Goal: Task Accomplishment & Management: Manage account settings

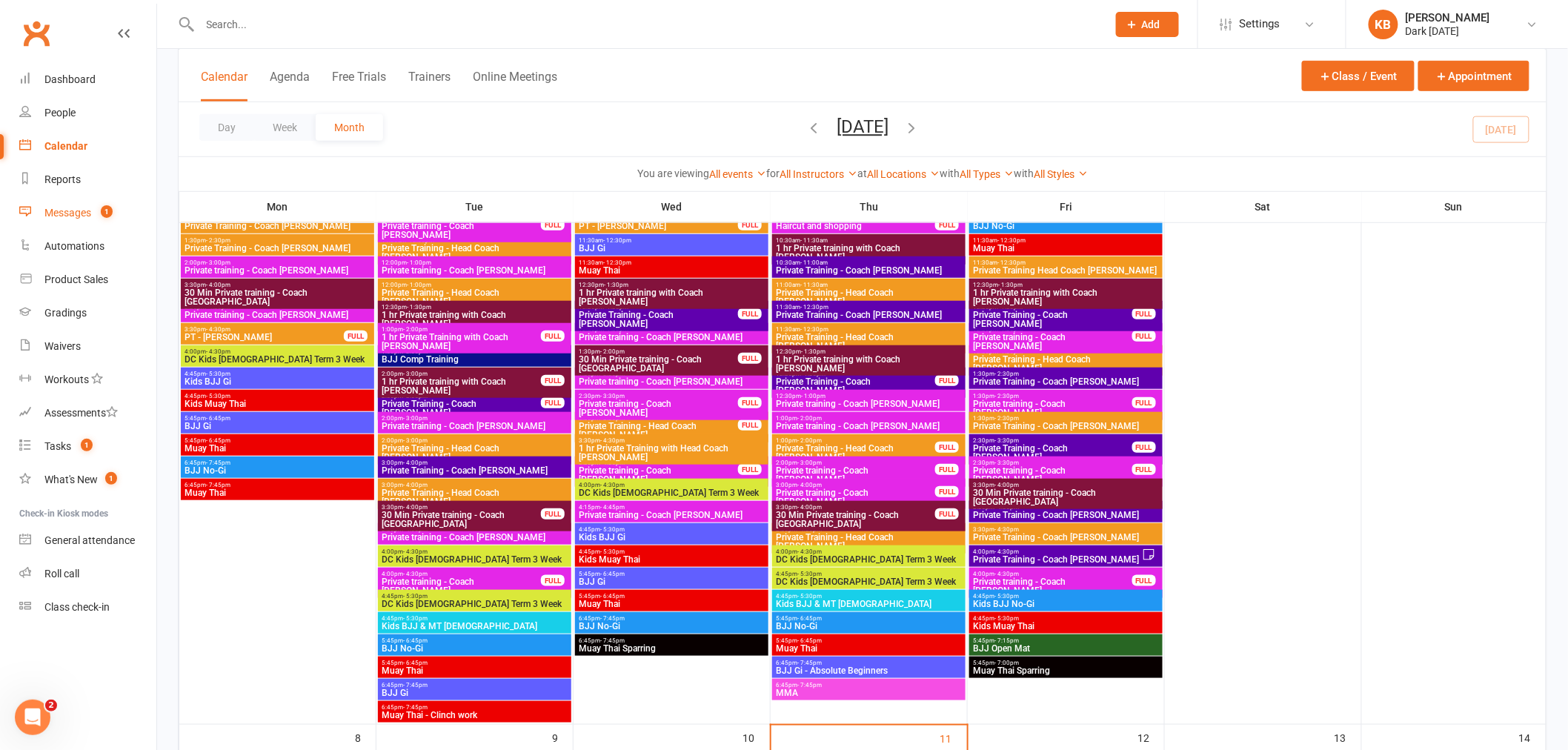
click at [60, 219] on link "Messages 1" at bounding box center [87, 213] width 137 height 33
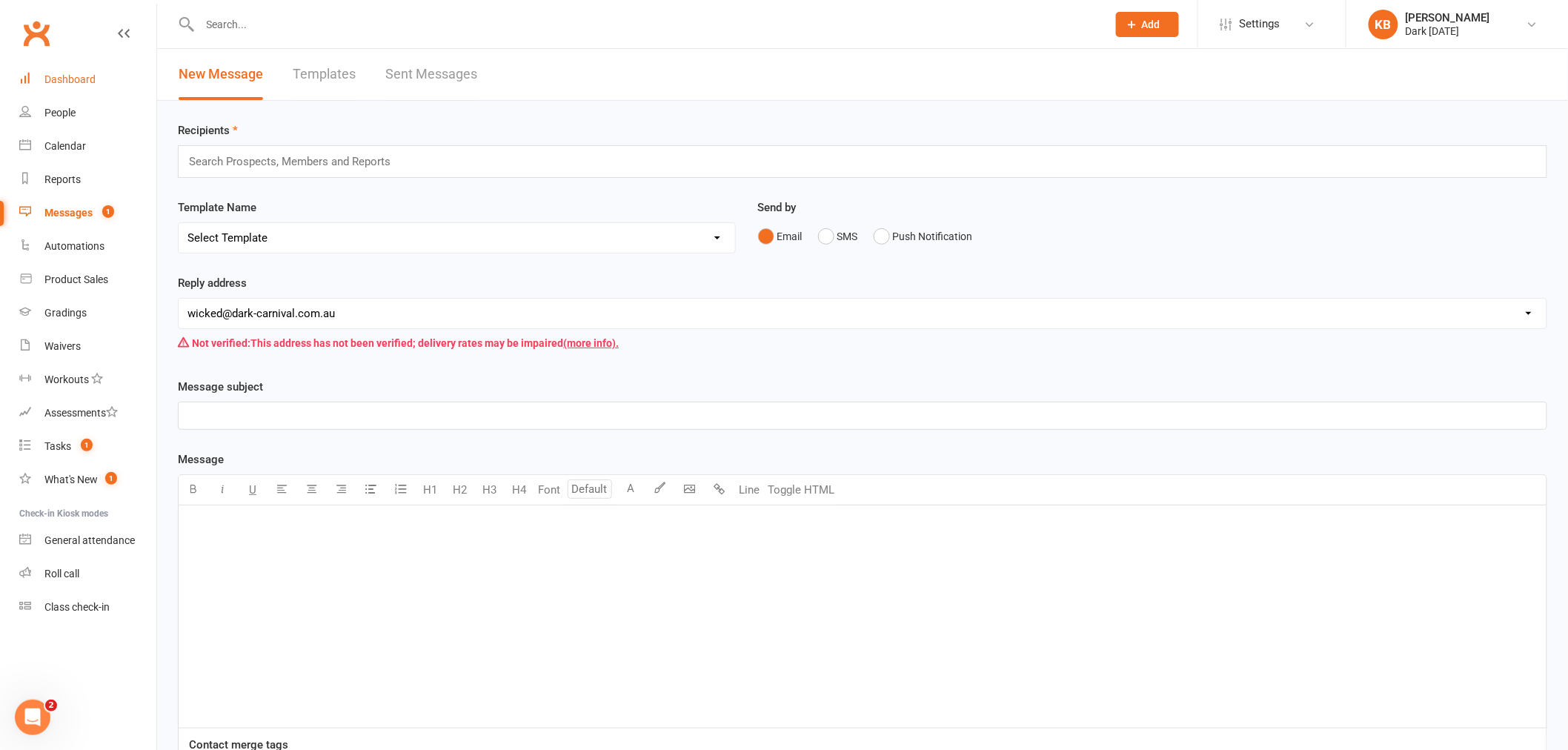
click at [91, 79] on div "Dashboard" at bounding box center [70, 79] width 51 height 12
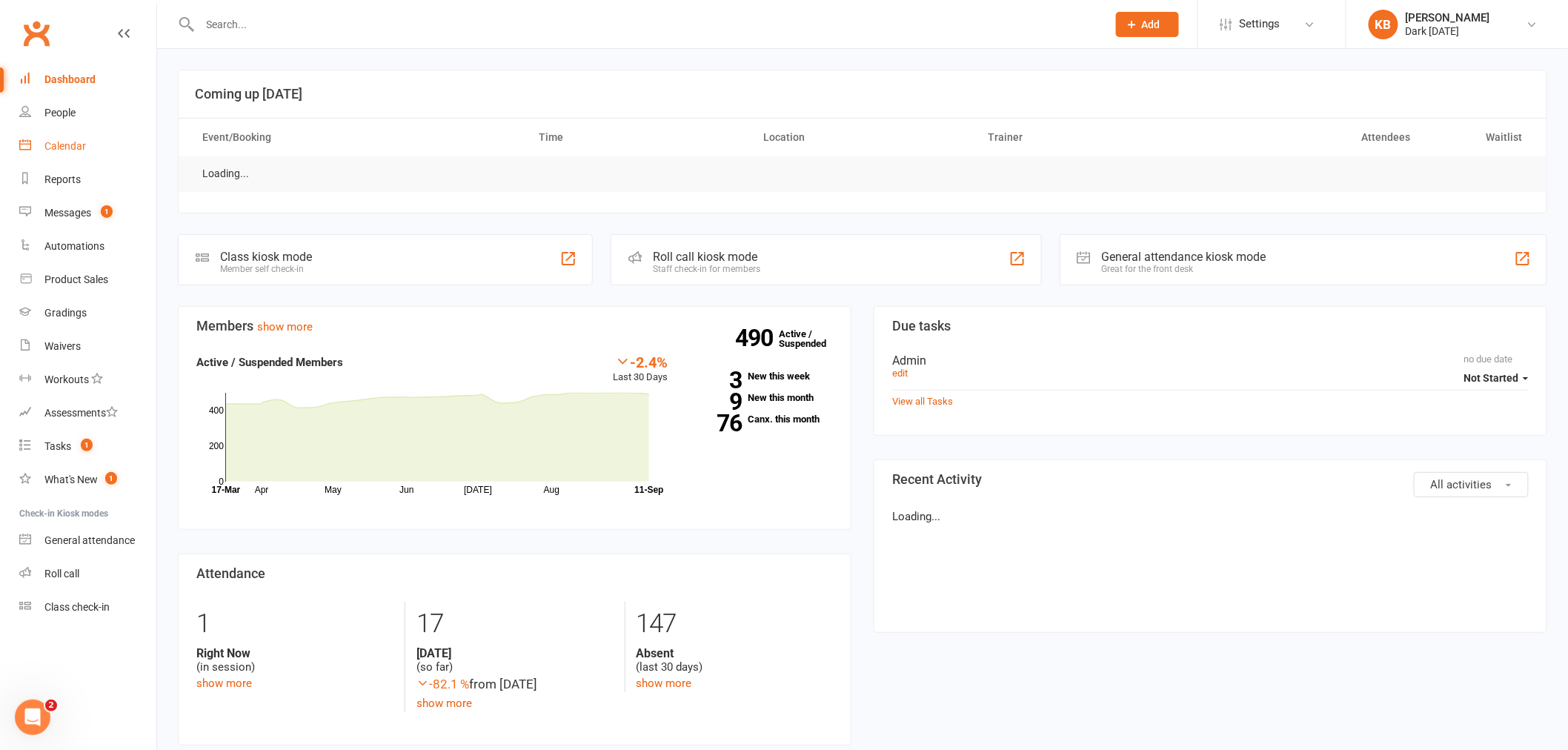
click at [79, 144] on div "Calendar" at bounding box center [65, 146] width 42 height 12
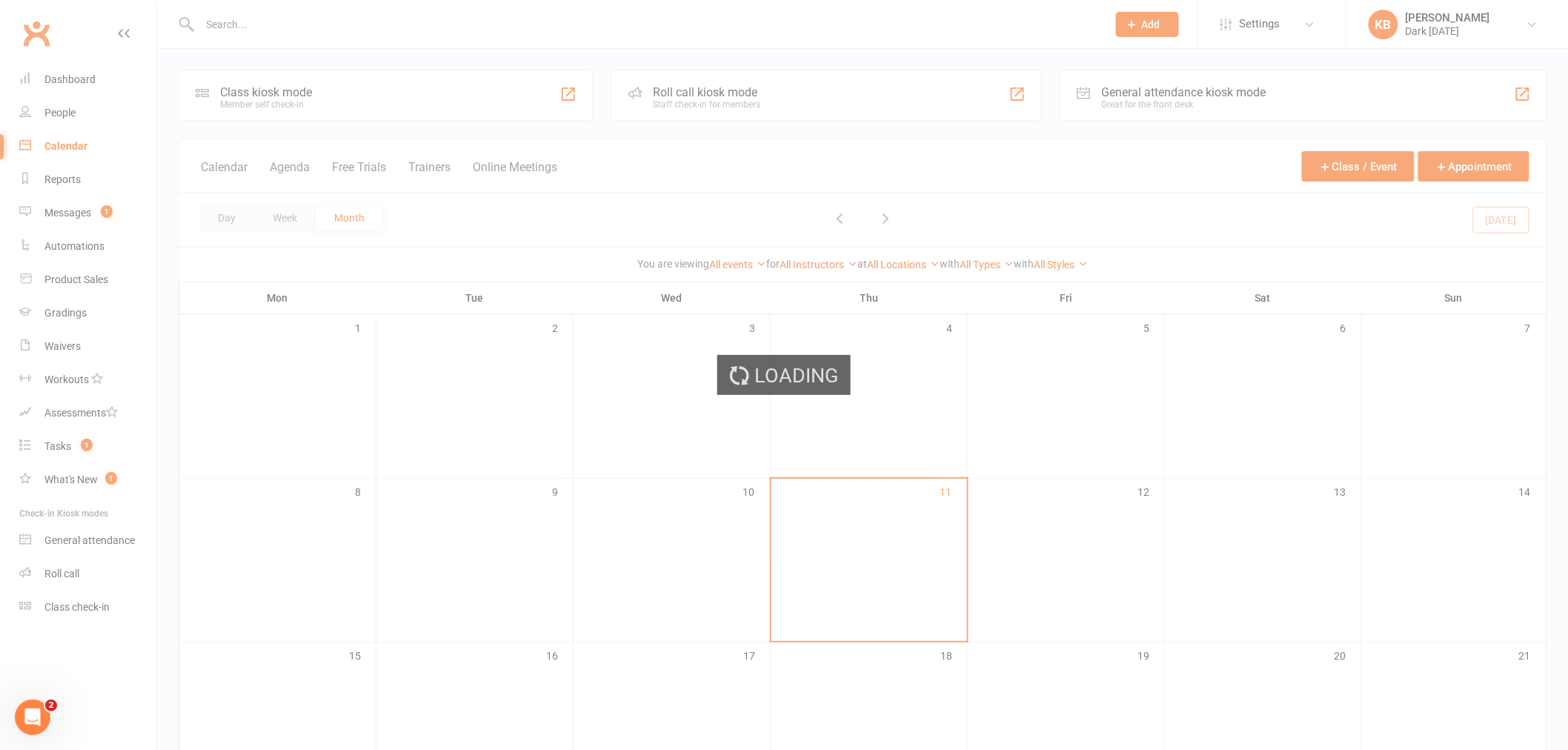
click at [796, 208] on div "Loading" at bounding box center [784, 375] width 1568 height 750
drag, startPoint x: 581, startPoint y: 464, endPoint x: 225, endPoint y: 39, distance: 554.4
click at [582, 464] on div "Loading" at bounding box center [784, 375] width 1568 height 750
click at [1460, 9] on div "Loading" at bounding box center [784, 375] width 1568 height 750
click at [666, 225] on div "Loading" at bounding box center [784, 375] width 1568 height 750
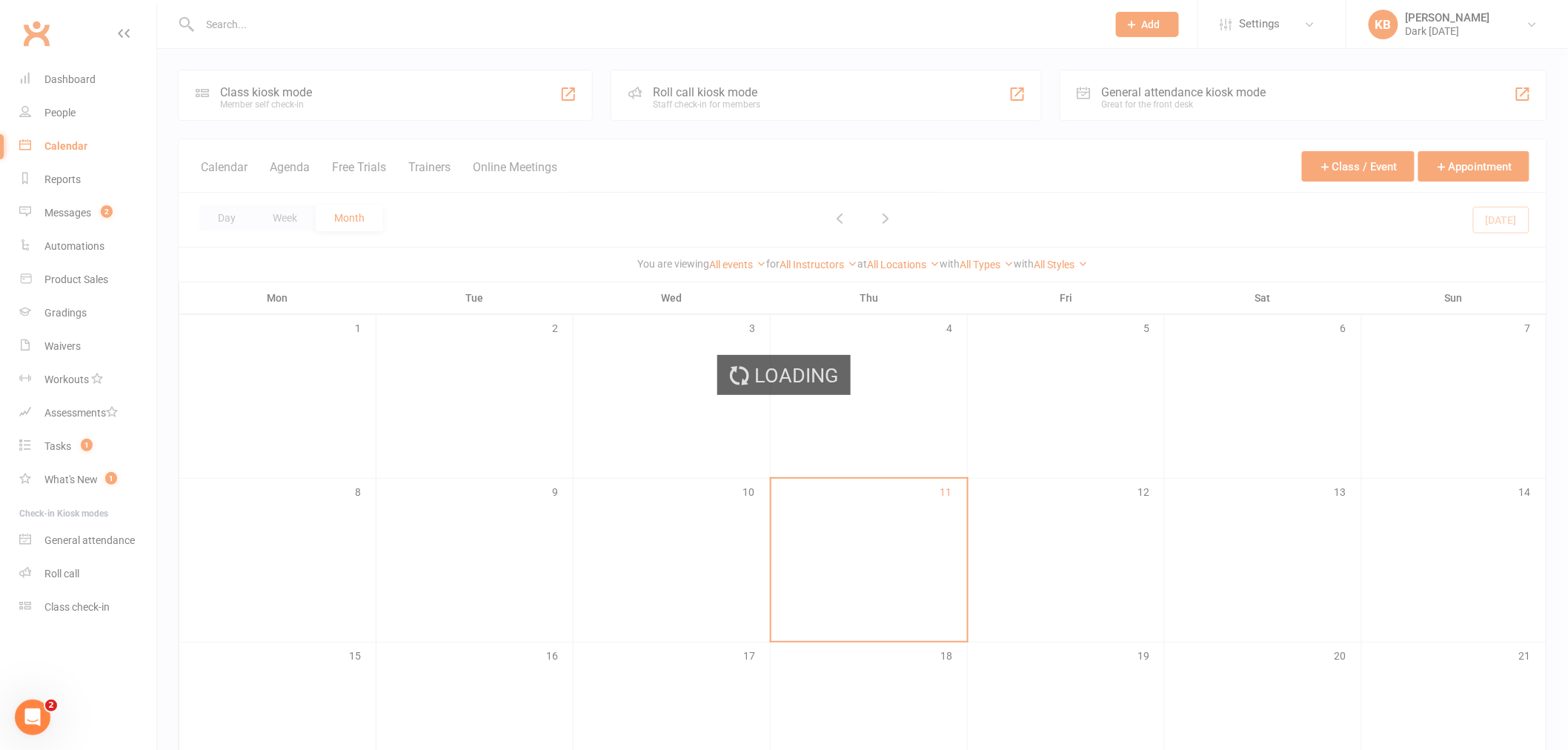
click at [666, 224] on div "Loading" at bounding box center [784, 375] width 1568 height 750
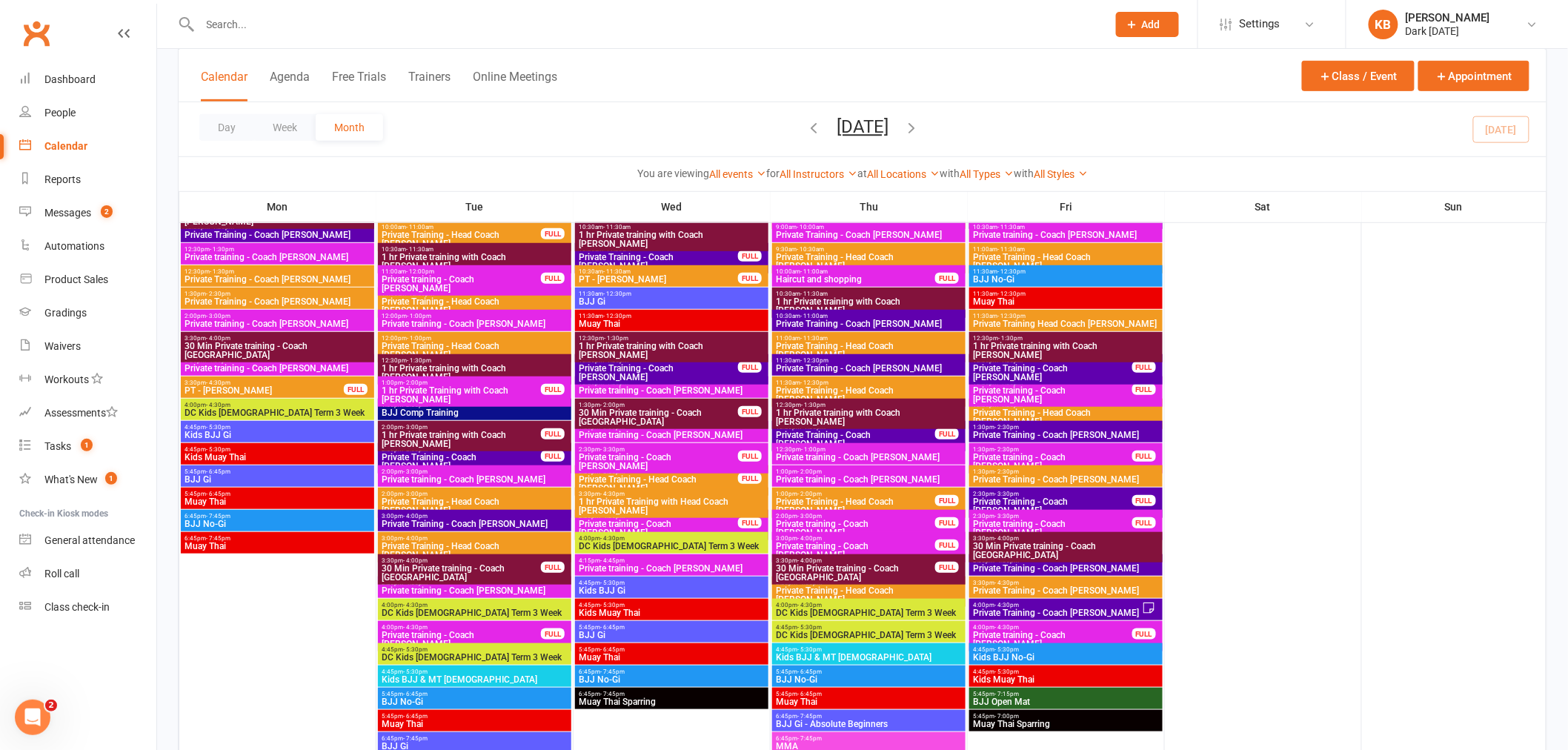
scroll to position [247, 0]
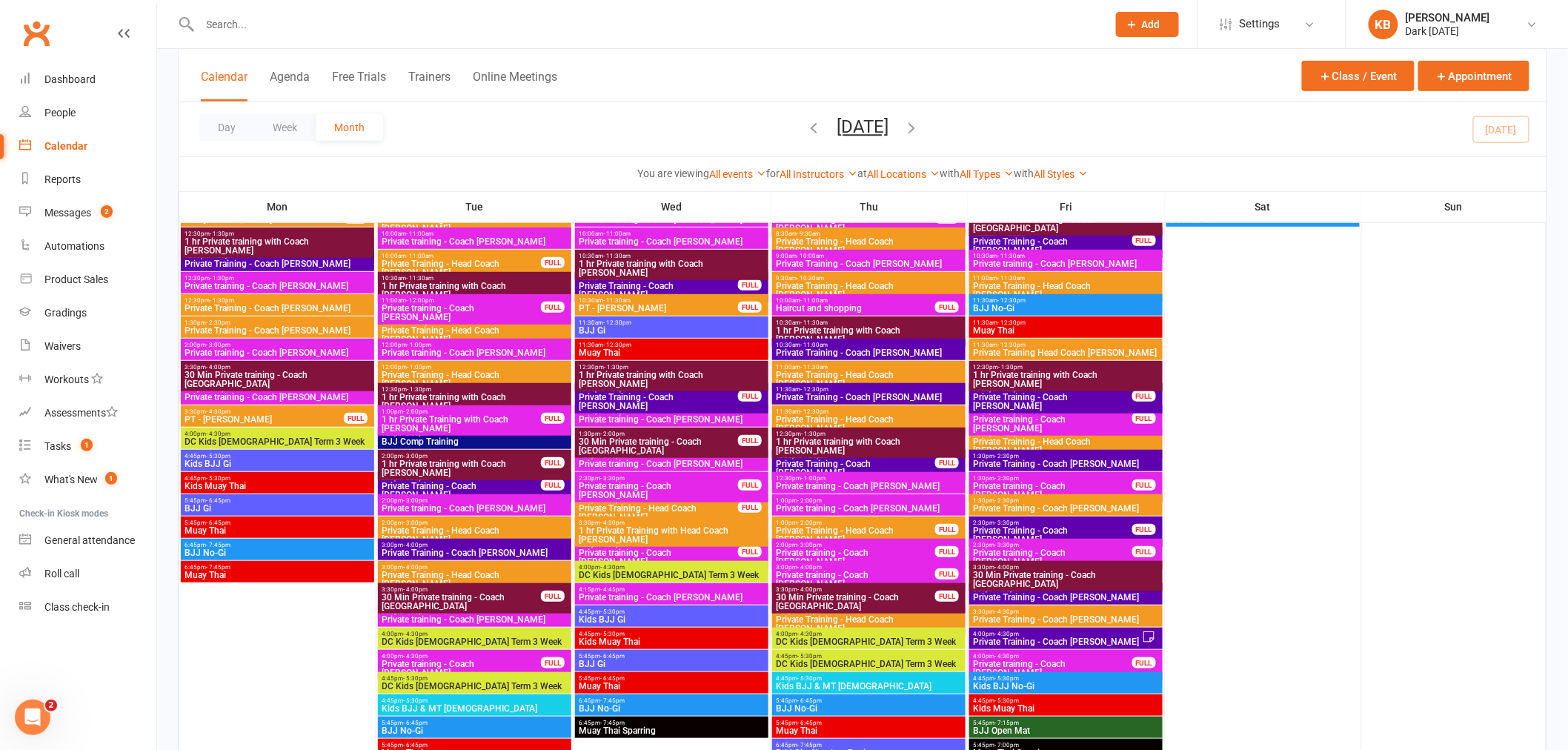
click at [490, 549] on span "Private Training - Coach Dan" at bounding box center [474, 553] width 187 height 9
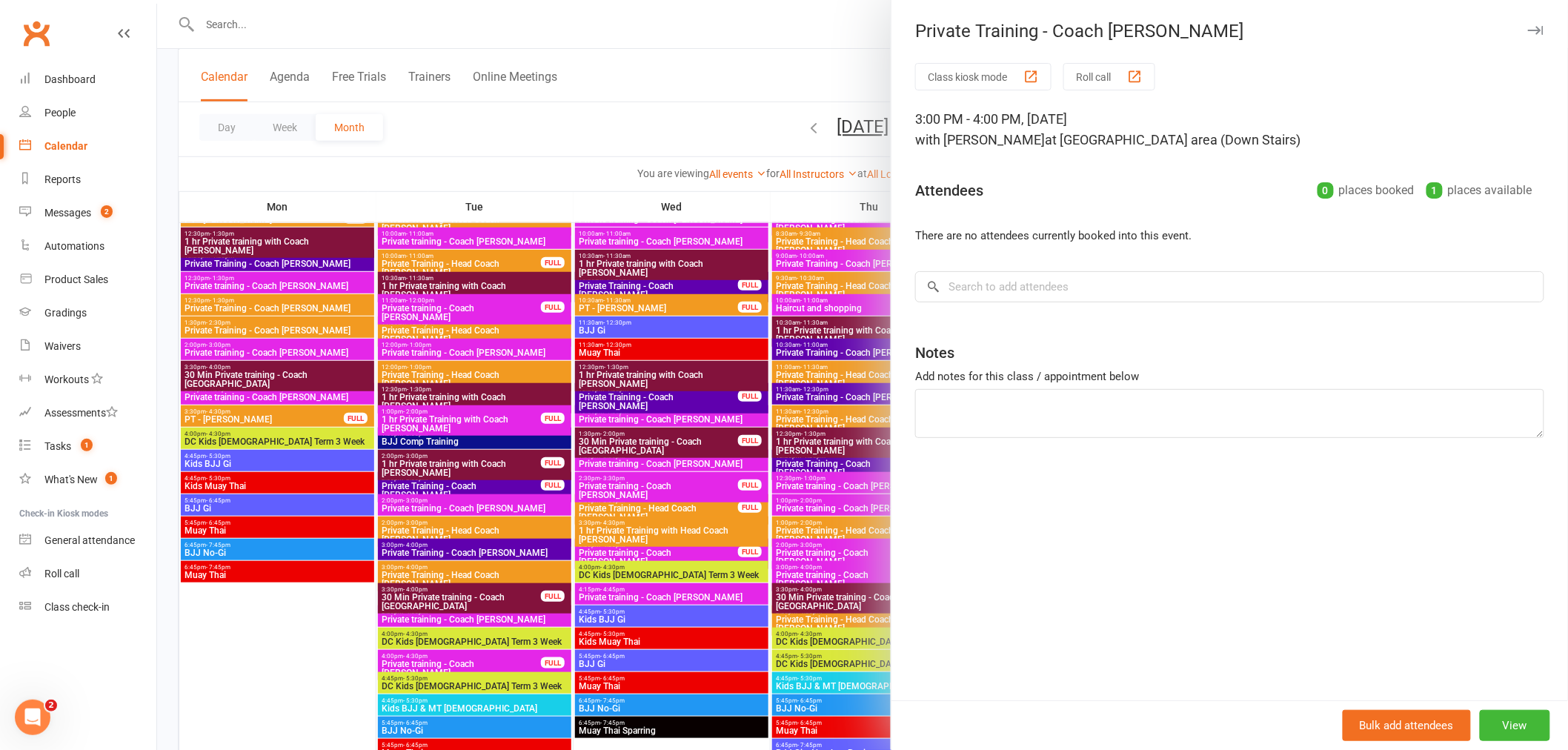
click at [701, 81] on div at bounding box center [862, 375] width 1411 height 750
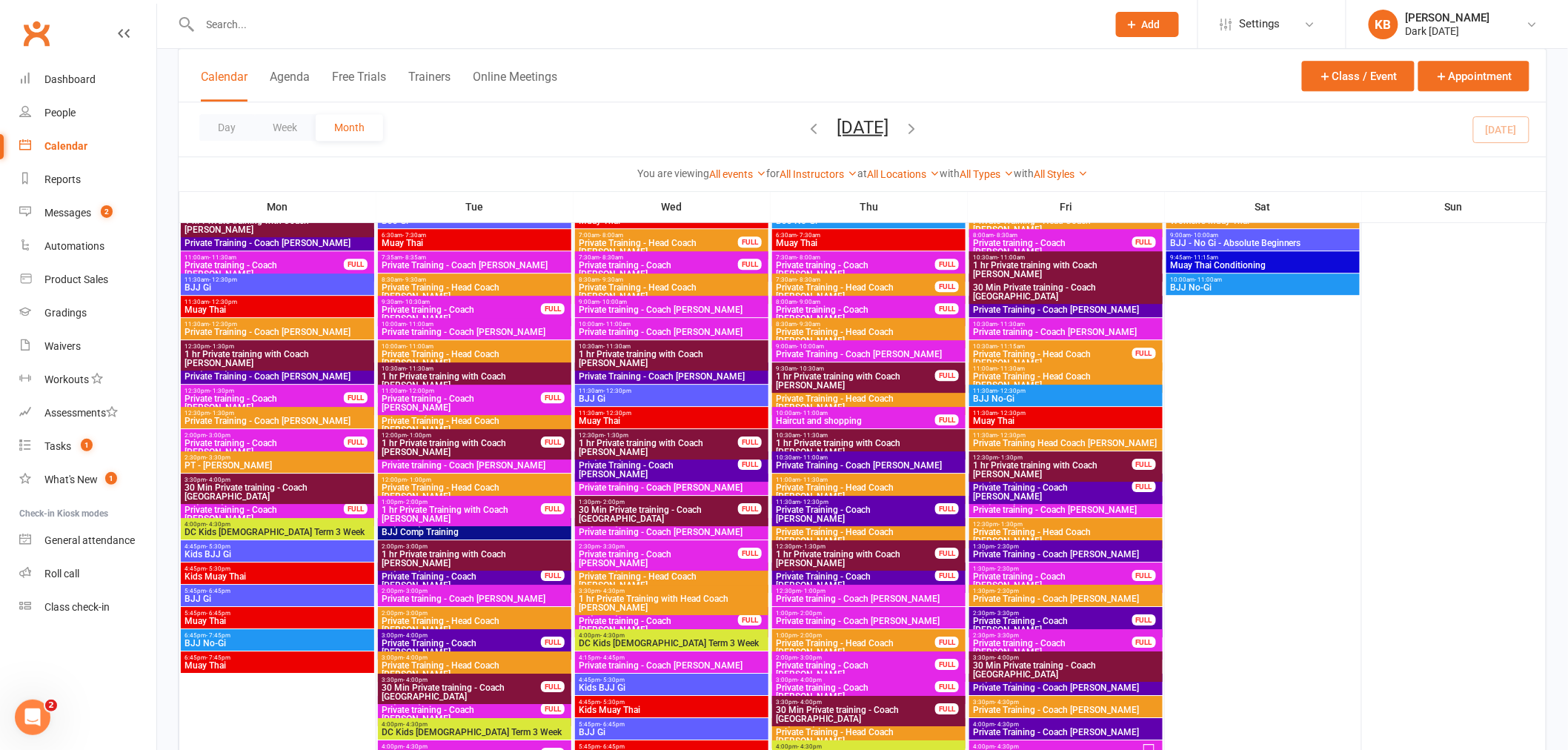
scroll to position [1729, 0]
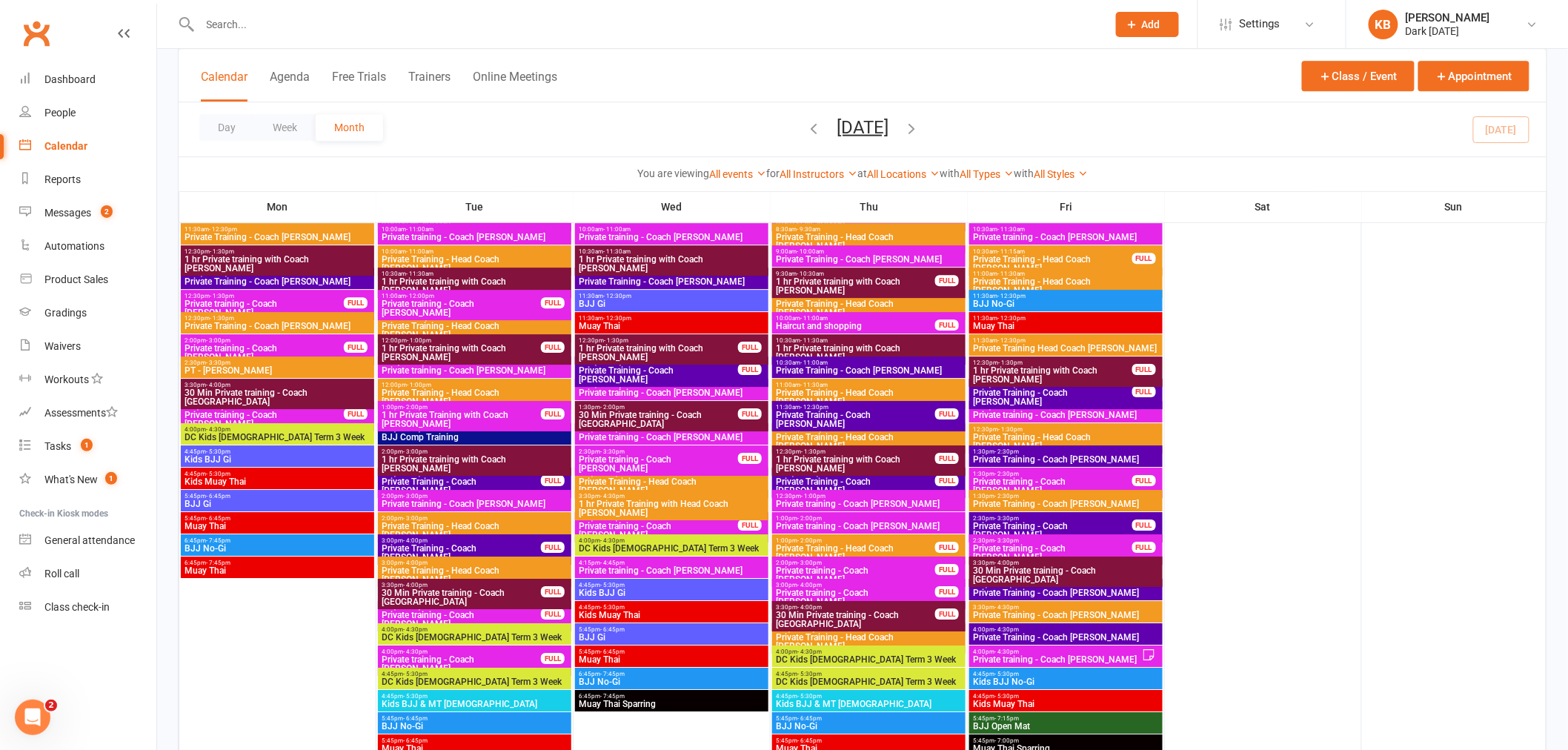
click at [463, 545] on span "Private Training - Coach Dan" at bounding box center [461, 553] width 161 height 18
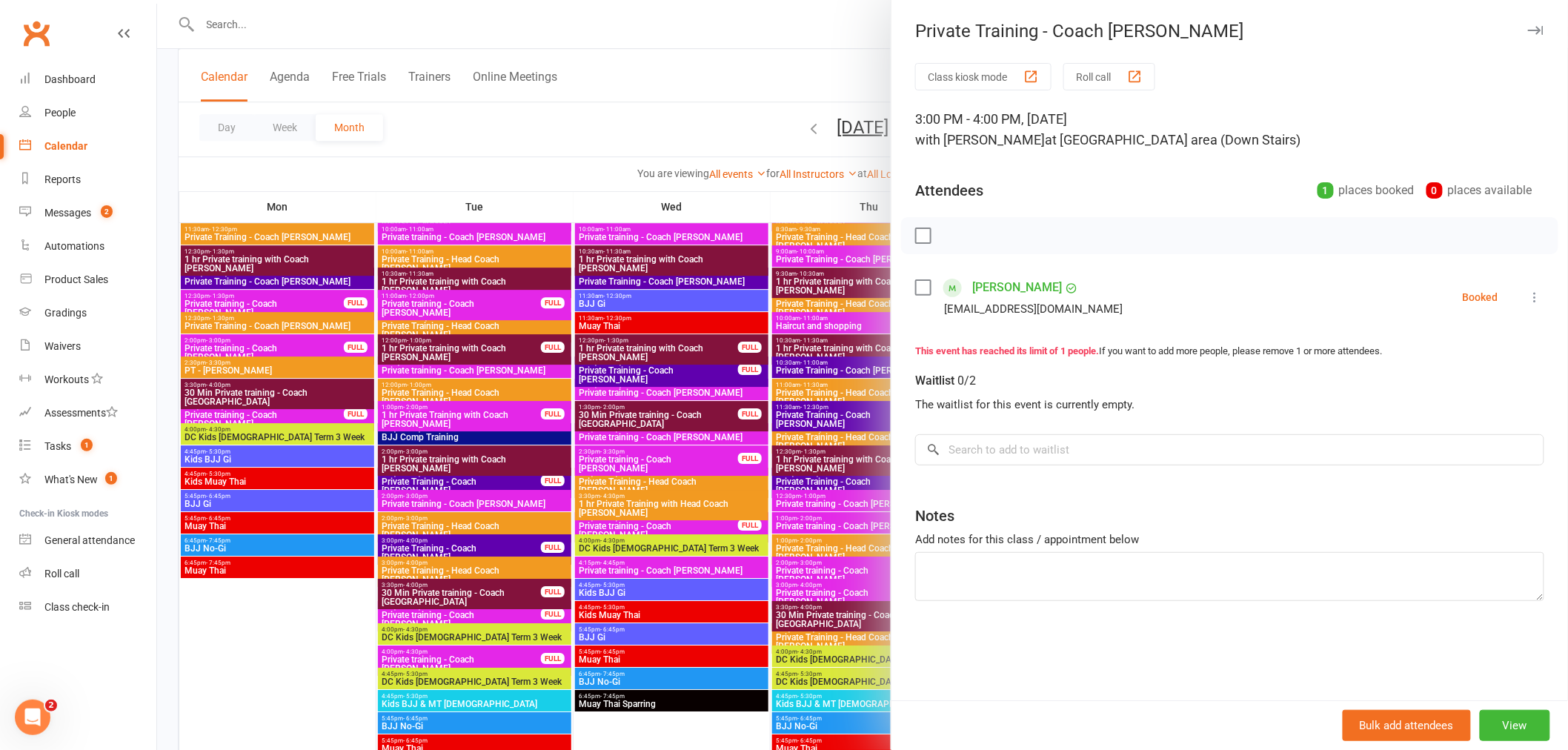
click at [690, 69] on div at bounding box center [862, 375] width 1411 height 750
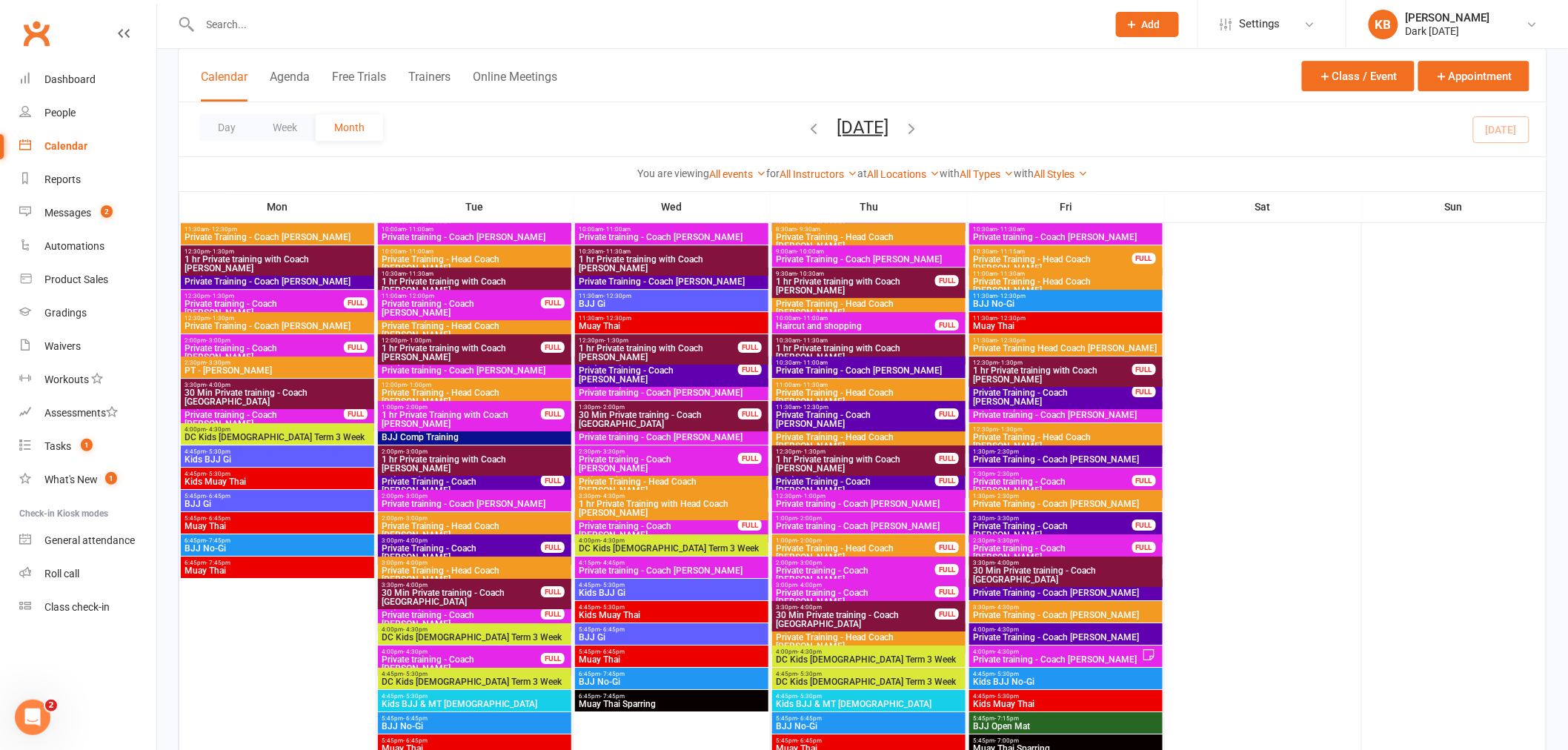
click at [505, 522] on span "Private Training - Head Coach Mitch" at bounding box center [474, 530] width 187 height 18
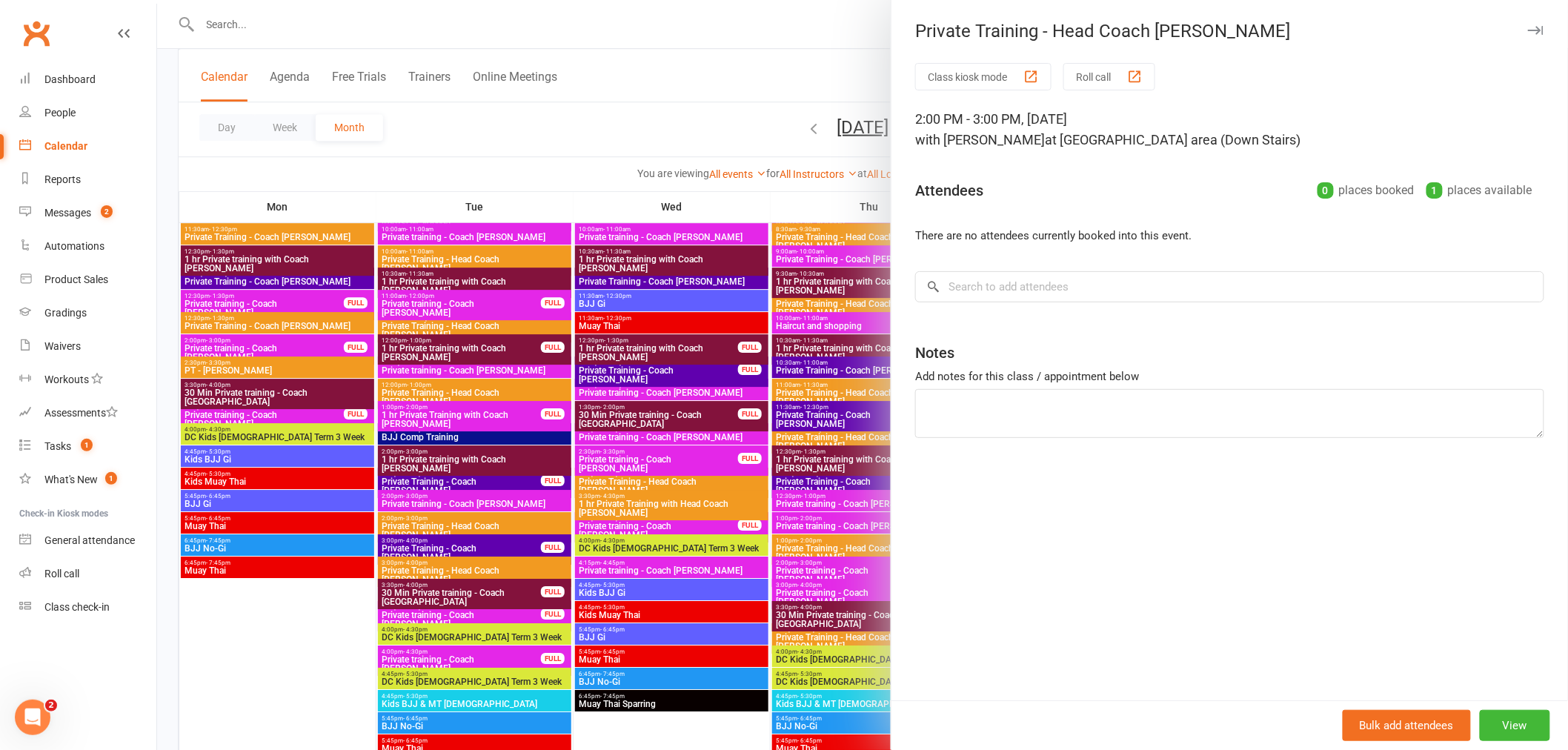
click at [493, 570] on div at bounding box center [862, 375] width 1411 height 750
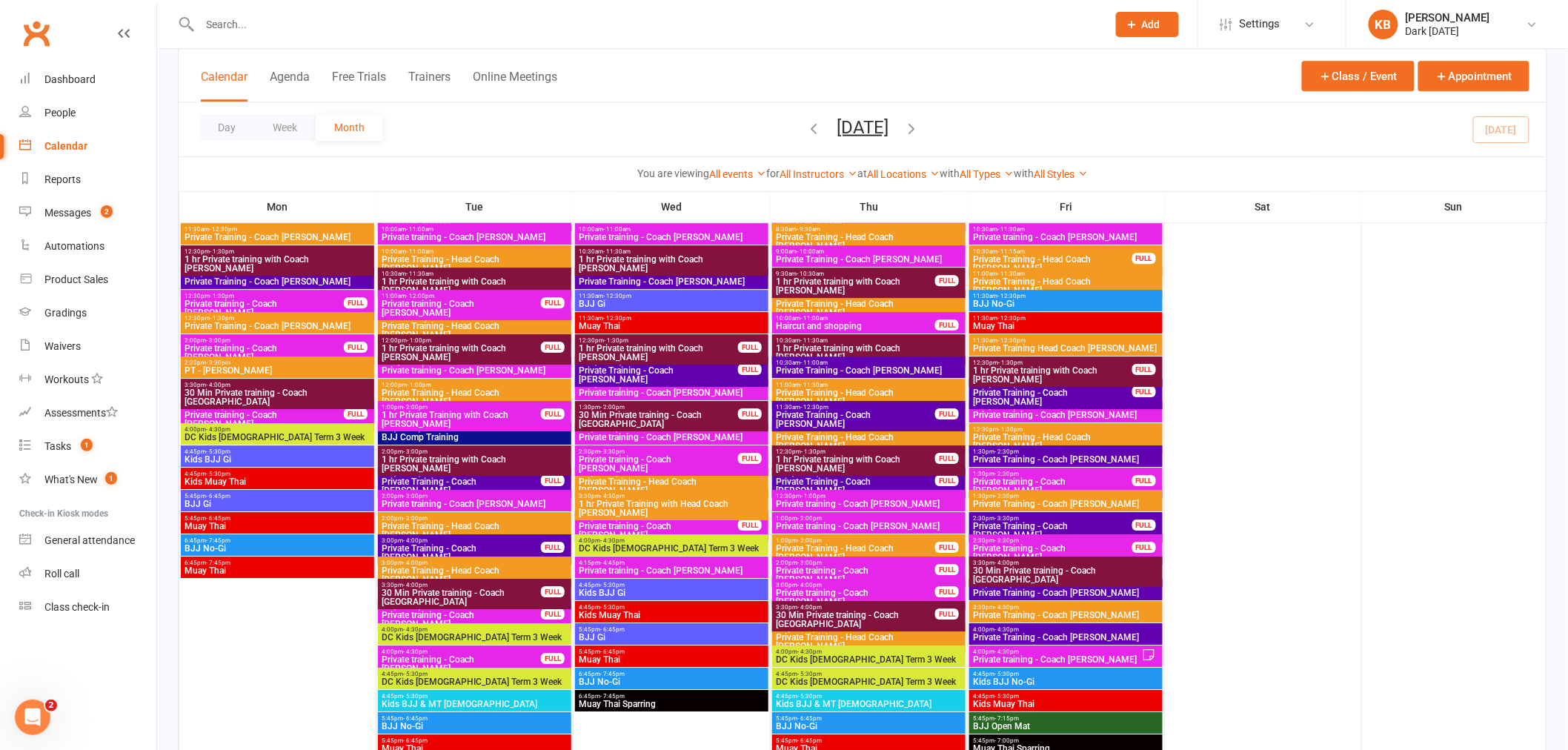
click at [493, 567] on span "Private Training - Head Coach Mitch" at bounding box center [474, 575] width 187 height 18
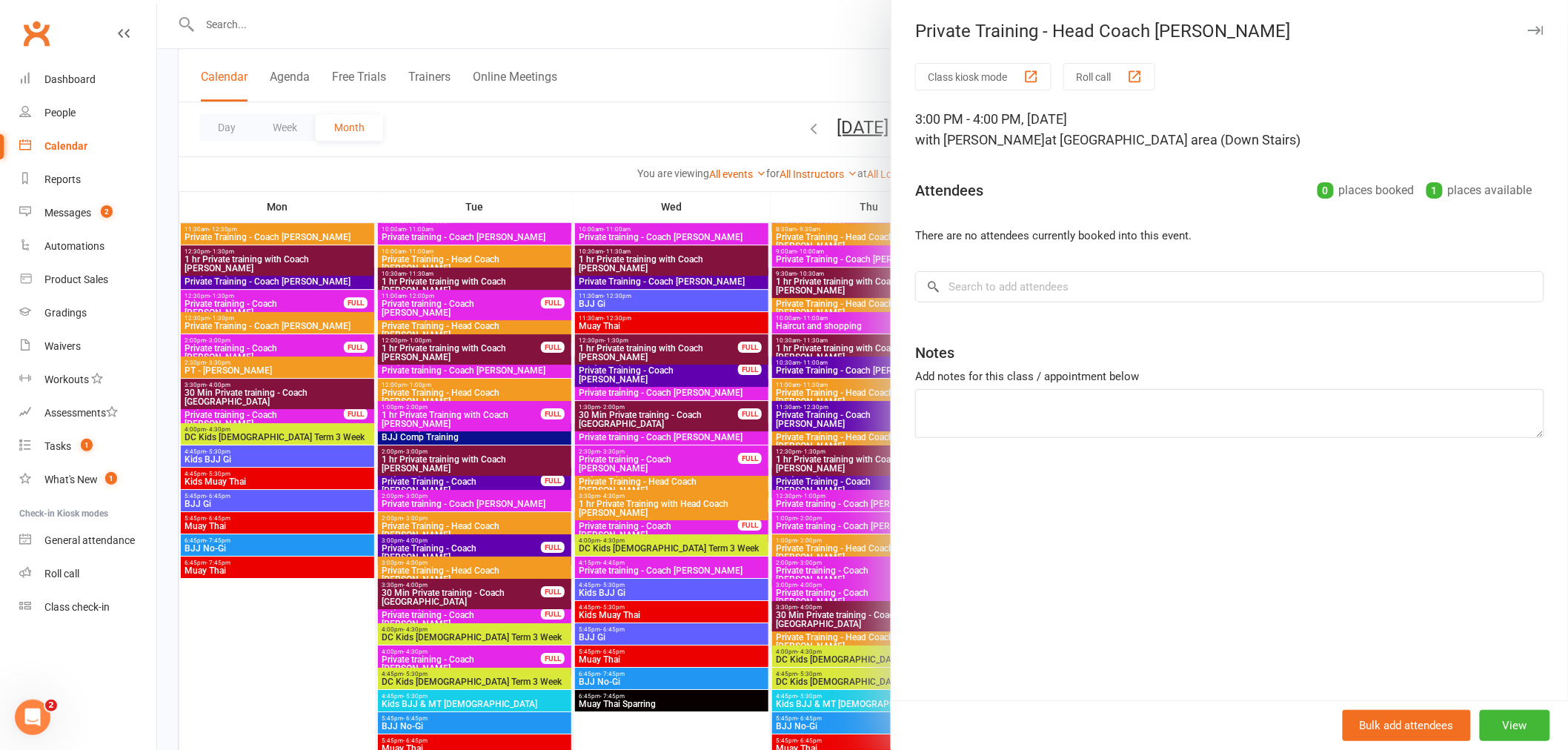
click at [628, 57] on div at bounding box center [862, 375] width 1411 height 750
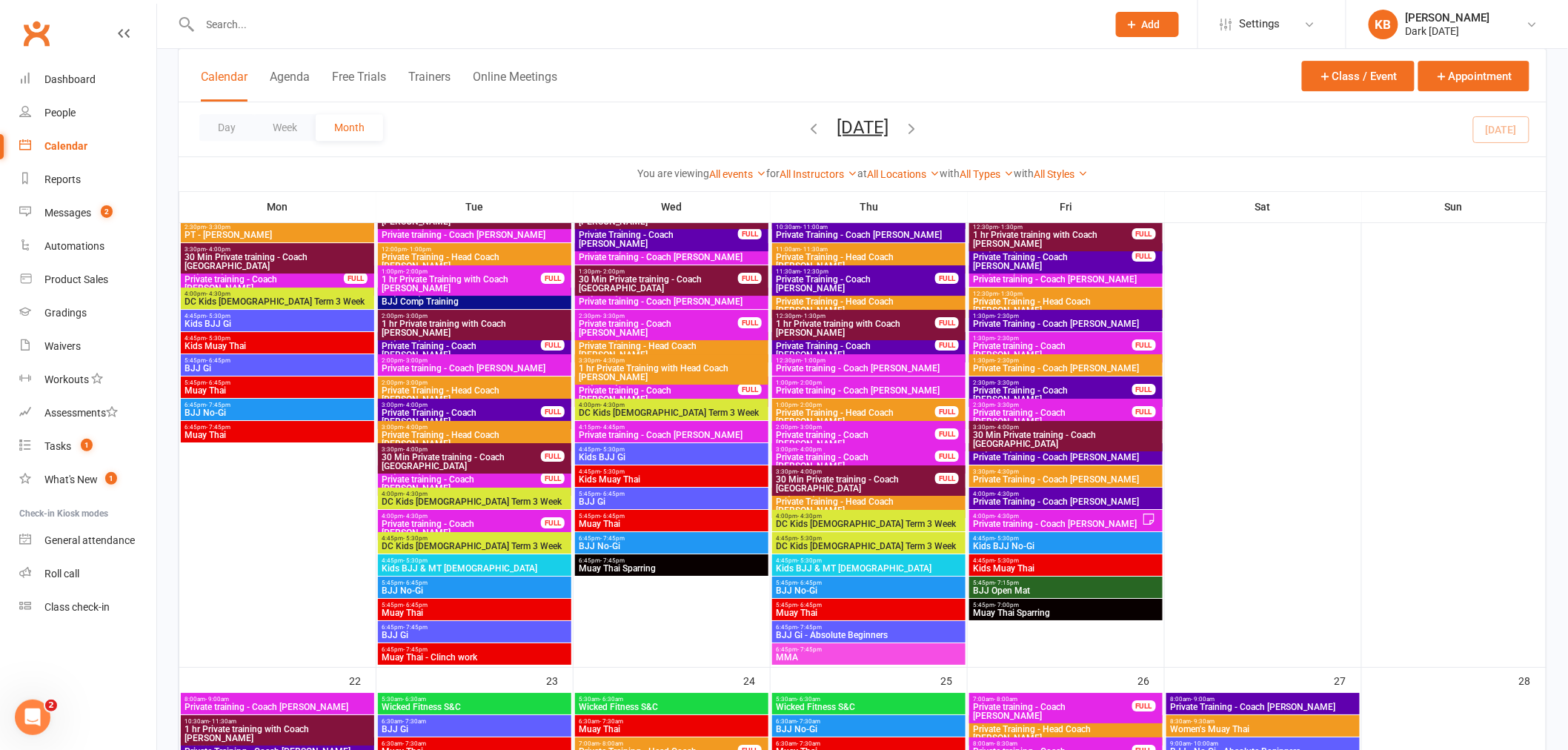
scroll to position [1894, 0]
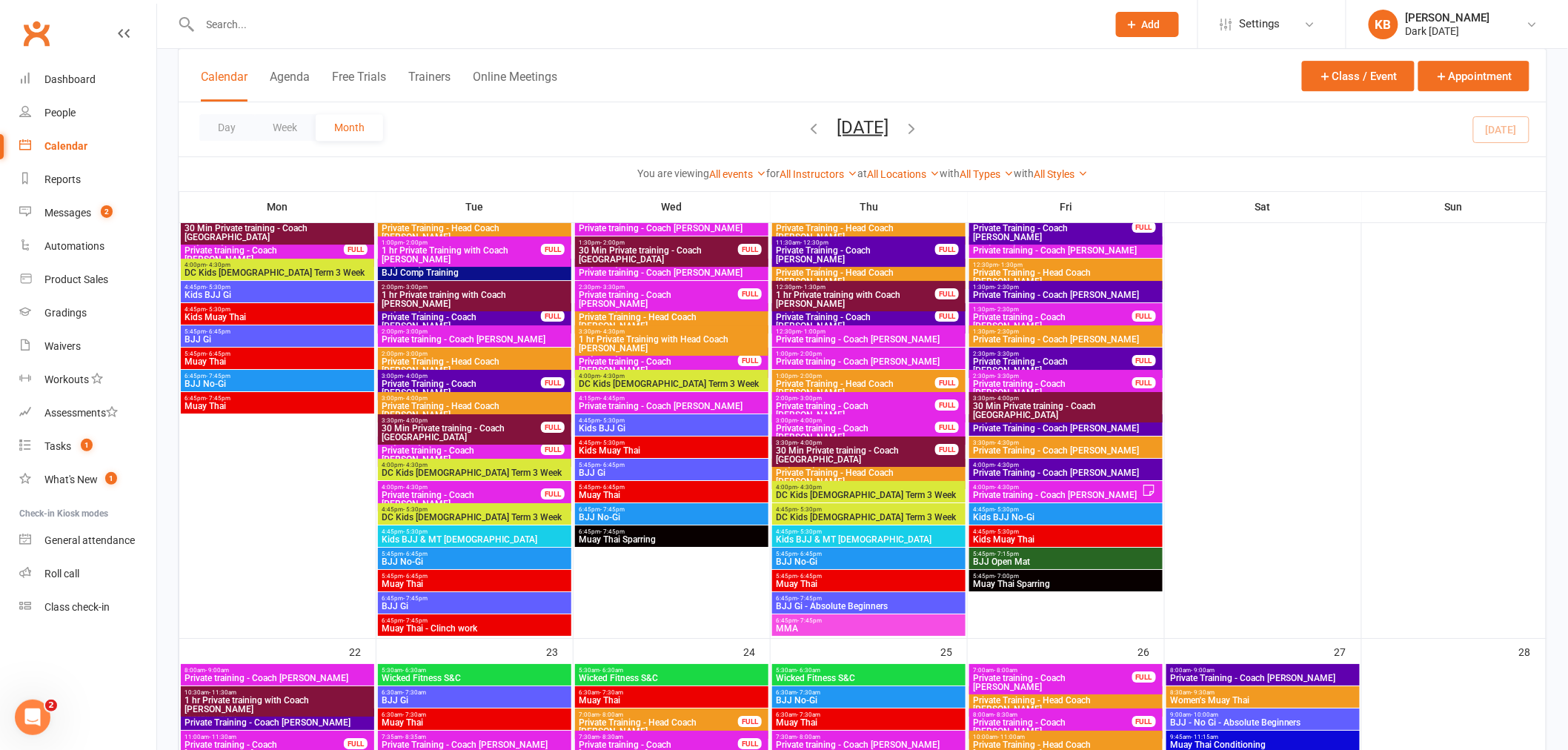
click at [516, 489] on span "4:00pm - 4:30pm" at bounding box center [461, 487] width 161 height 7
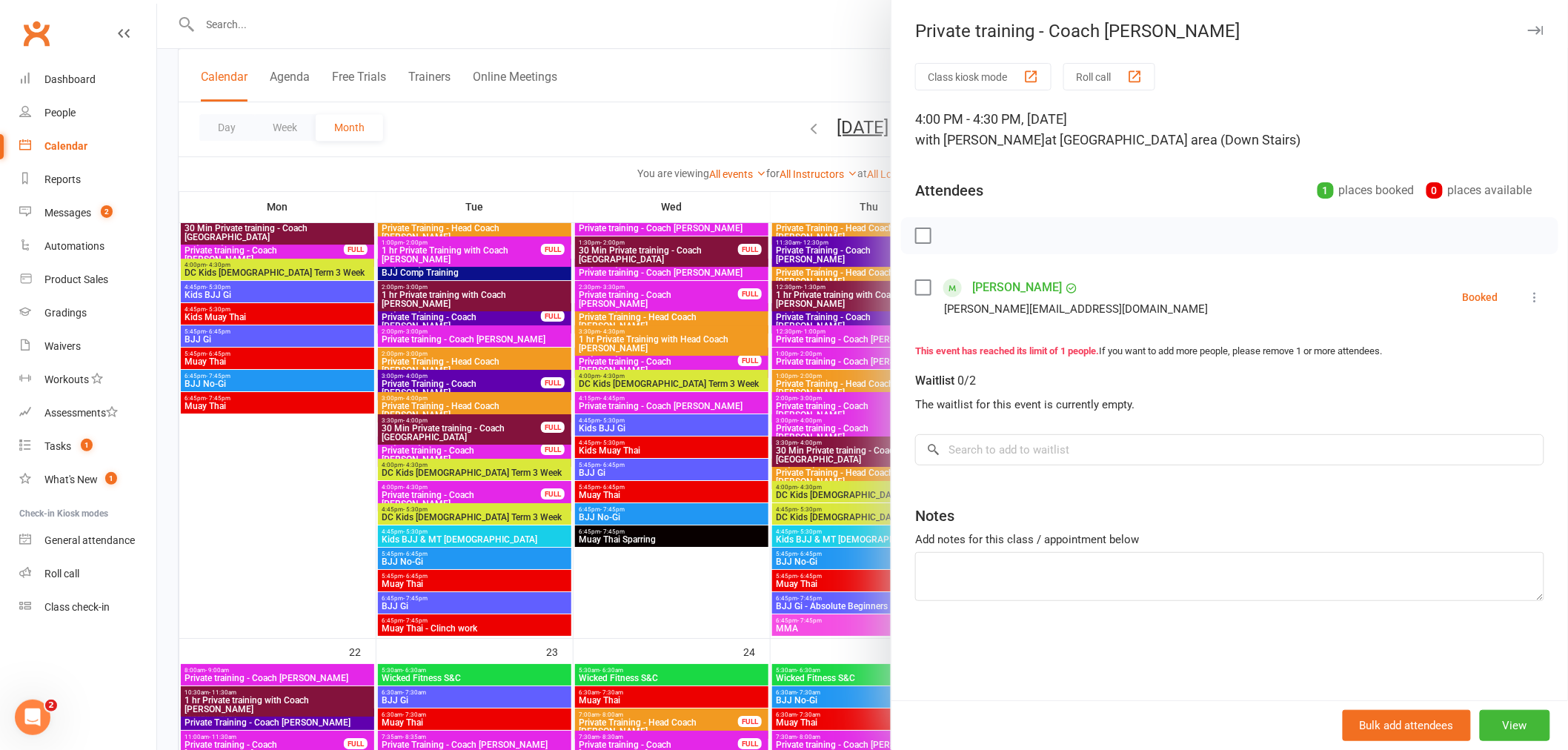
click at [680, 61] on div at bounding box center [862, 375] width 1411 height 750
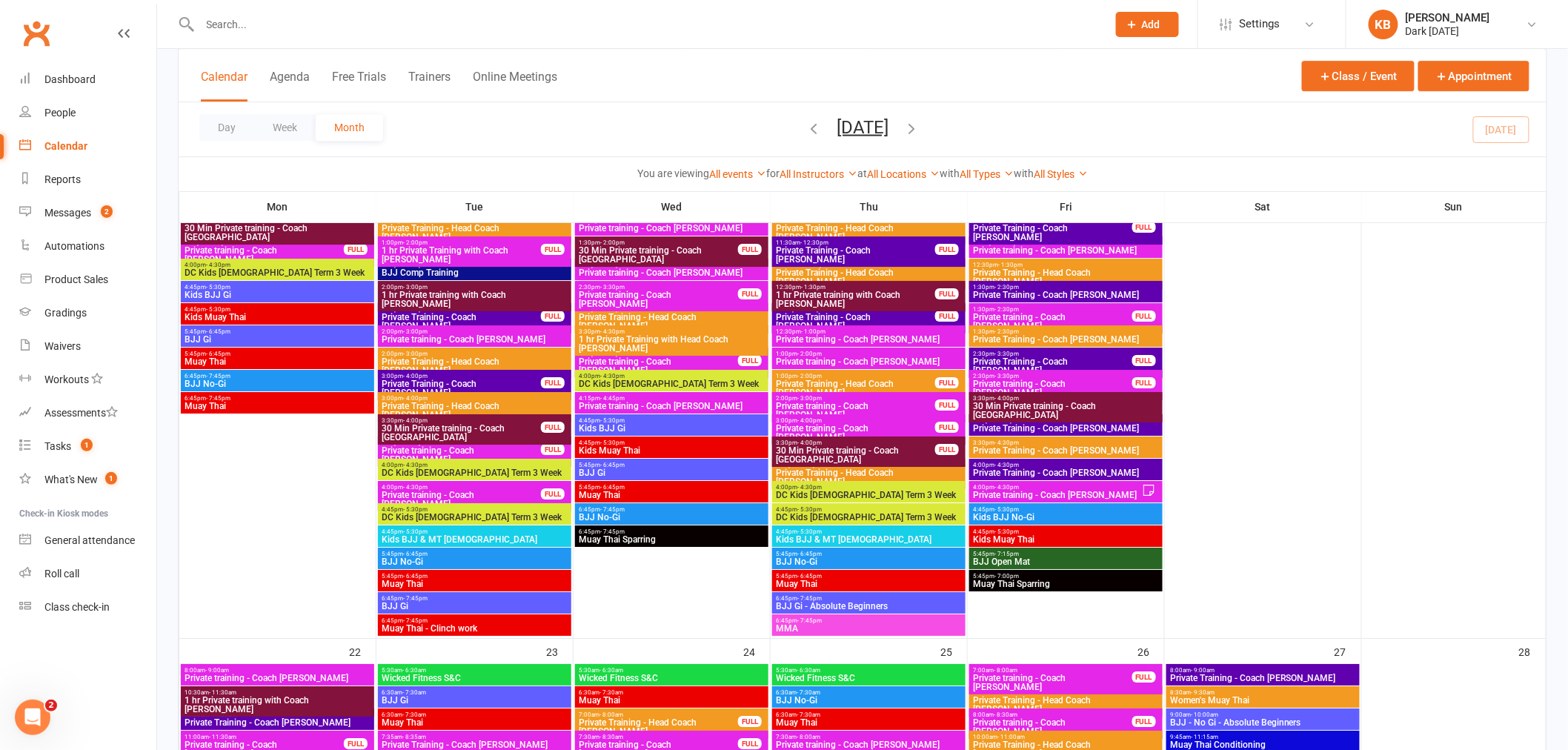
click at [427, 437] on div "3:30pm - 4:00pm Private training - Coach Kyle FULL" at bounding box center [474, 451] width 193 height 30
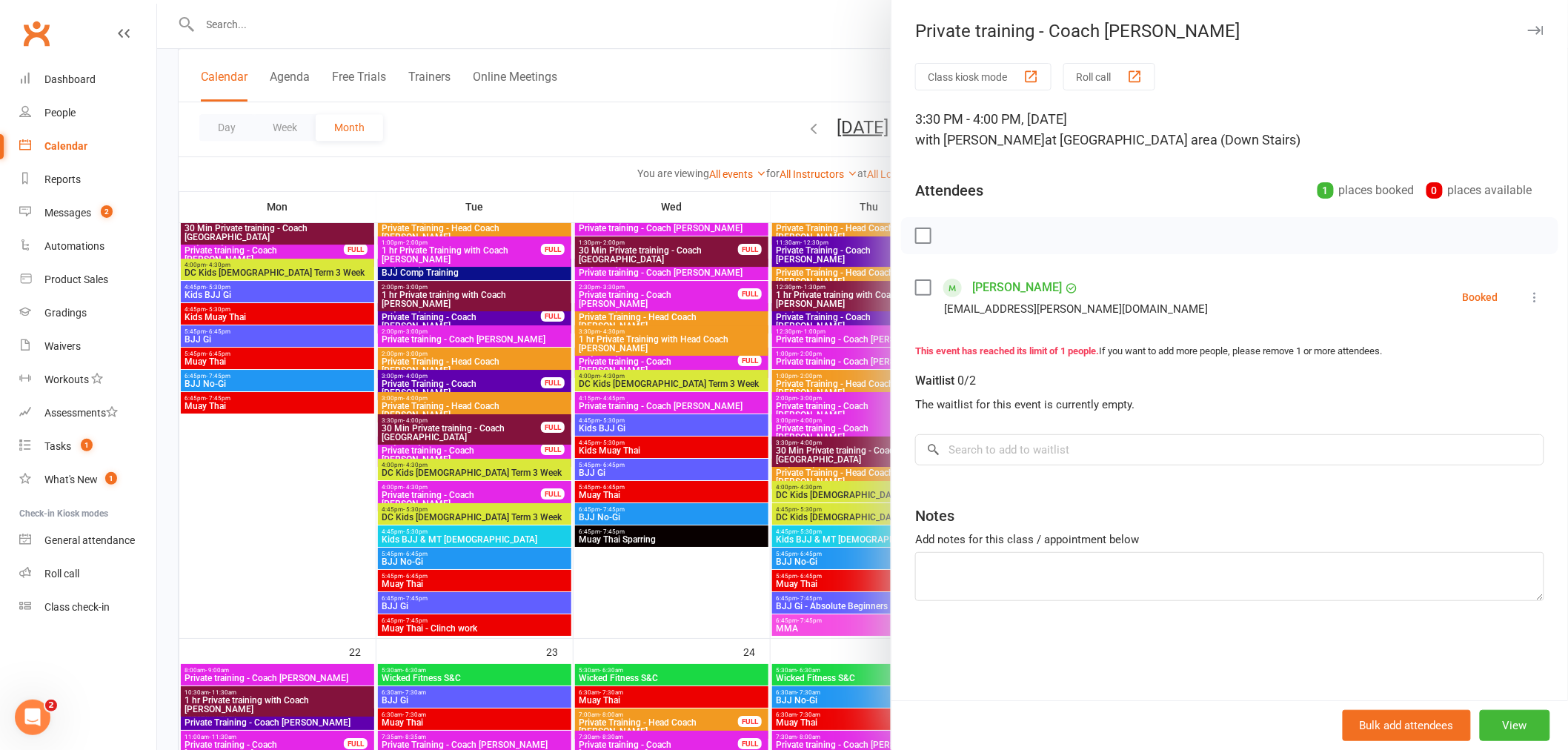
click at [704, 92] on div at bounding box center [862, 375] width 1411 height 750
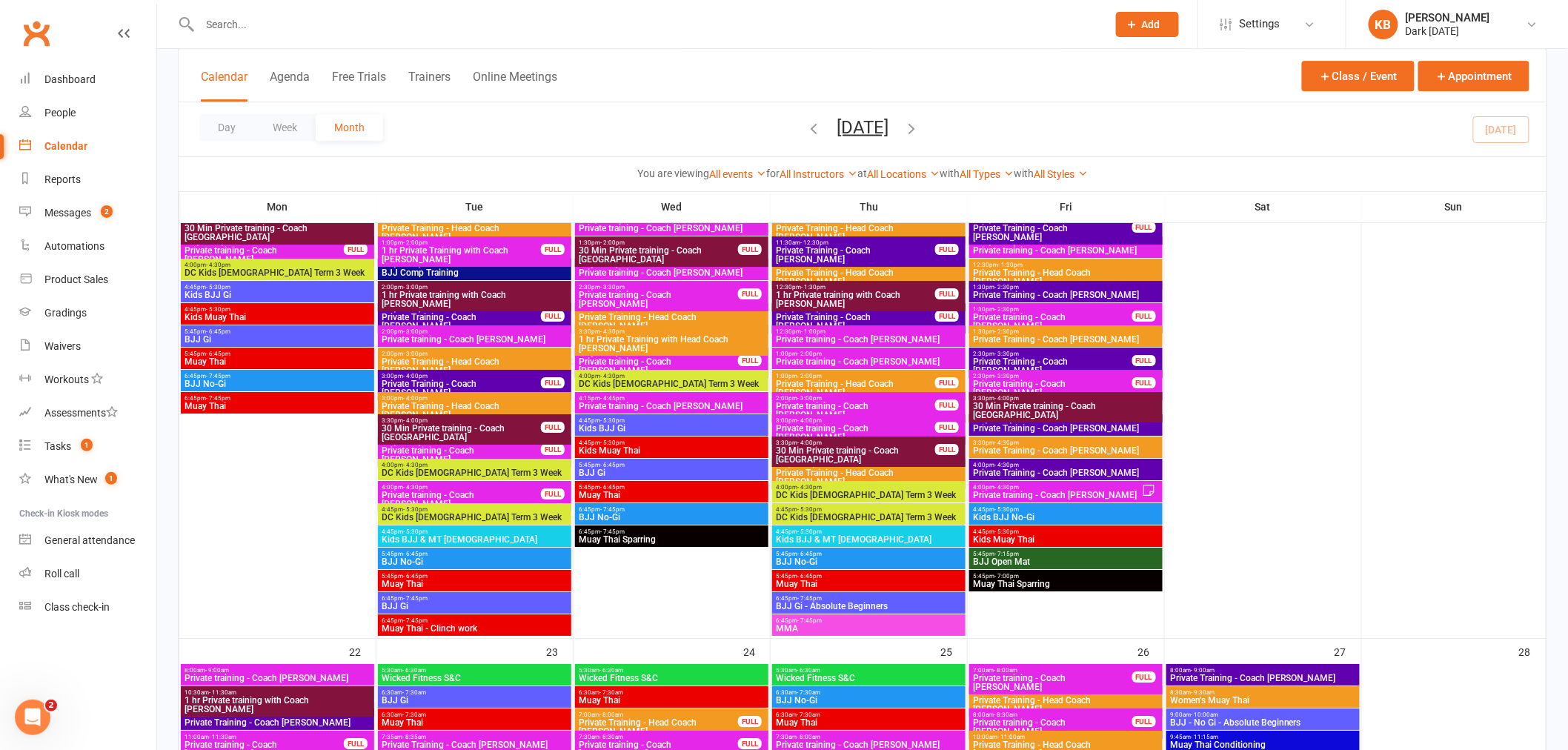
click at [233, 19] on input "text" at bounding box center [646, 24] width 901 height 21
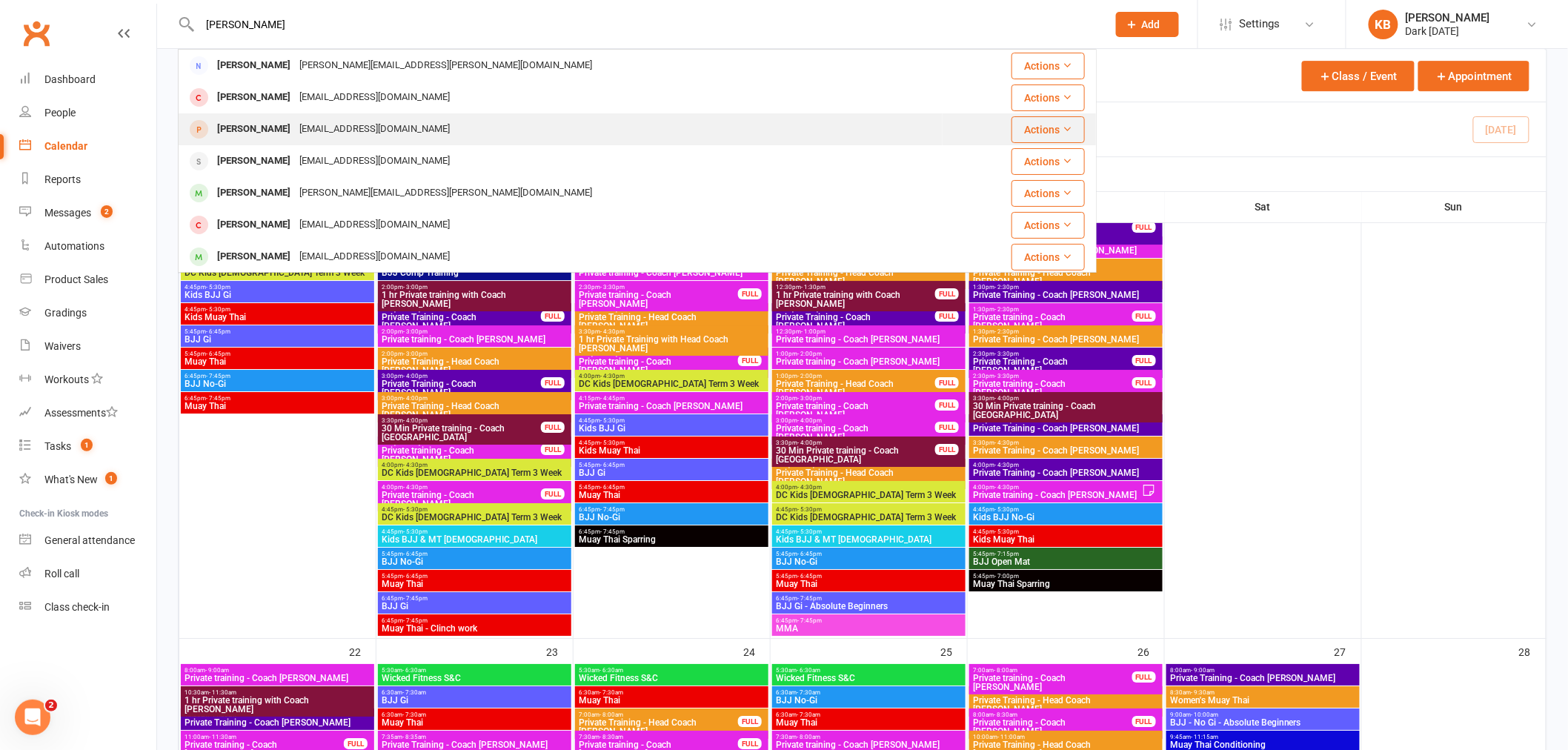
type input "saunders"
click at [276, 132] on div "[PERSON_NAME]" at bounding box center [254, 129] width 82 height 22
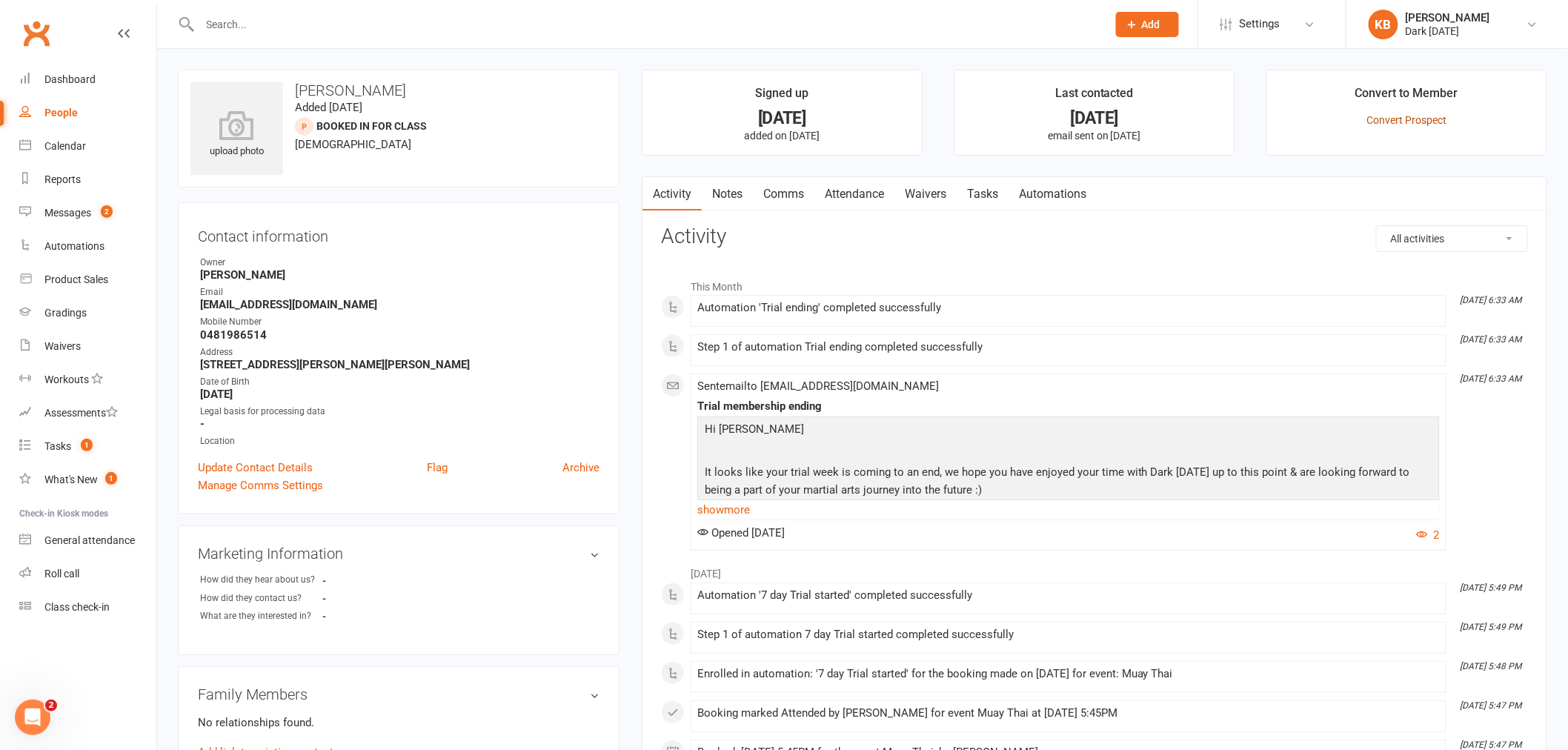
click at [1413, 122] on link "Convert Prospect" at bounding box center [1407, 119] width 80 height 12
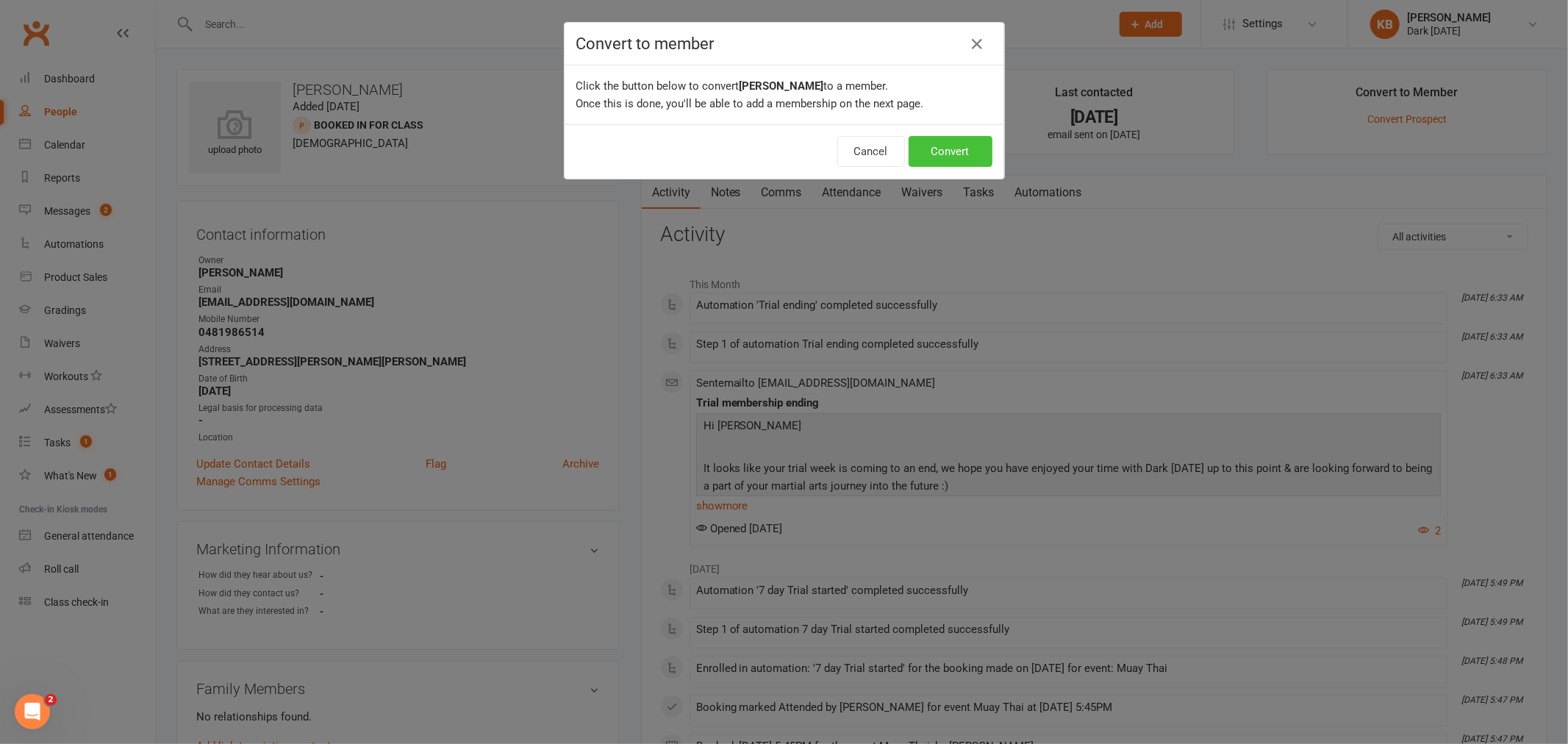
click at [963, 149] on button "Convert" at bounding box center [951, 151] width 84 height 31
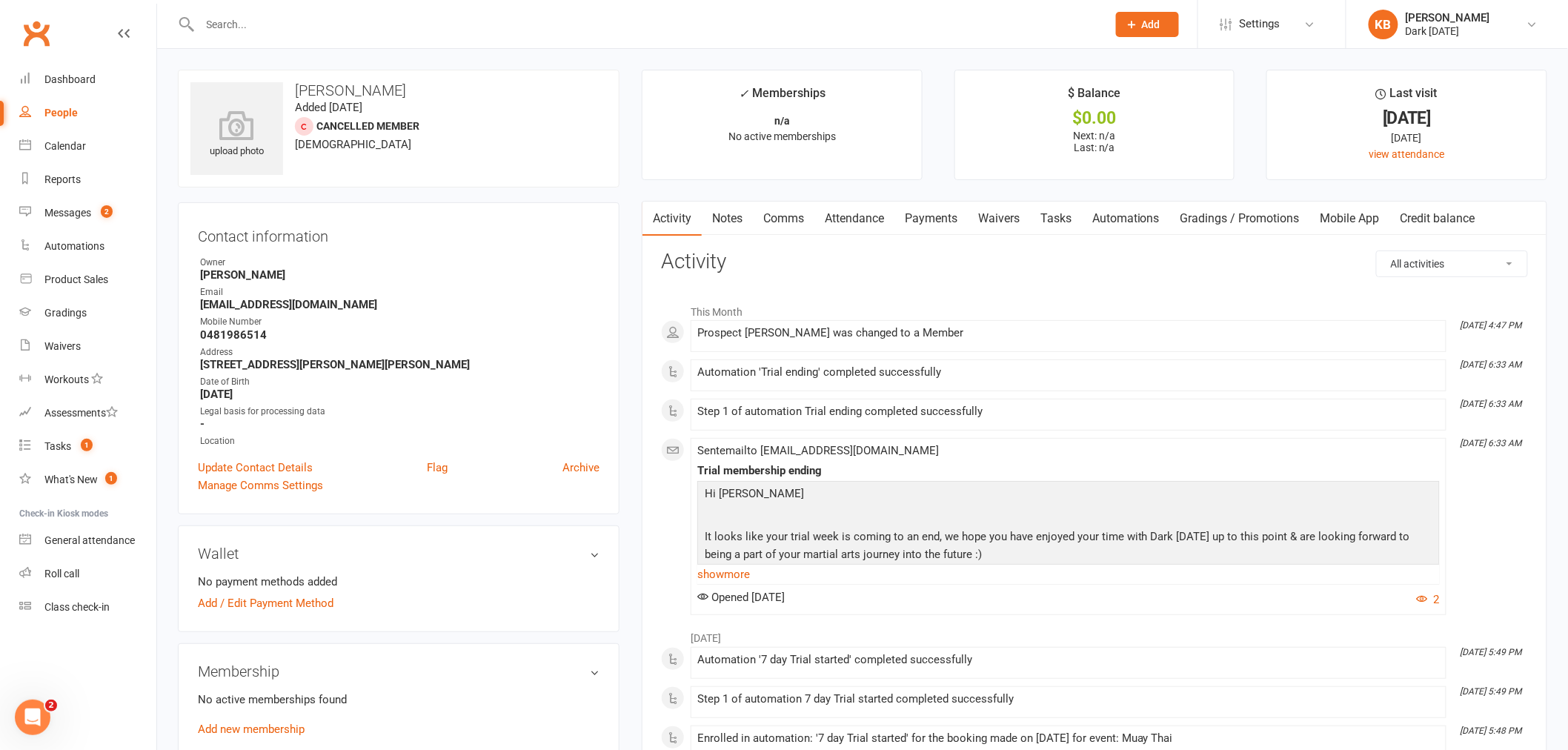
click at [1005, 218] on link "Waivers" at bounding box center [999, 218] width 62 height 34
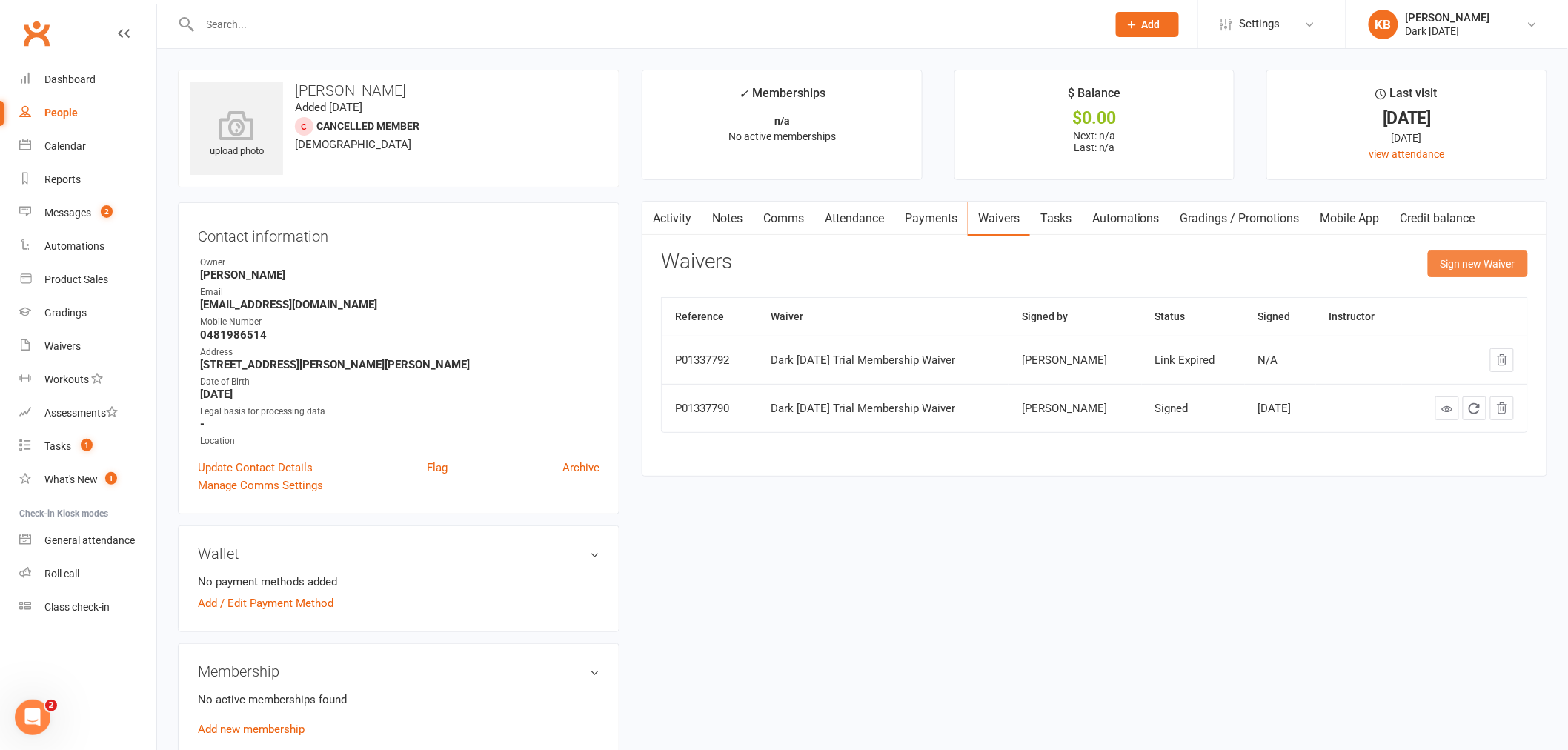
click at [1473, 265] on button "Sign new Waiver" at bounding box center [1477, 264] width 100 height 26
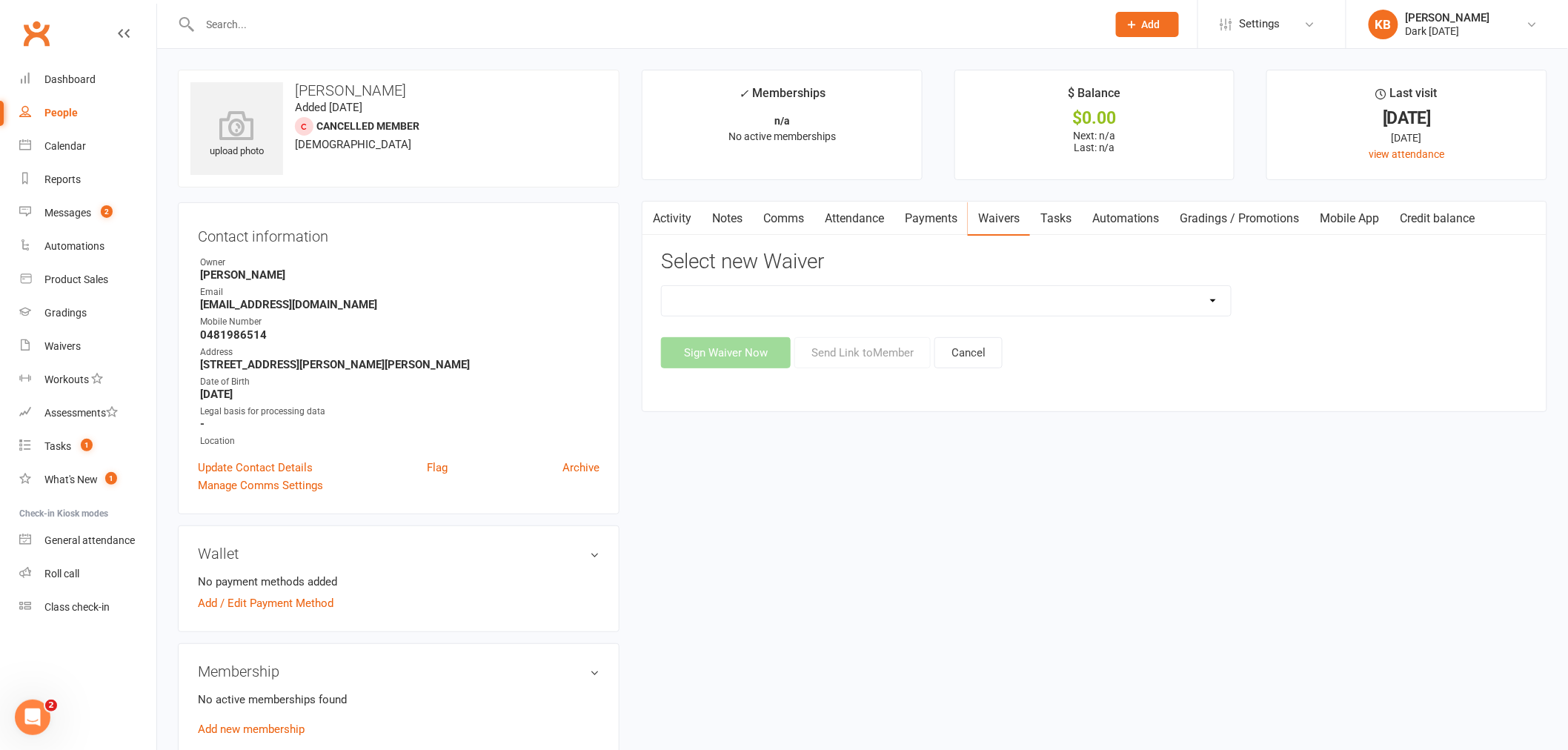
click at [1213, 303] on select "Dark Carnival Membership Dark Carnival Membership waiver - no EDDR Dark Carniva…" at bounding box center [946, 301] width 569 height 29
select select "9790"
click at [662, 286] on select "Dark Carnival Membership Dark Carnival Membership waiver - no EDDR Dark Carniva…" at bounding box center [946, 301] width 569 height 29
click at [864, 354] on button "Send Link to Member" at bounding box center [862, 353] width 136 height 31
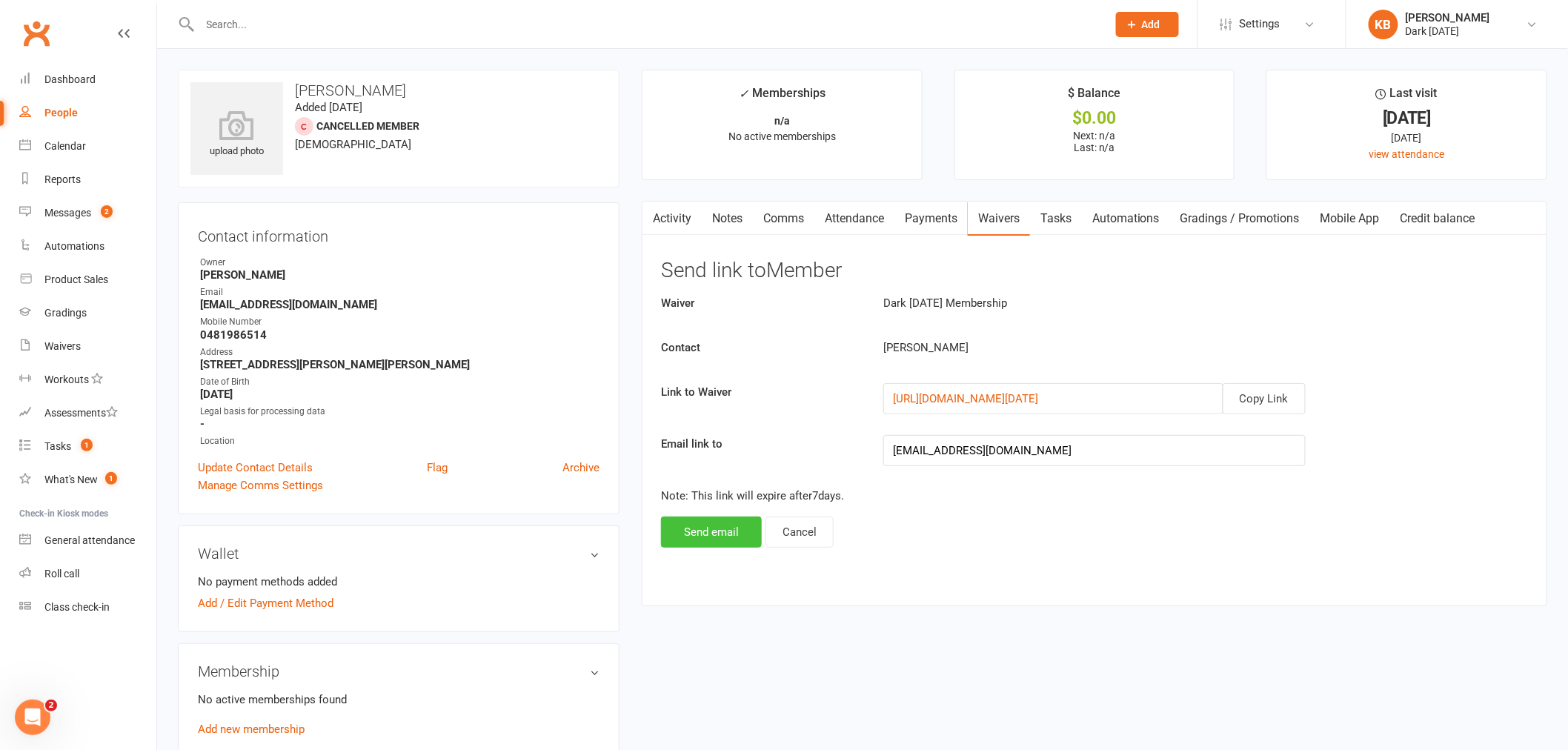
click at [721, 541] on button "Send email" at bounding box center [711, 532] width 101 height 31
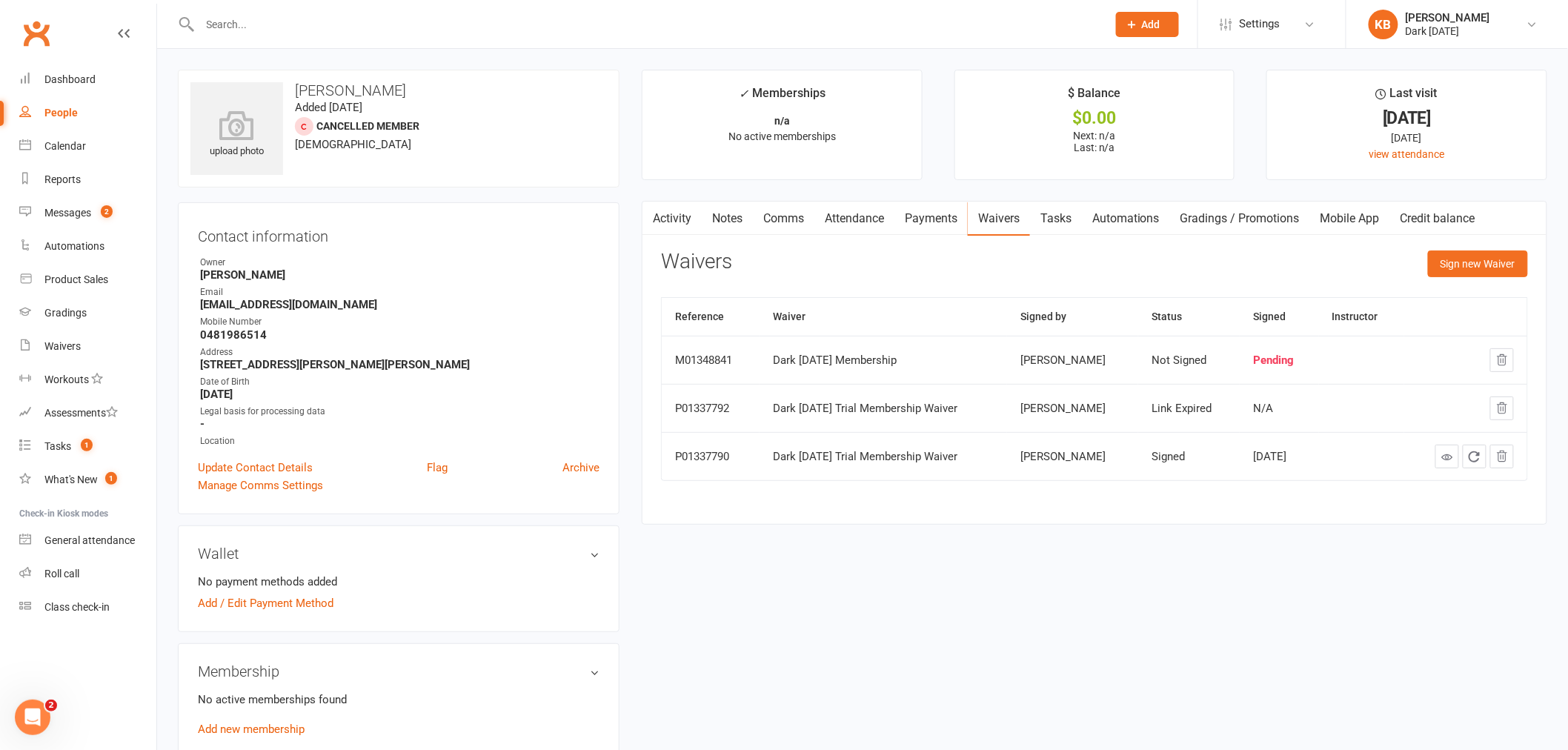
click at [1006, 221] on link "Waivers" at bounding box center [999, 218] width 62 height 34
click at [1465, 262] on button "Sign new Waiver" at bounding box center [1477, 264] width 100 height 26
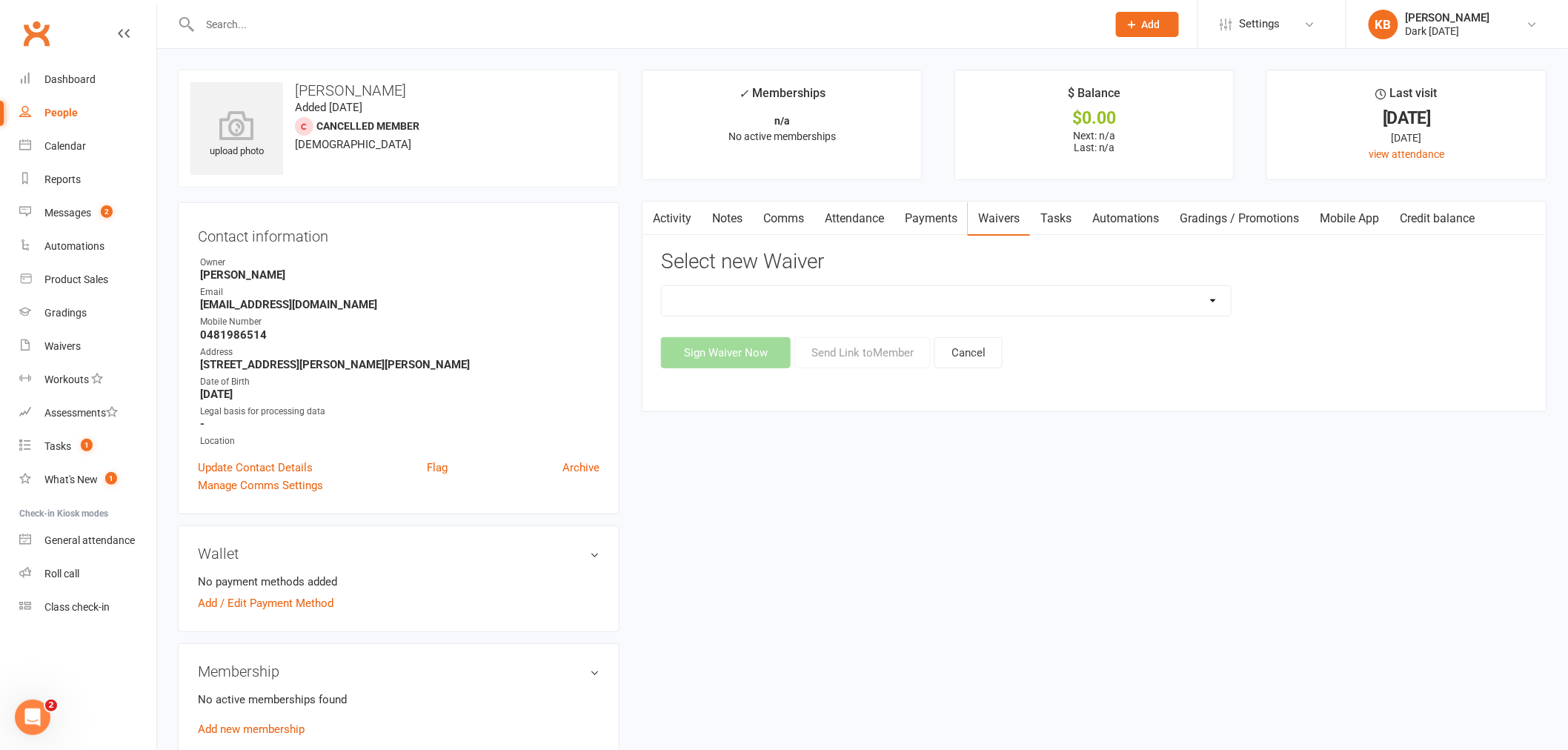
click at [1207, 305] on select "Dark Carnival Membership Dark Carnival Membership waiver - no EDDR Dark Carniva…" at bounding box center [946, 301] width 569 height 29
select select "9791"
click at [662, 286] on select "Dark Carnival Membership Dark Carnival Membership waiver - no EDDR Dark Carniva…" at bounding box center [946, 301] width 569 height 29
click at [847, 351] on button "Send Link to Member" at bounding box center [862, 353] width 136 height 31
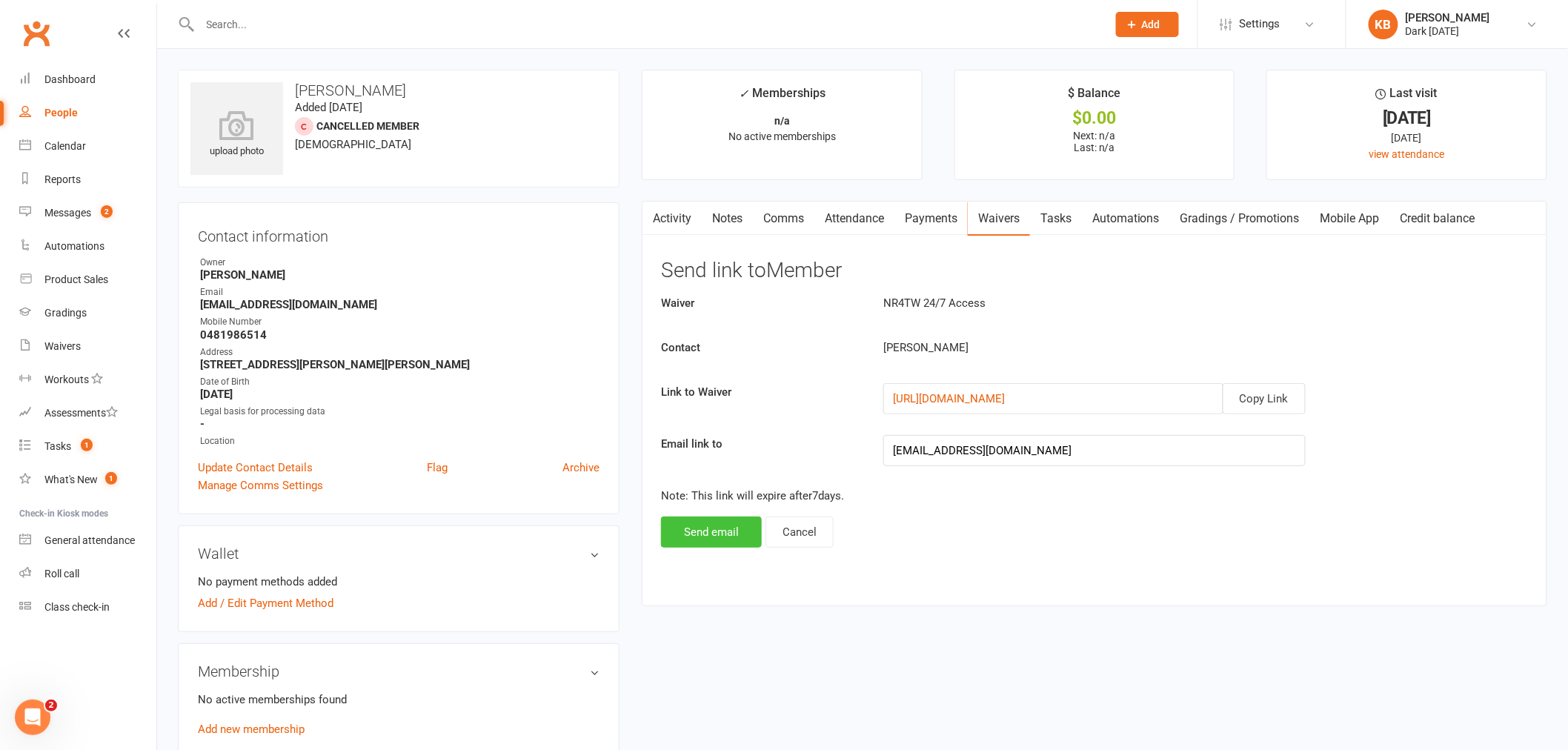
click at [721, 532] on button "Send email" at bounding box center [711, 532] width 101 height 31
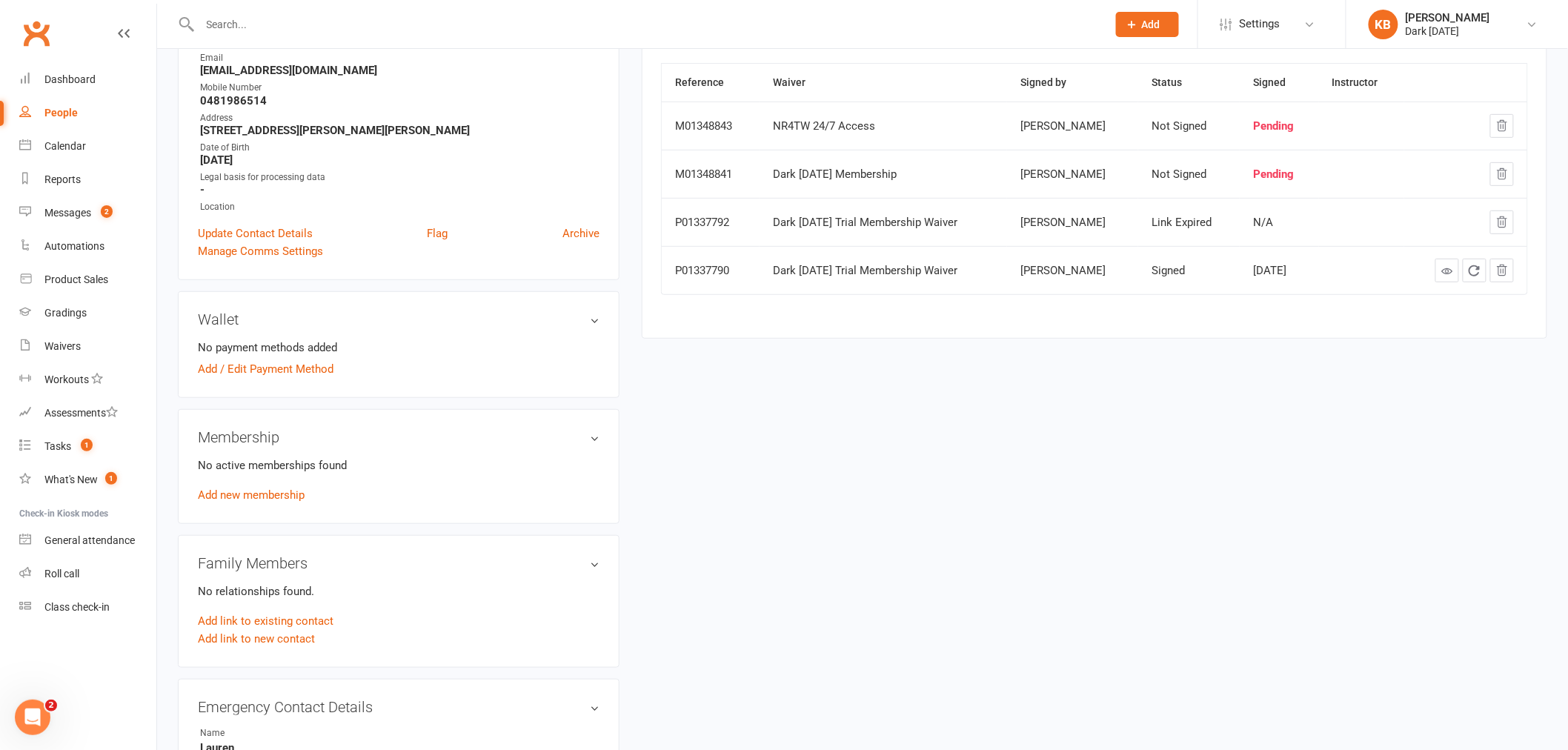
scroll to position [247, 0]
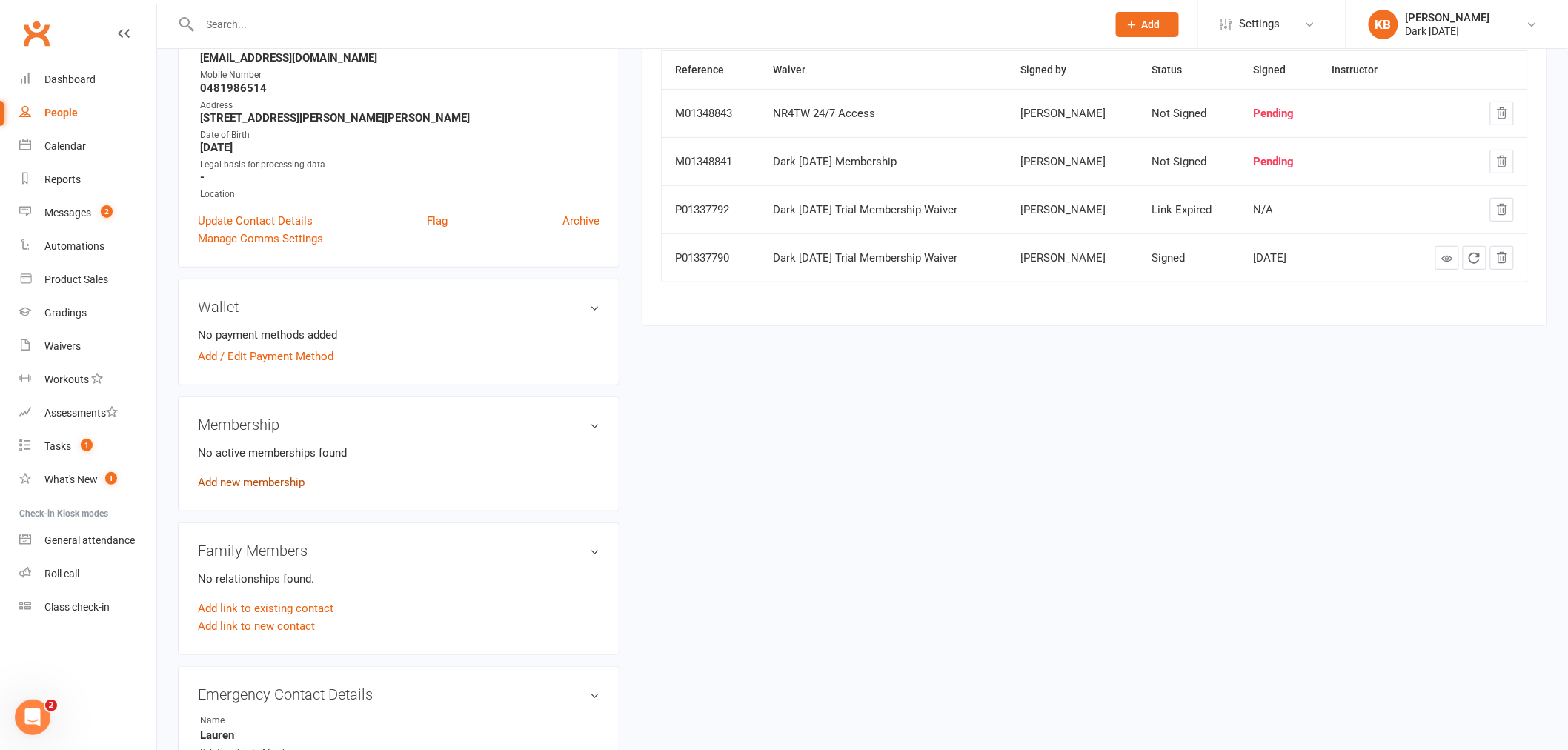
click at [262, 482] on link "Add new membership" at bounding box center [252, 482] width 107 height 13
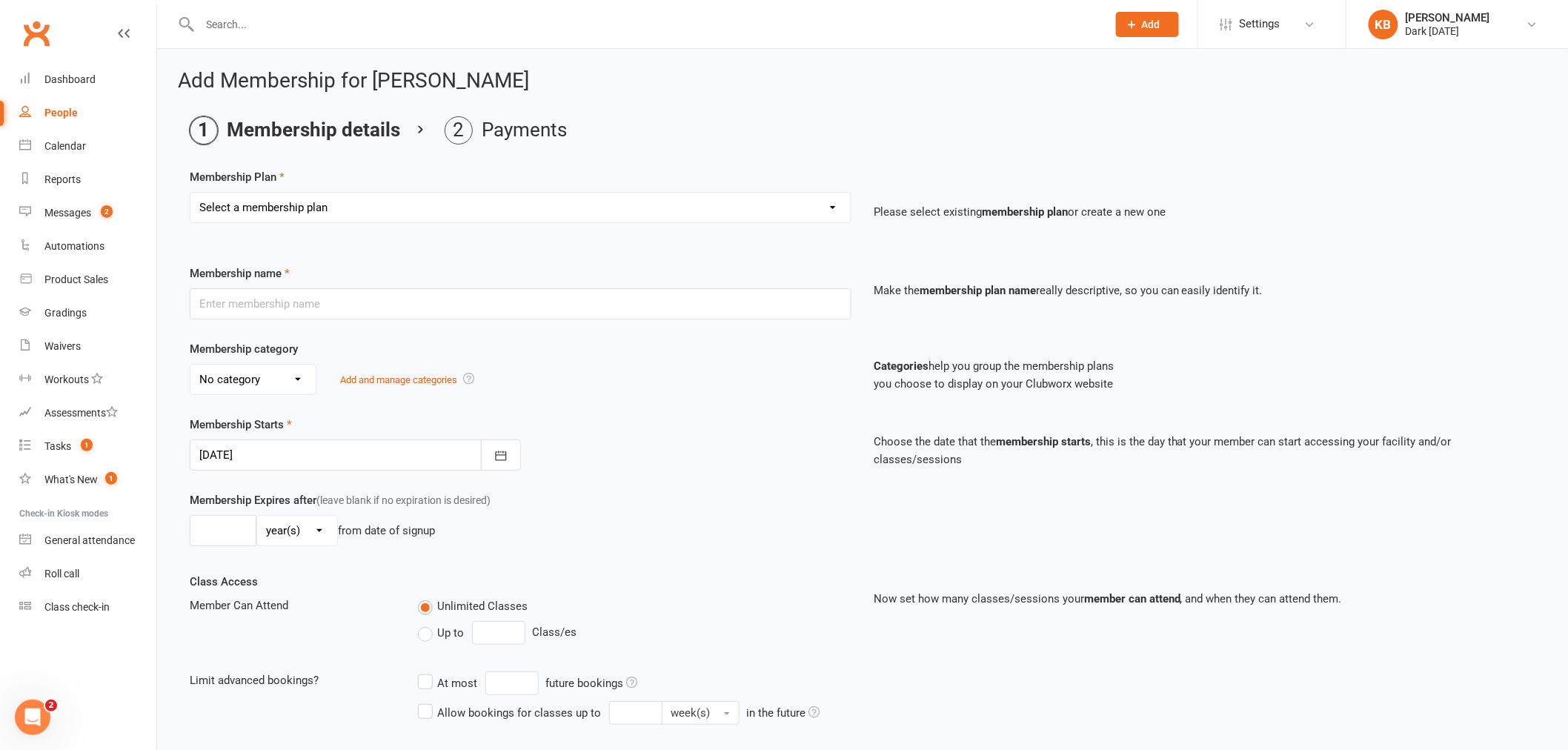
click at [679, 208] on select "Select a membership plan Redzone Knife Defence Workshop Casual Membership Casua…" at bounding box center [520, 207] width 660 height 29
select select "25"
click at [190, 193] on select "Select a membership plan Redzone Knife Defence Workshop Casual Membership Casua…" at bounding box center [520, 207] width 660 height 29
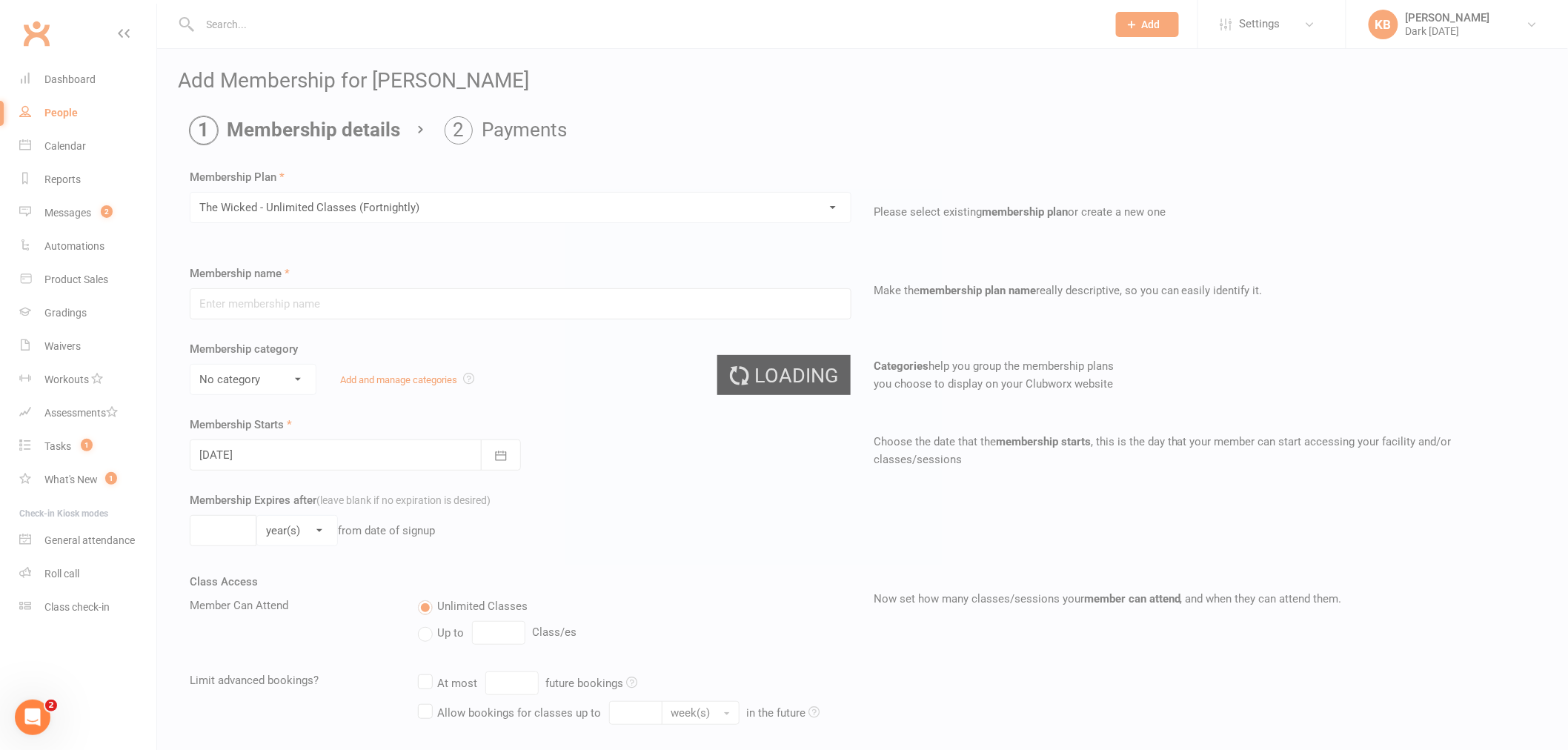
type input "The Wicked - Unlimited Classes (Fortnightly)"
select select "1"
type input "0"
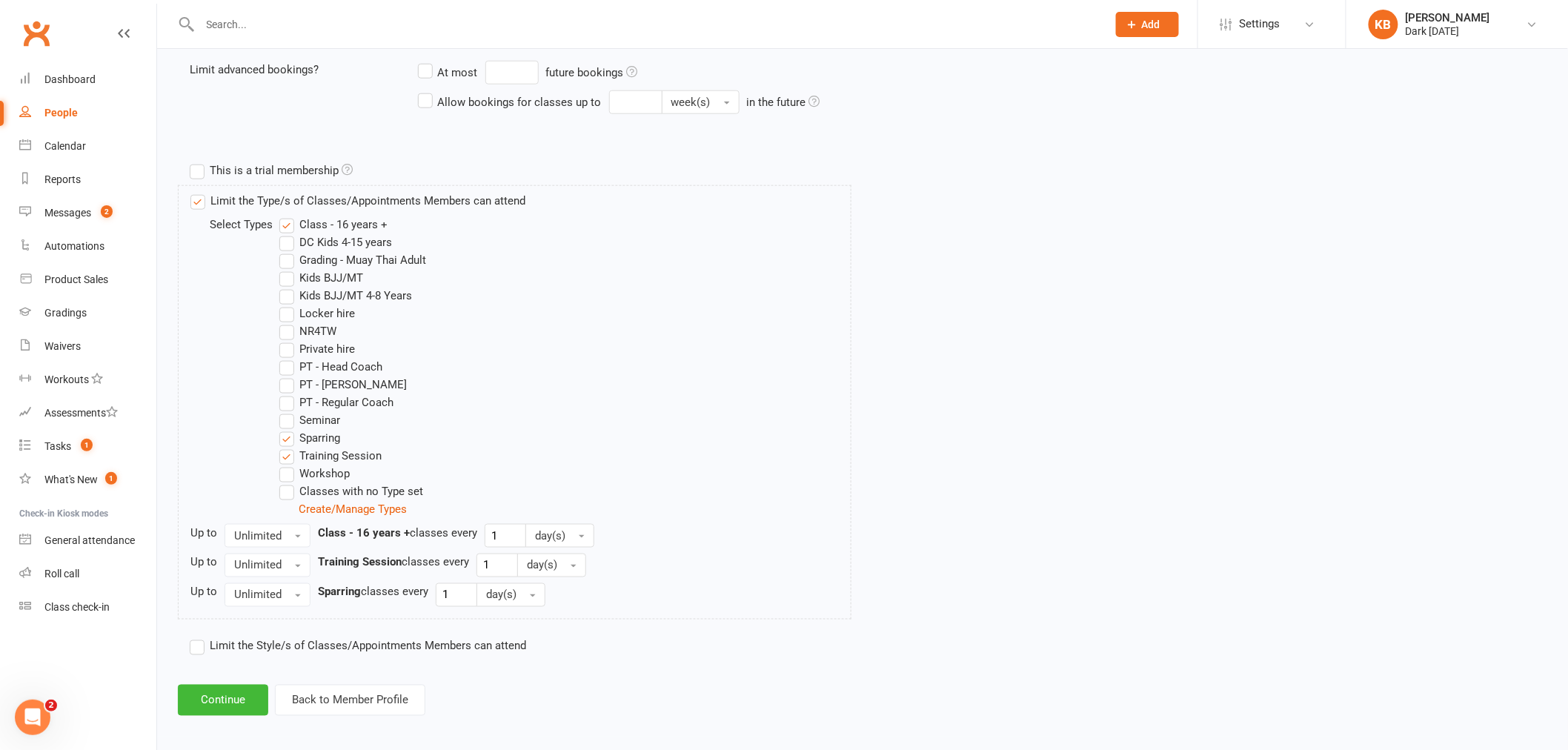
scroll to position [619, 0]
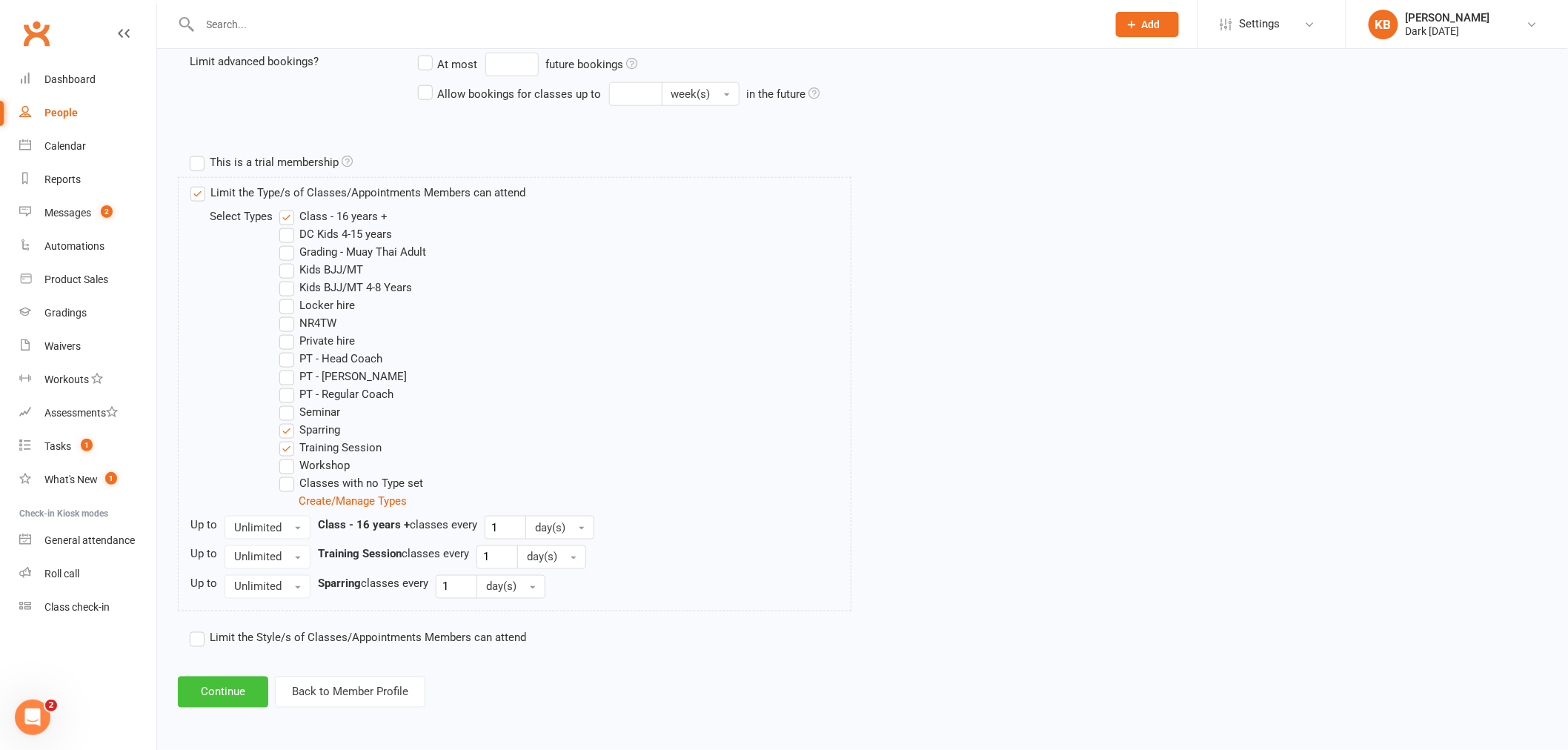
click at [224, 694] on button "Continue" at bounding box center [223, 692] width 91 height 31
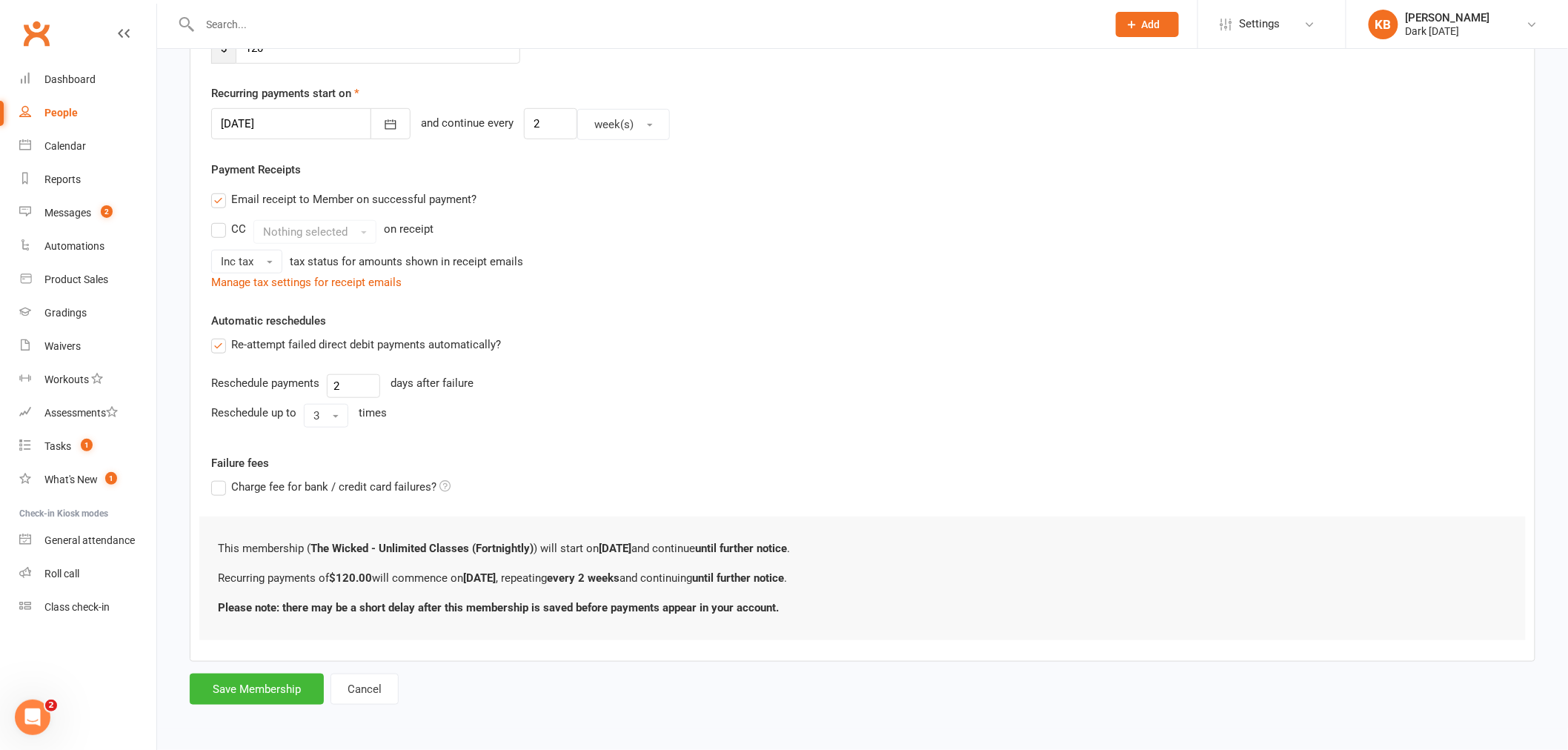
scroll to position [0, 0]
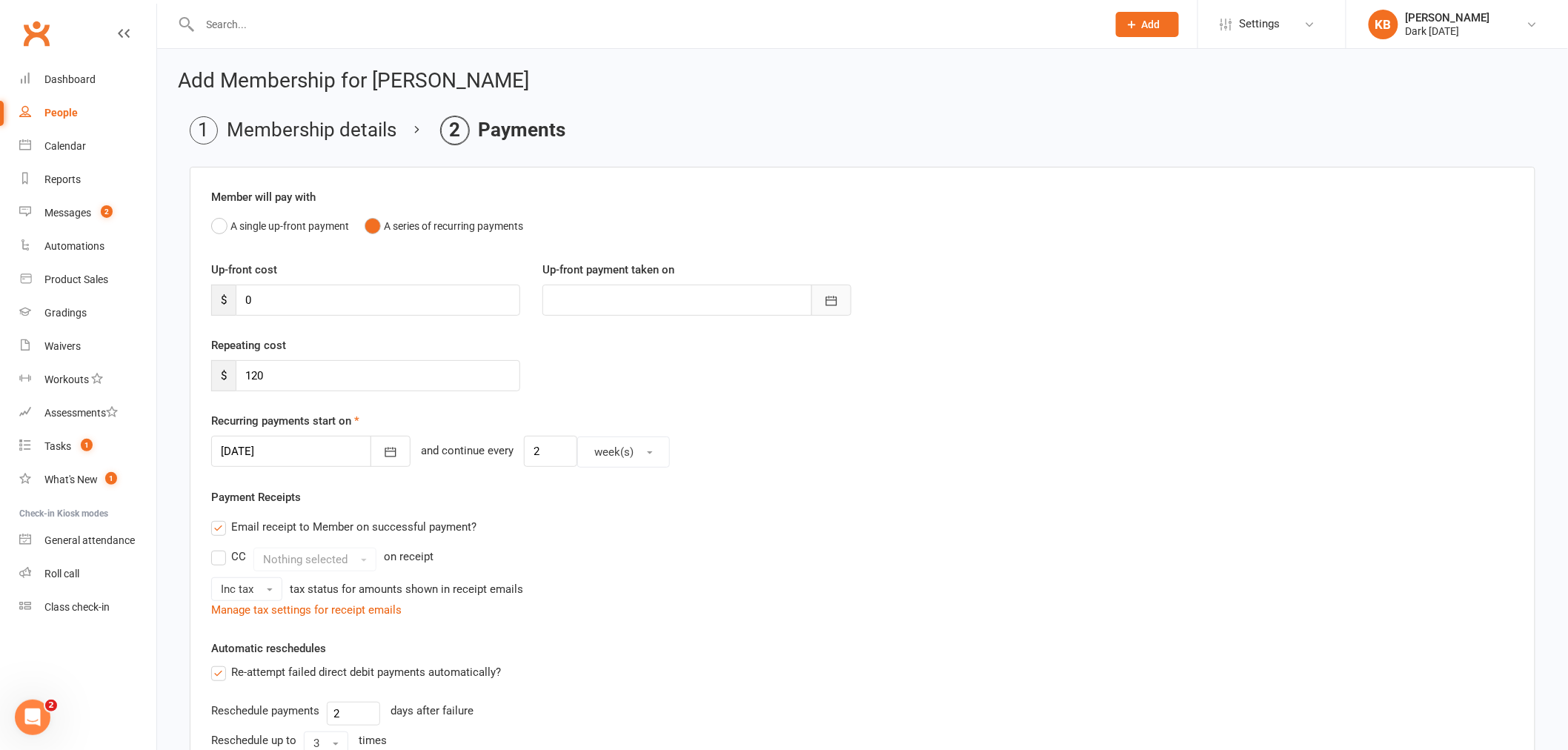
click at [824, 301] on icon "button" at bounding box center [831, 300] width 15 height 15
click at [763, 456] on button "19" at bounding box center [765, 450] width 31 height 26
type input "19 Sep 2025"
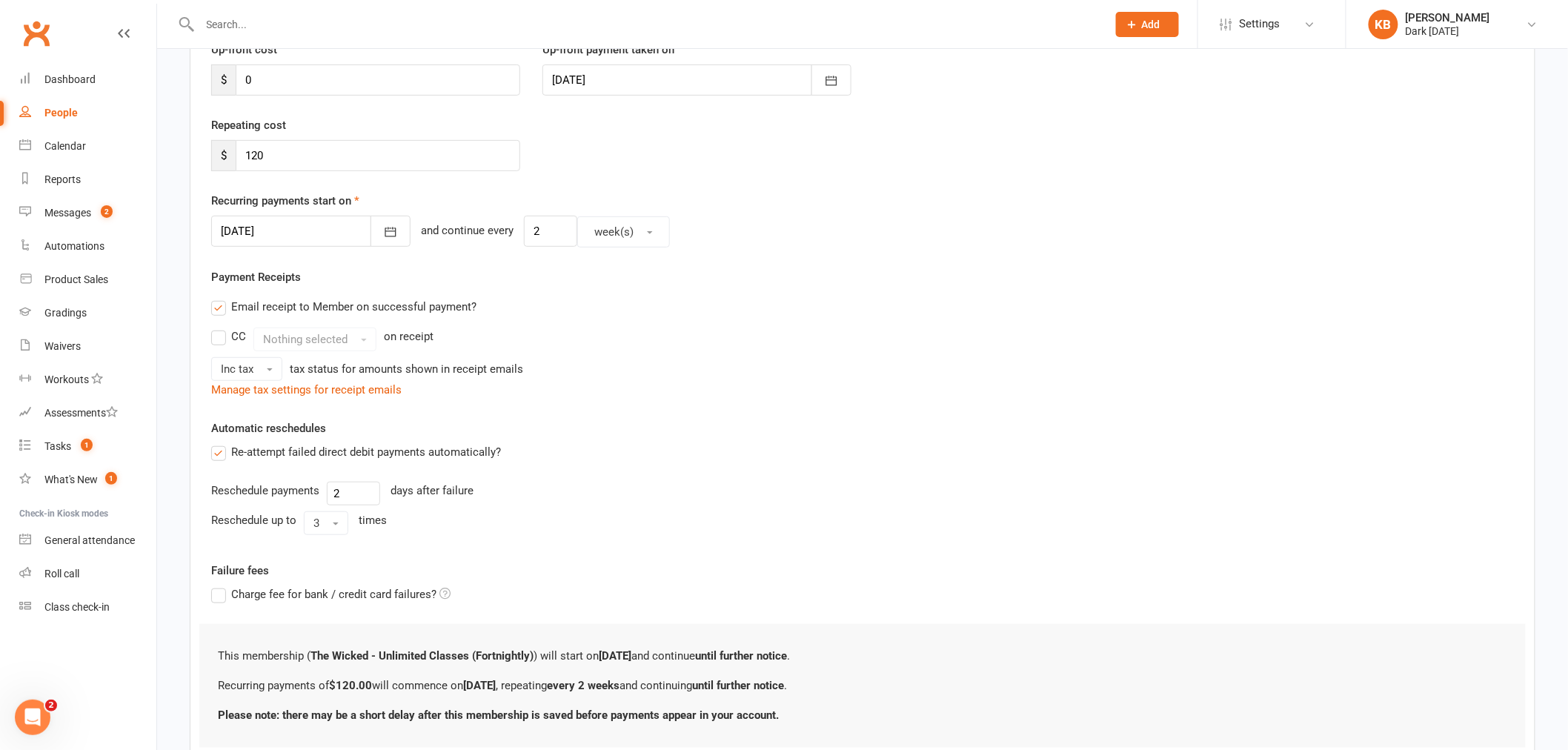
scroll to position [328, 0]
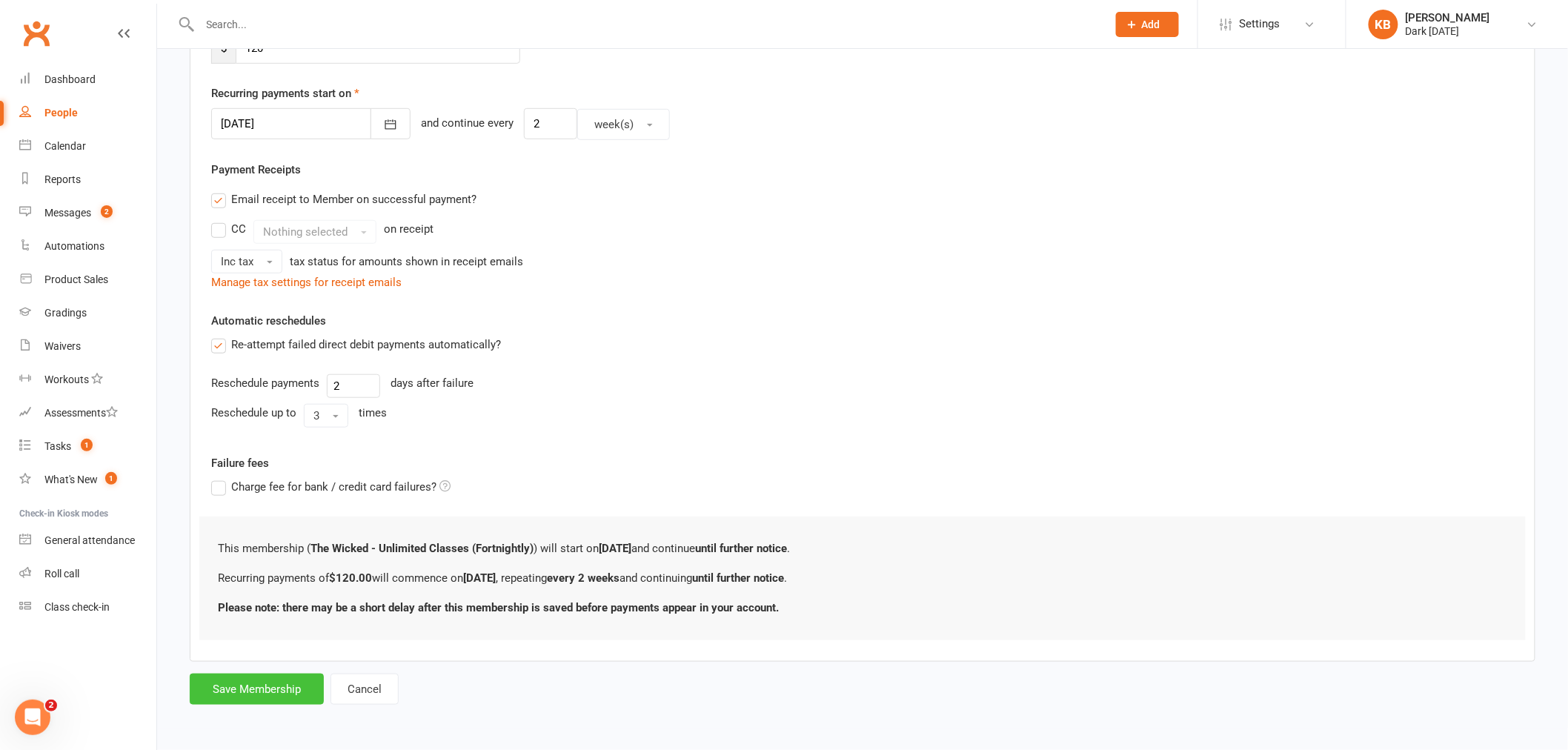
click at [279, 683] on button "Save Membership" at bounding box center [256, 689] width 134 height 31
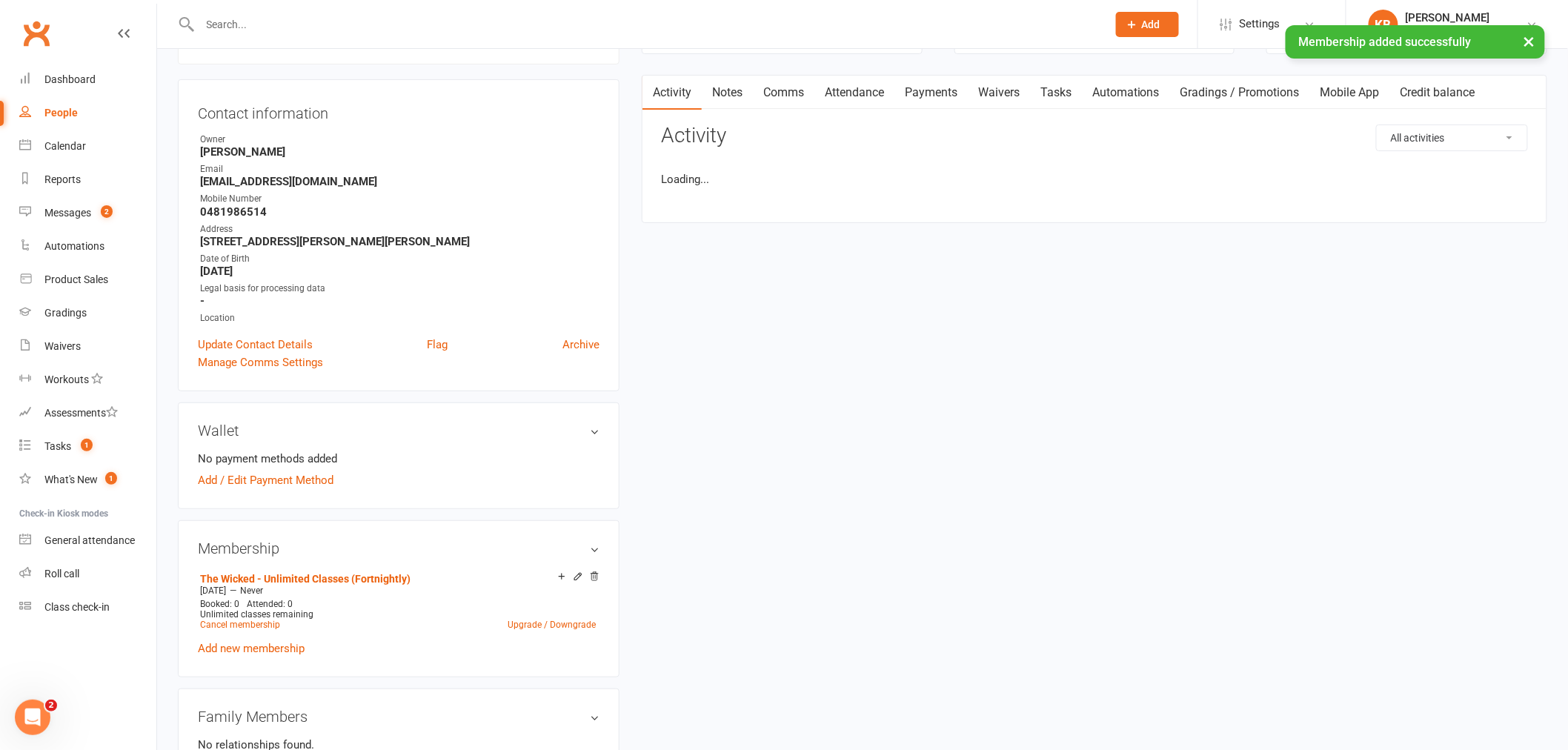
scroll to position [165, 0]
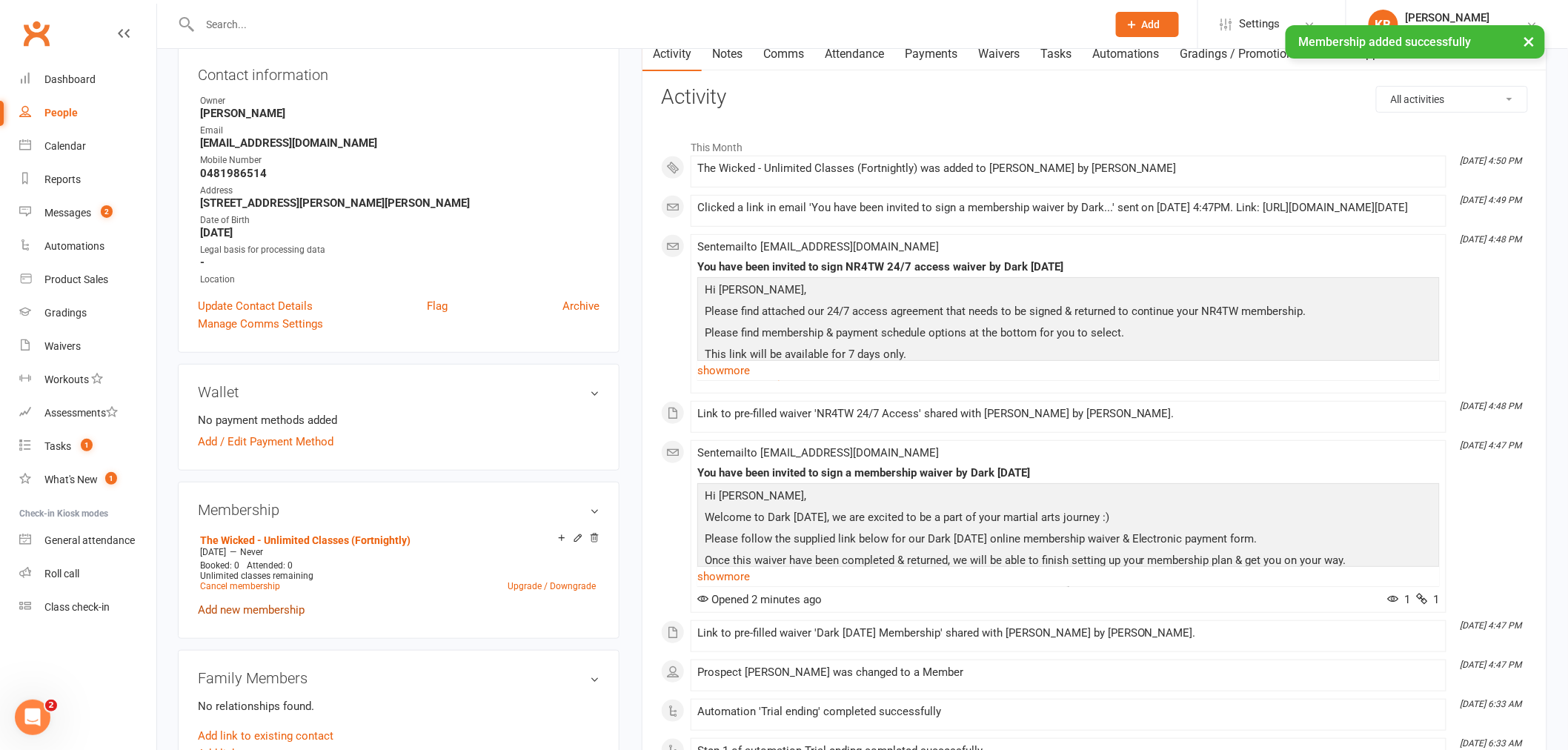
click at [255, 609] on link "Add new membership" at bounding box center [252, 609] width 107 height 13
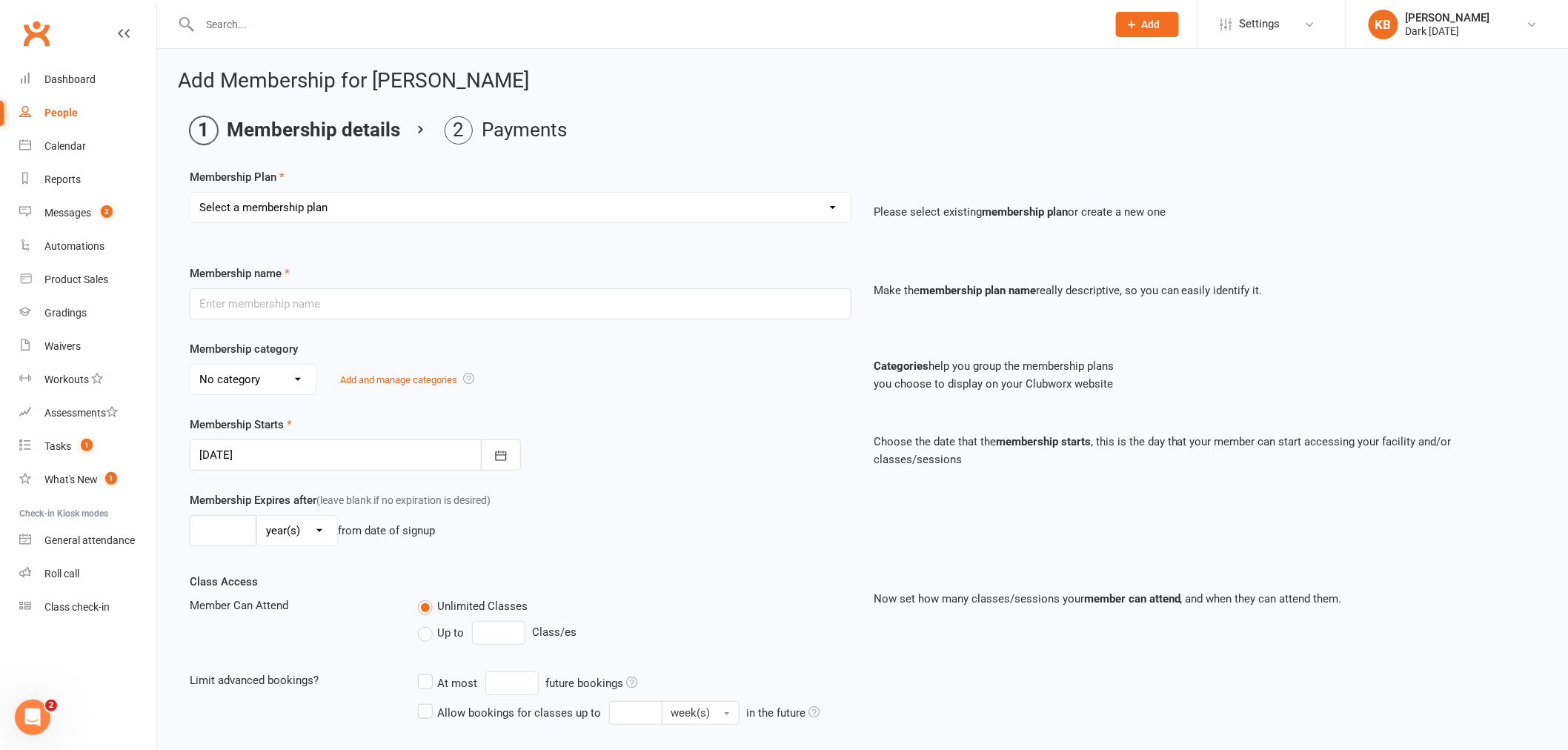
click at [537, 205] on select "Select a membership plan Redzone Knife Defence Workshop Casual Membership Casua…" at bounding box center [520, 207] width 660 height 29
select select "47"
click at [190, 193] on select "Select a membership plan Redzone Knife Defence Workshop Casual Membership Casua…" at bounding box center [520, 207] width 660 height 29
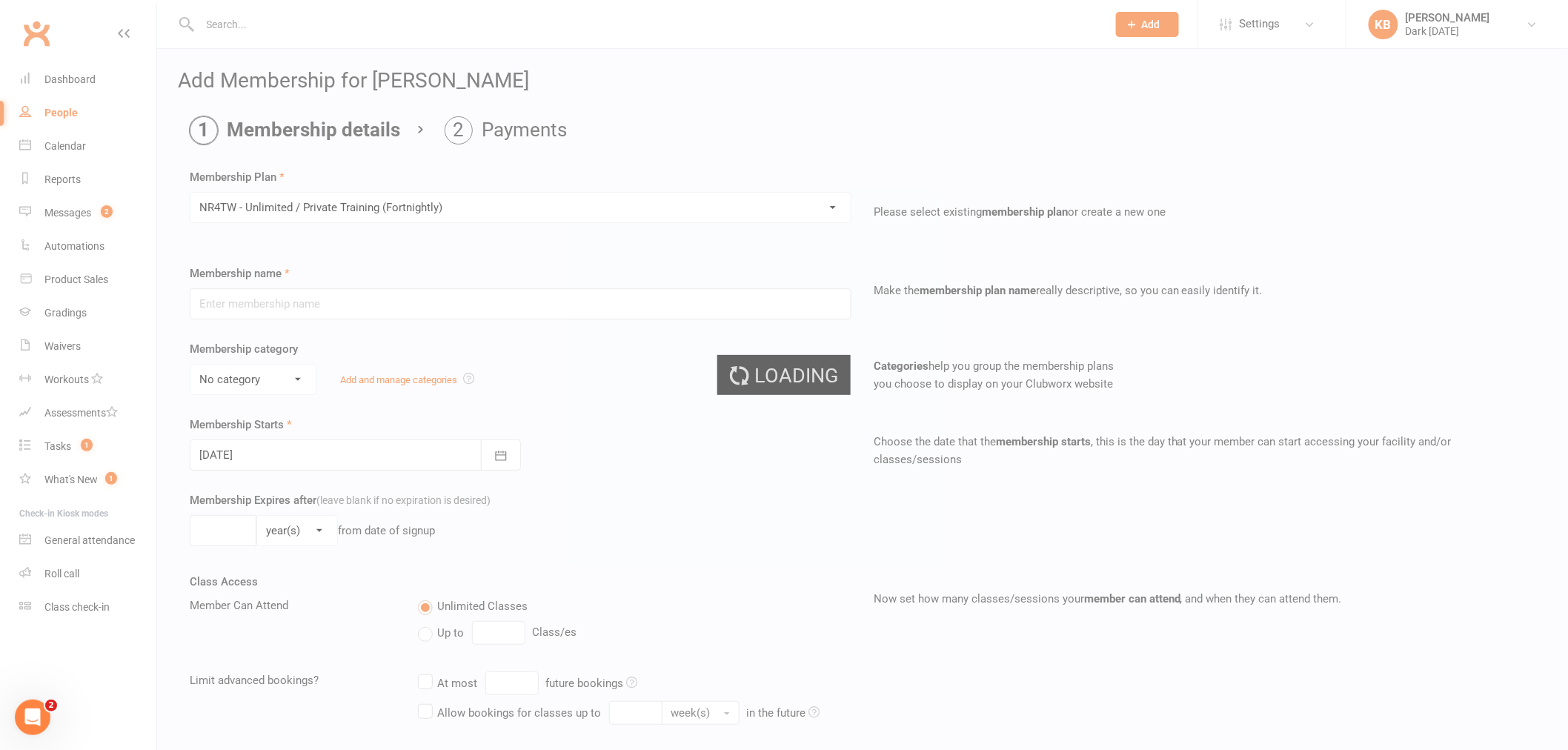
type input "NR4TW - Unlimited / Private Training (Fortnightly)"
select select "0"
type input "0"
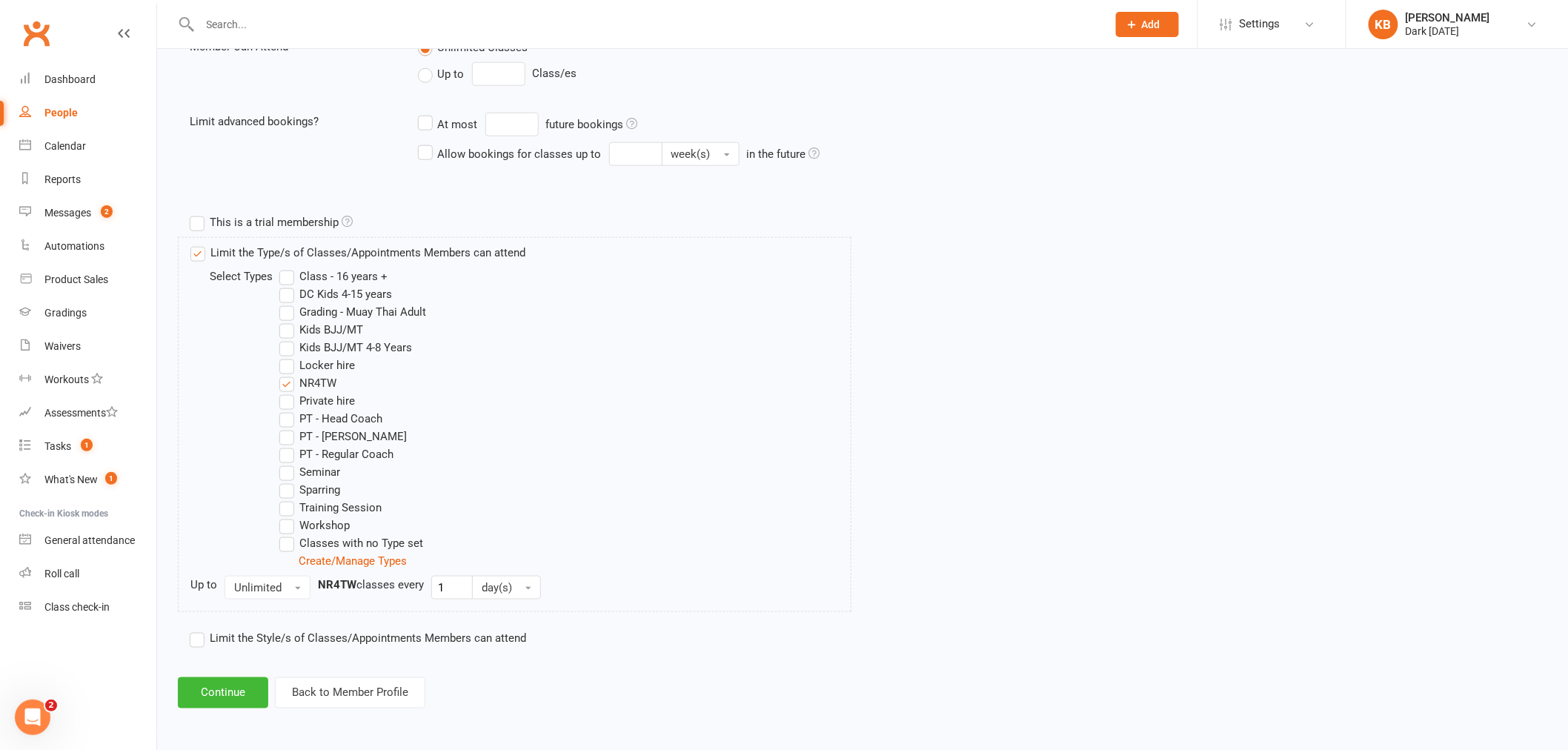
scroll to position [560, 0]
click at [224, 690] on button "Continue" at bounding box center [223, 692] width 91 height 31
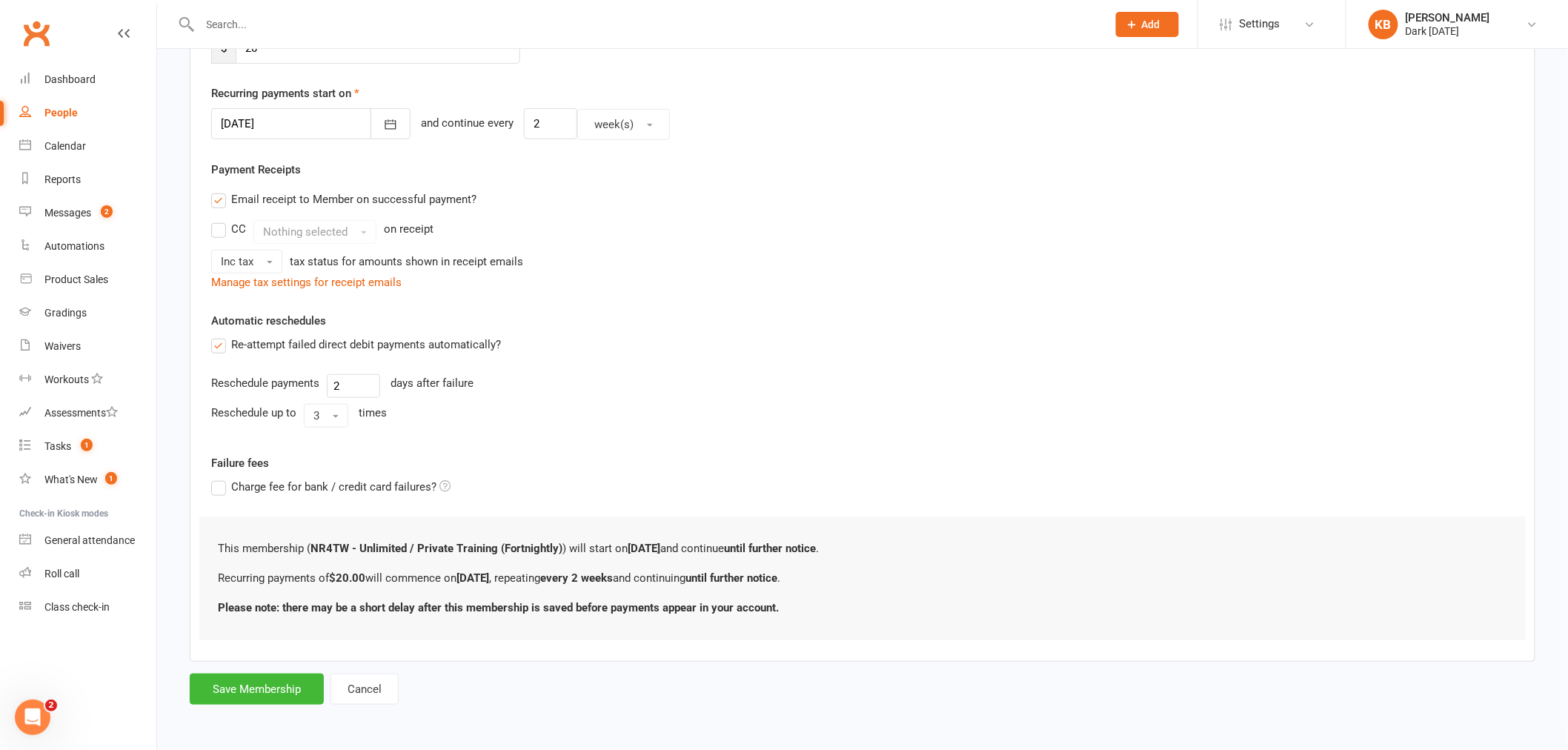
scroll to position [0, 0]
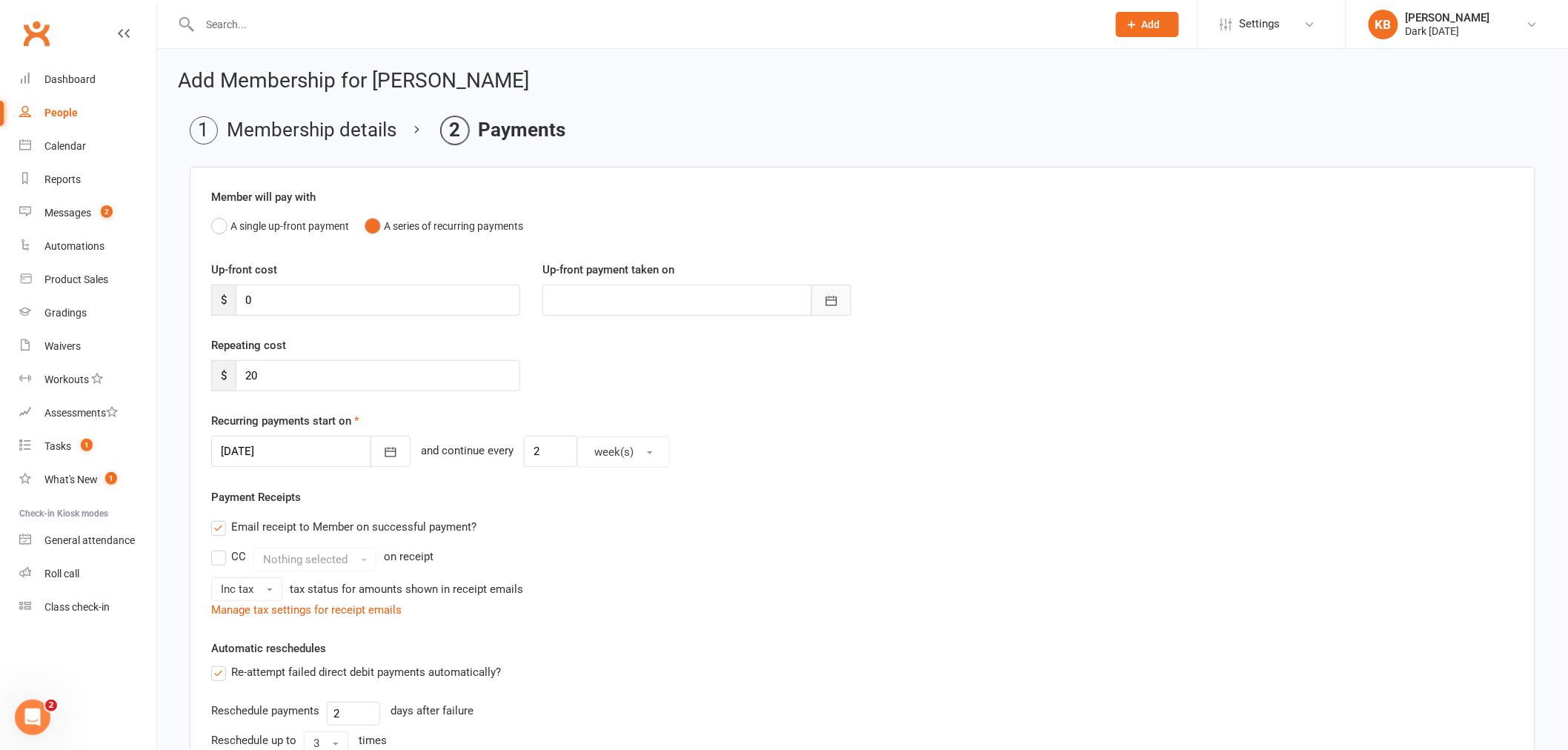
click at [834, 303] on icon "button" at bounding box center [831, 300] width 15 height 15
click at [759, 450] on span "19" at bounding box center [765, 450] width 12 height 12
type input "19 Sep 2025"
click at [965, 438] on div "11 Sep 2025 September 2025 Sun Mon Tue Wed Thu Fri Sat 36 31 01 02 03 04 05 06 …" at bounding box center [862, 451] width 1303 height 32
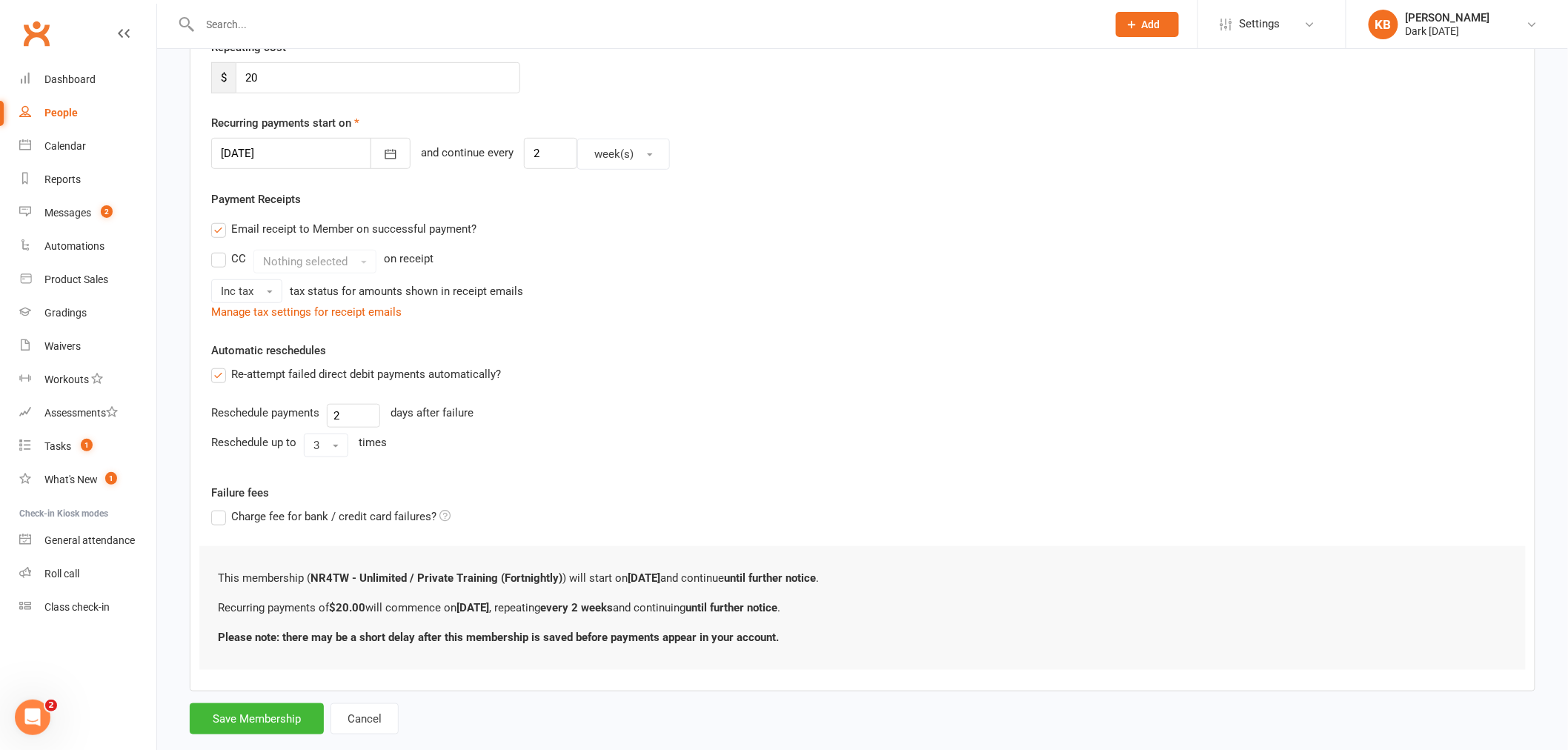
scroll to position [328, 0]
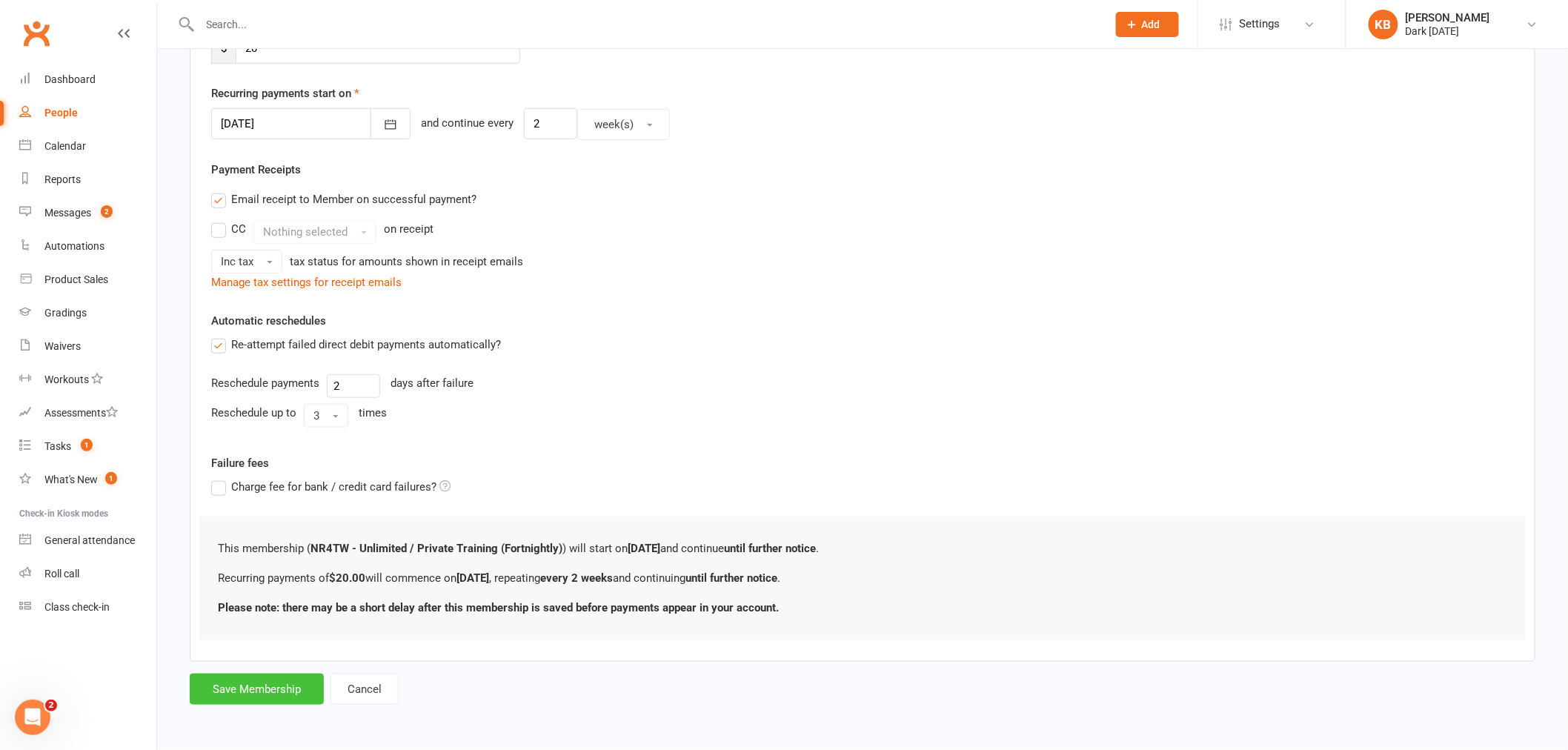
click at [254, 690] on button "Save Membership" at bounding box center [256, 689] width 134 height 31
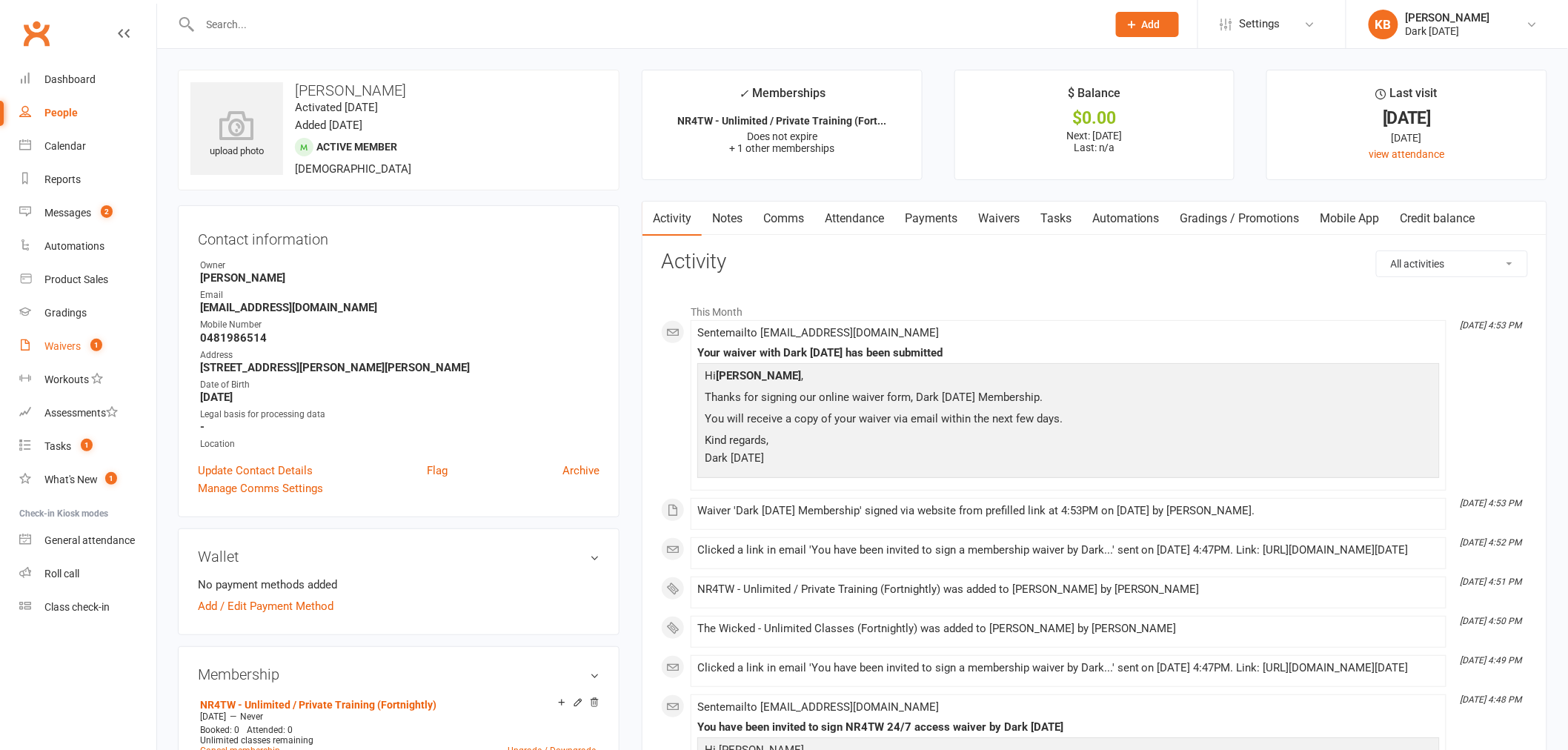
click at [58, 350] on div "Waivers" at bounding box center [62, 346] width 36 height 12
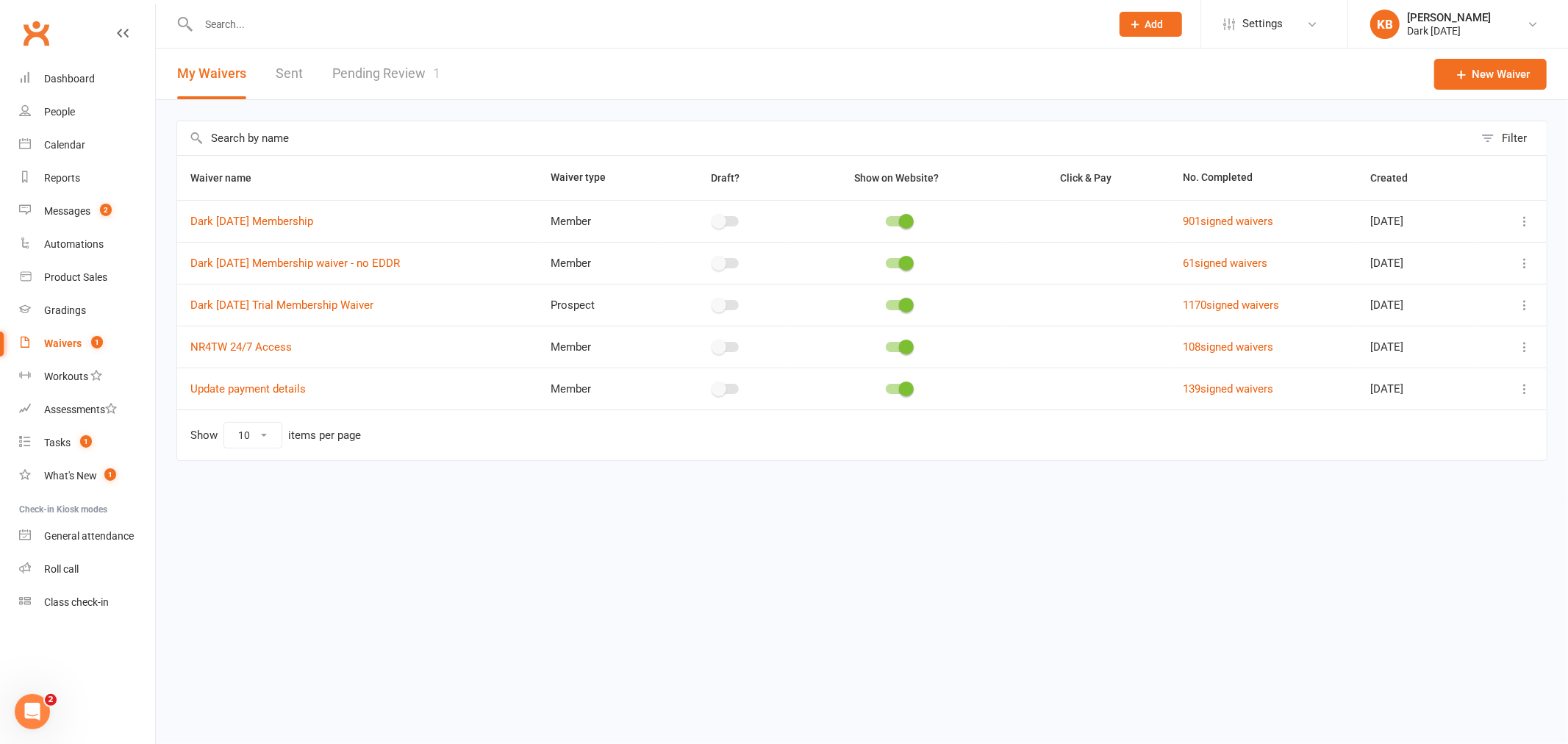
click at [355, 79] on link "Pending Review 1" at bounding box center [386, 74] width 108 height 51
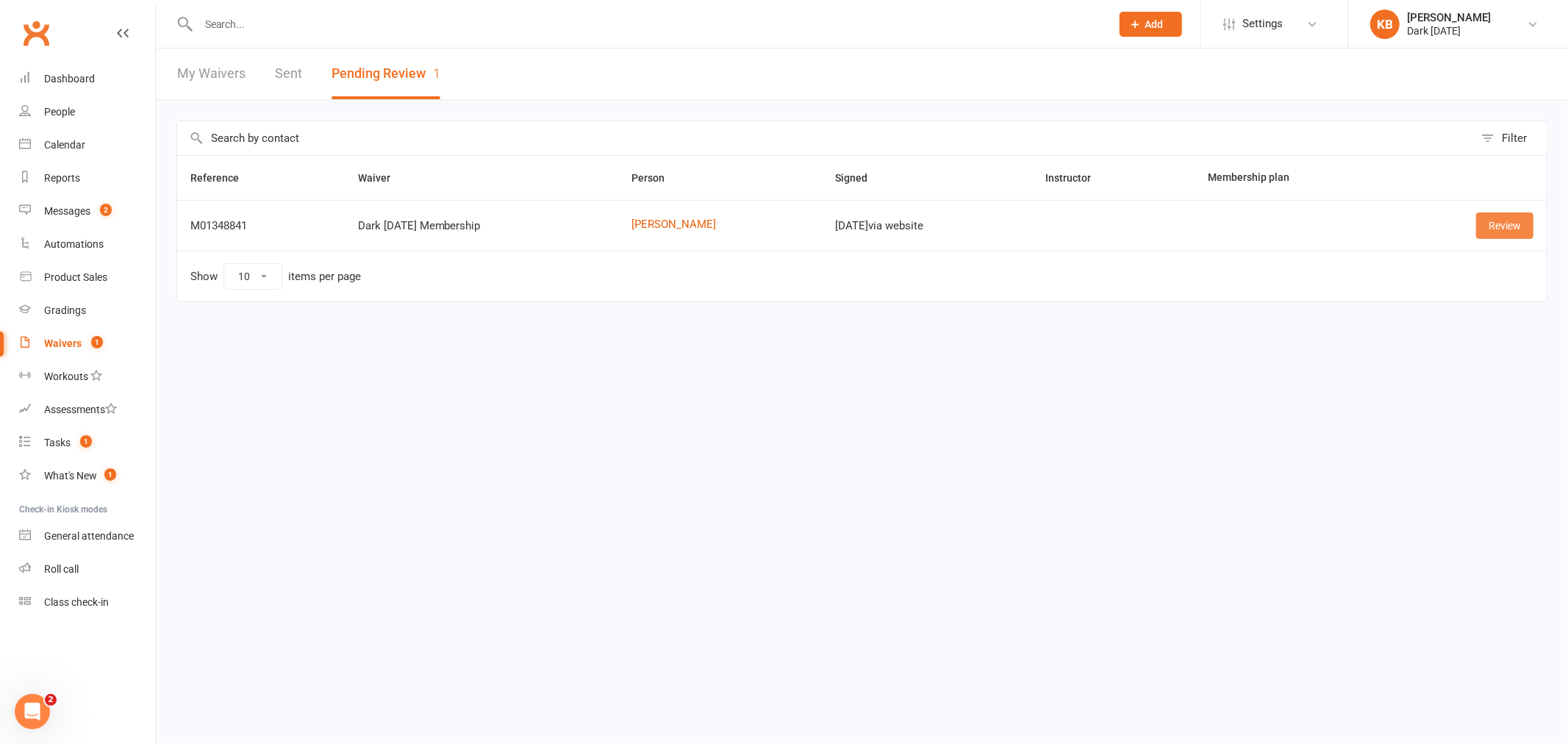
click at [1490, 222] on link "Review" at bounding box center [1505, 226] width 58 height 26
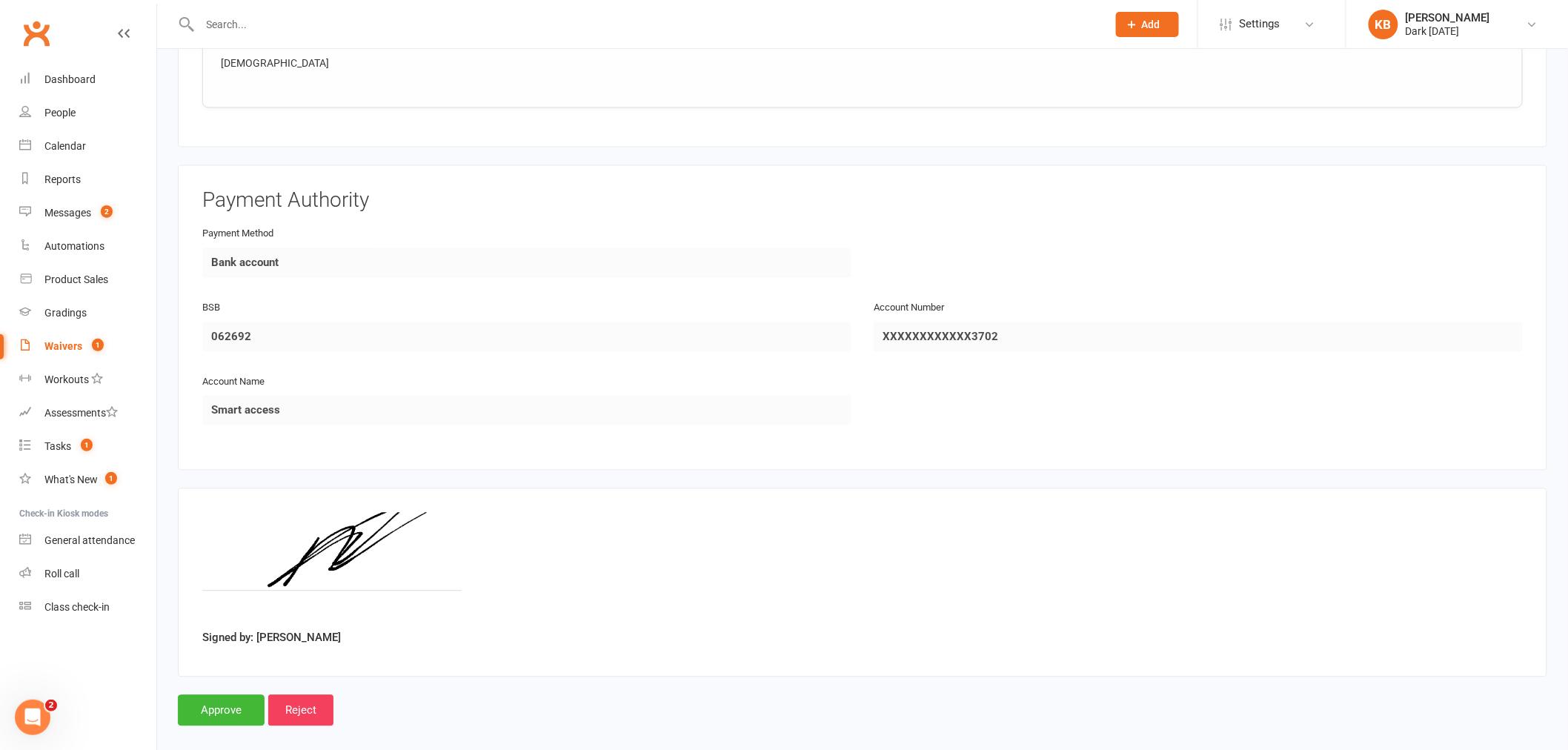
scroll to position [1181, 0]
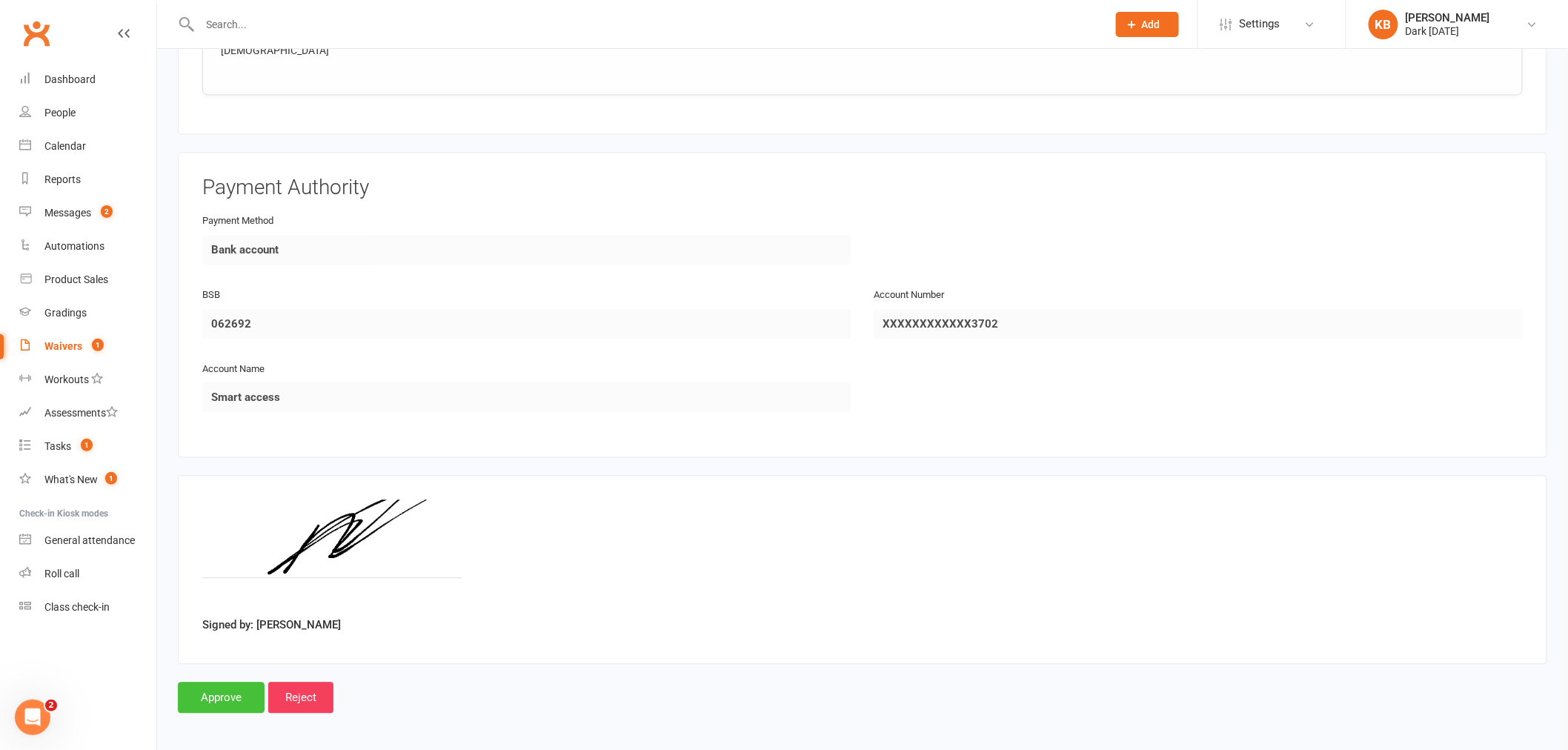
click at [234, 695] on input "Approve" at bounding box center [221, 697] width 87 height 31
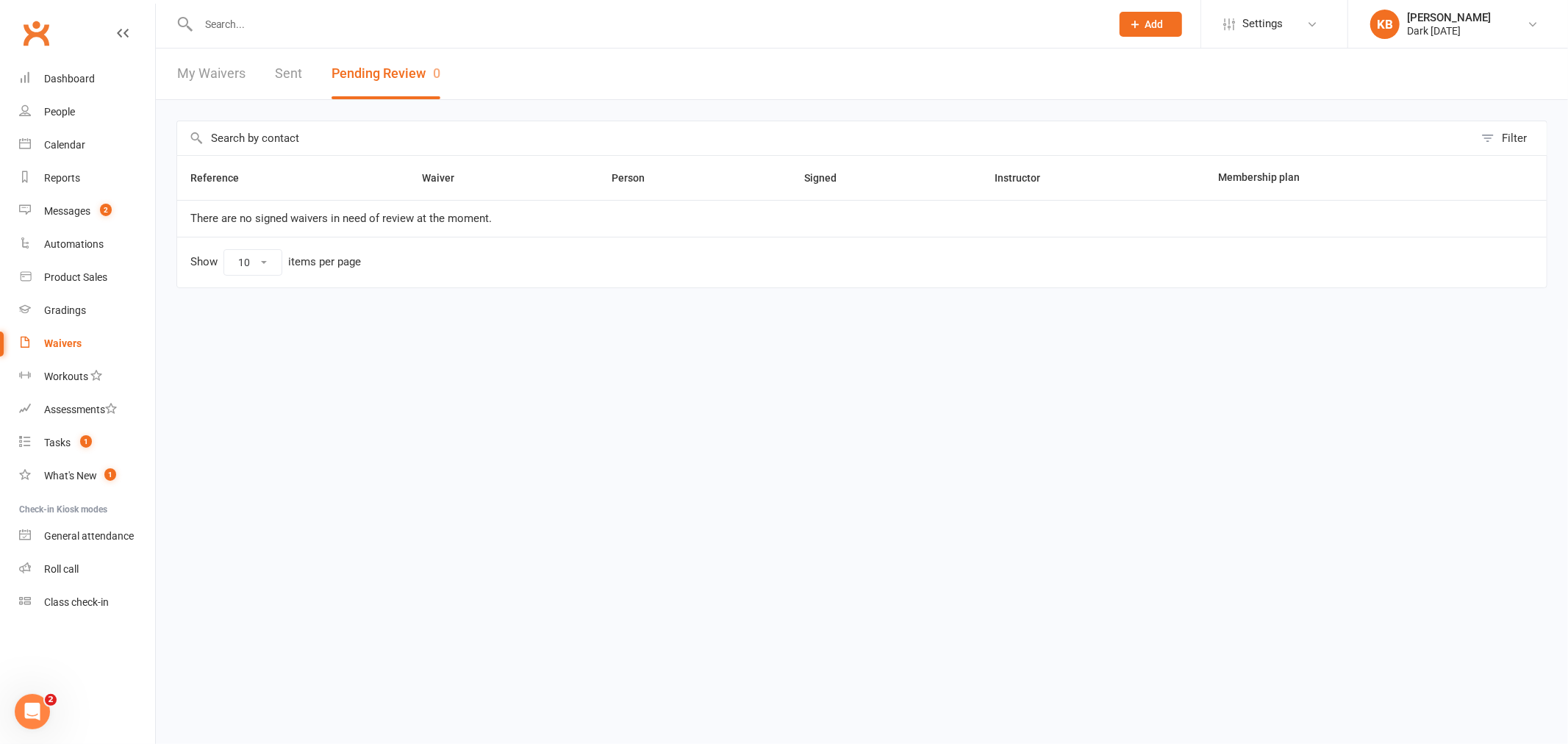
click at [299, 19] on input "text" at bounding box center [647, 24] width 907 height 21
click at [240, 25] on input "text" at bounding box center [647, 24] width 907 height 21
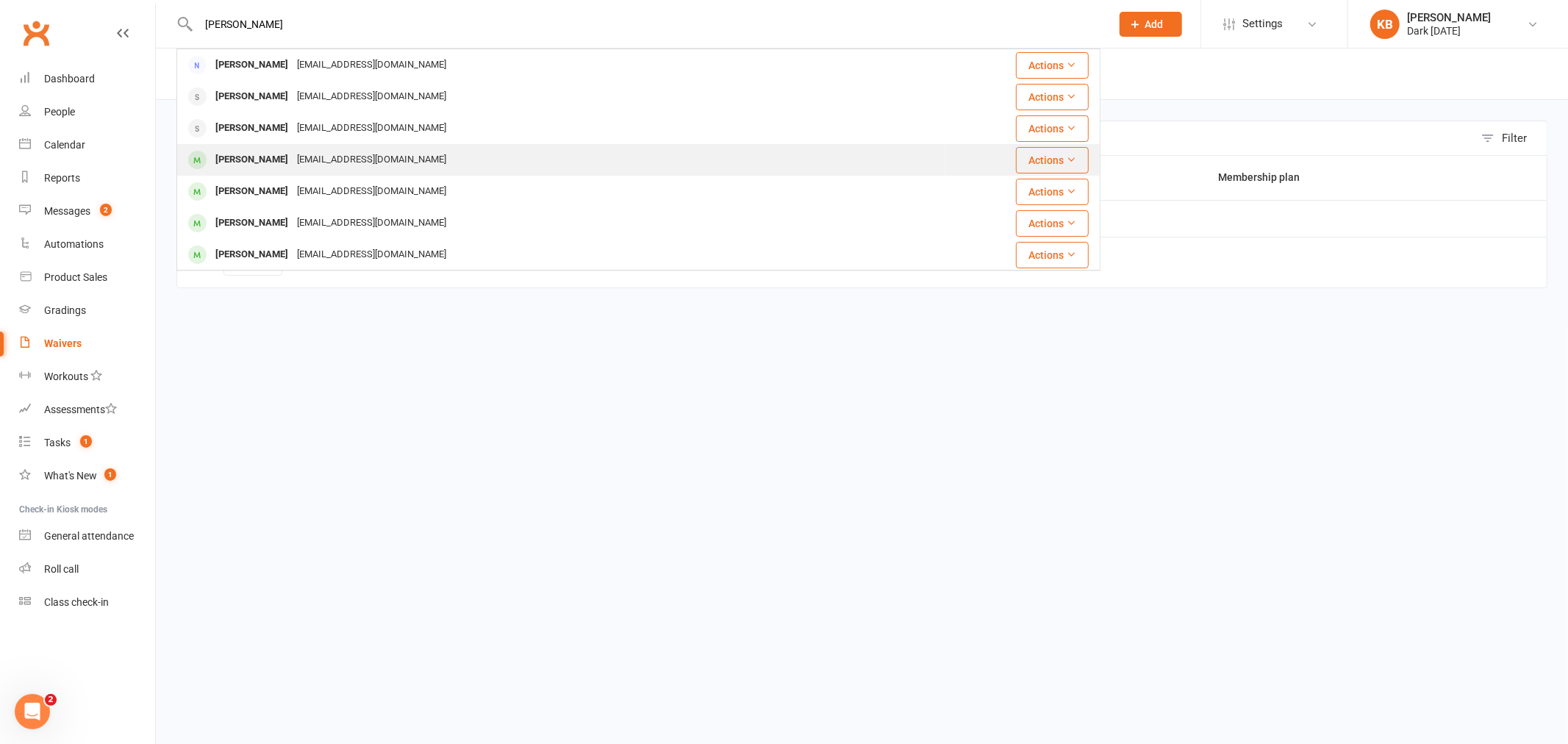
type input "[PERSON_NAME]"
click at [317, 157] on div "[EMAIL_ADDRESS][DOMAIN_NAME]" at bounding box center [372, 160] width 158 height 21
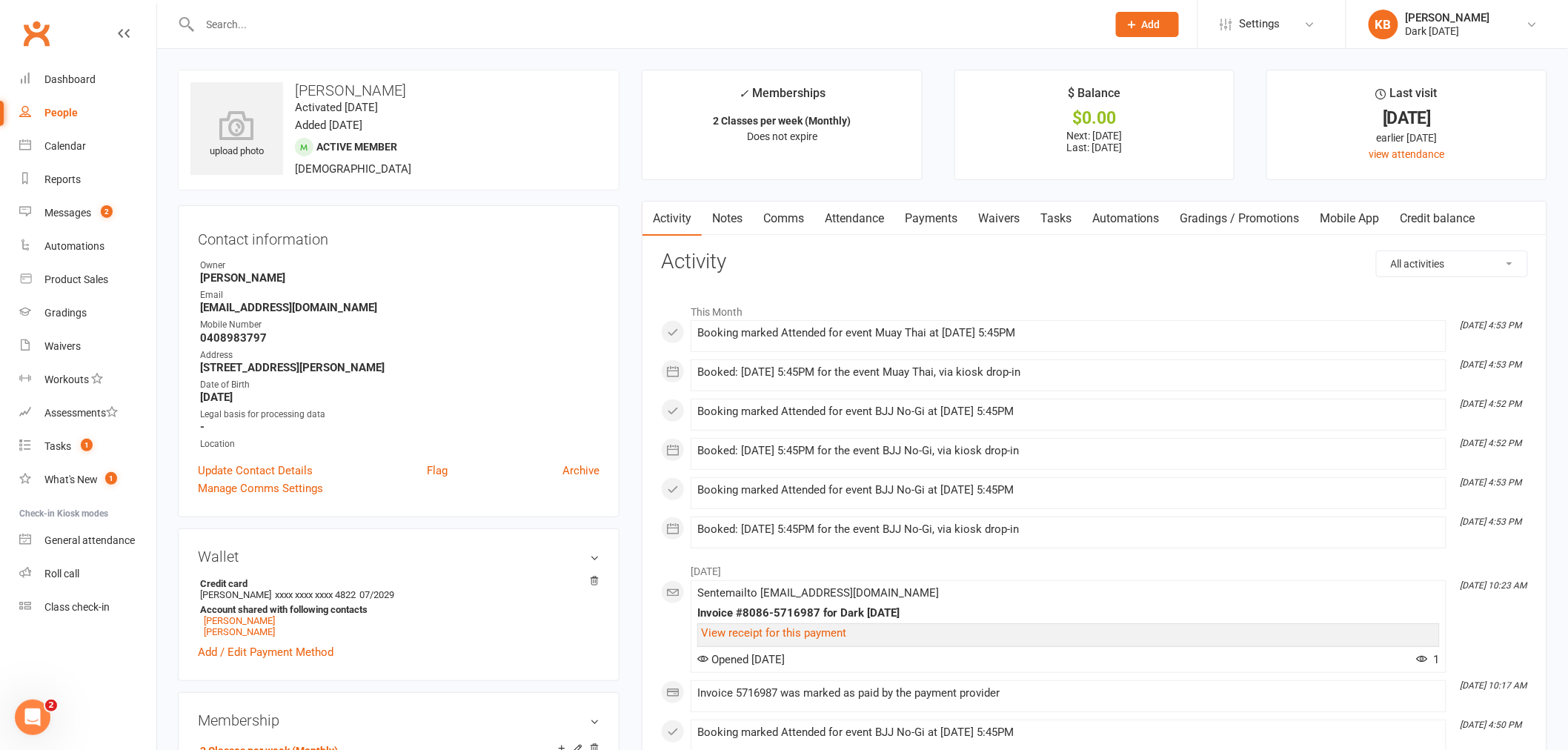
click at [879, 335] on div "Booking marked Attended for event Muay Thai at [DATE] 5:45PM" at bounding box center [1068, 333] width 742 height 12
click at [860, 219] on link "Attendance" at bounding box center [854, 218] width 80 height 34
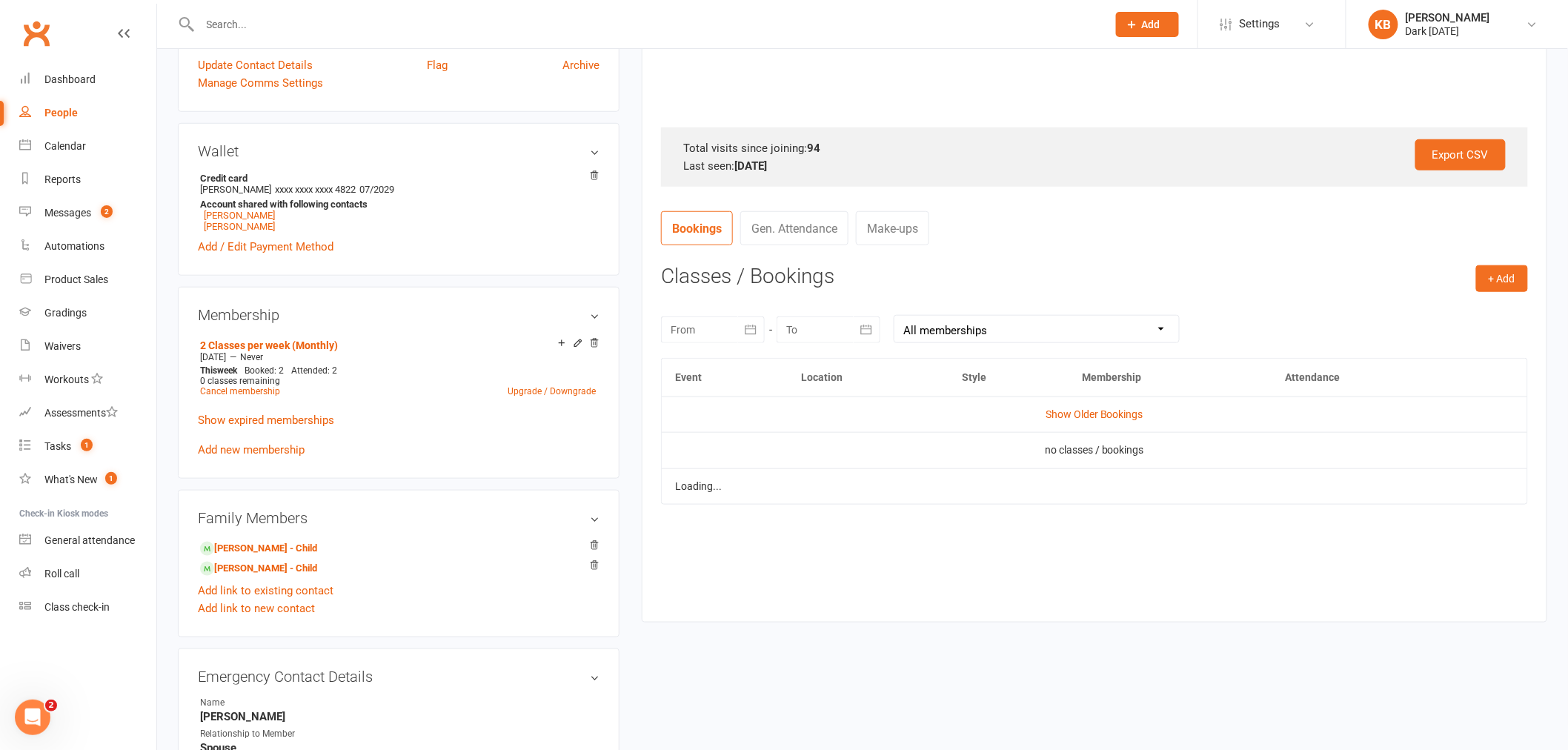
scroll to position [411, 0]
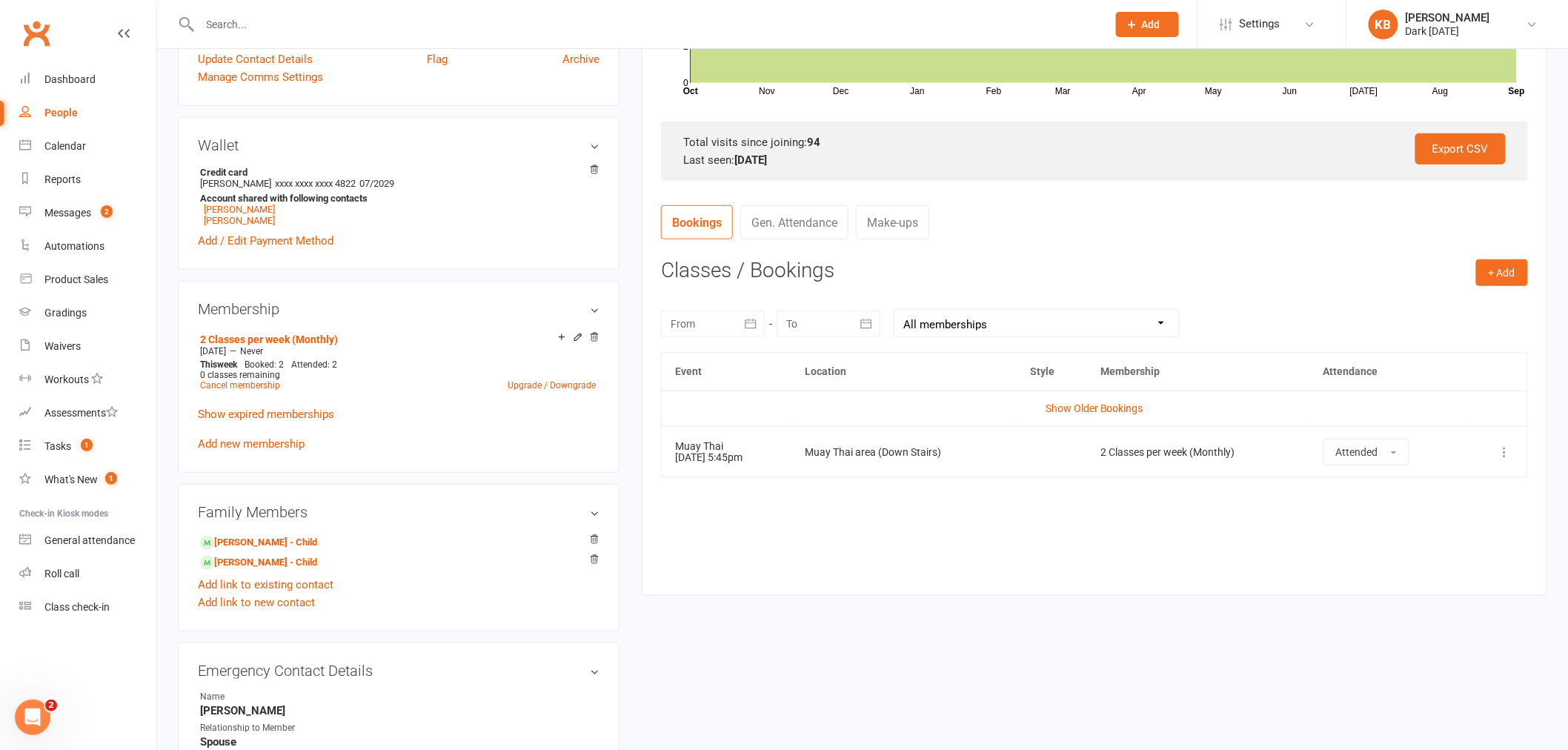
click at [1501, 450] on icon at bounding box center [1505, 452] width 15 height 15
click at [1293, 531] on div "Event Location Style Membership Attendance Show Older Bookings Muay Thai [DATE]…" at bounding box center [1094, 463] width 867 height 221
click at [1396, 450] on button "Attended" at bounding box center [1366, 452] width 86 height 26
click at [1503, 453] on icon at bounding box center [1505, 452] width 15 height 15
click at [1421, 545] on link "Remove booking" at bounding box center [1440, 540] width 147 height 29
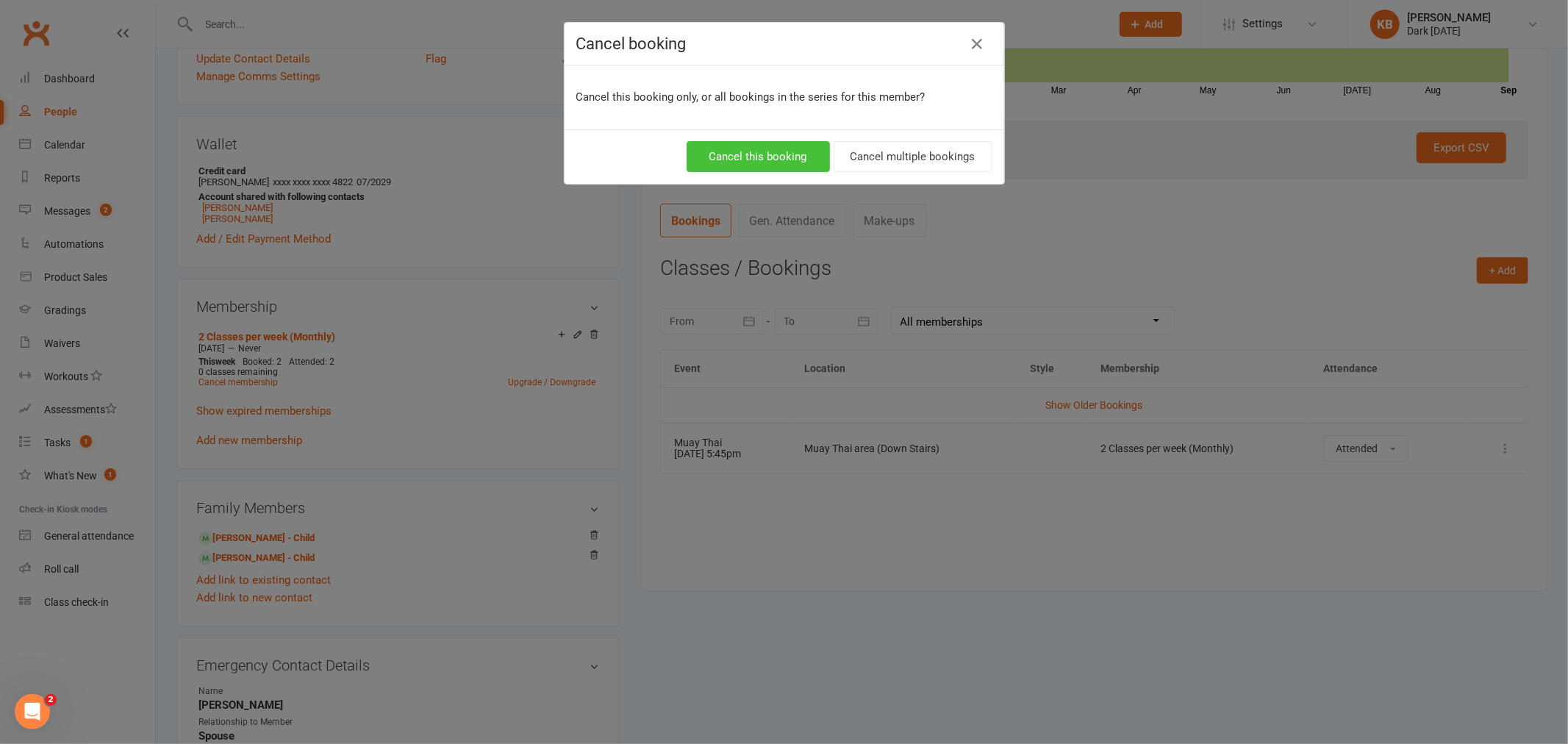
click at [769, 159] on button "Cancel this booking" at bounding box center [758, 157] width 144 height 31
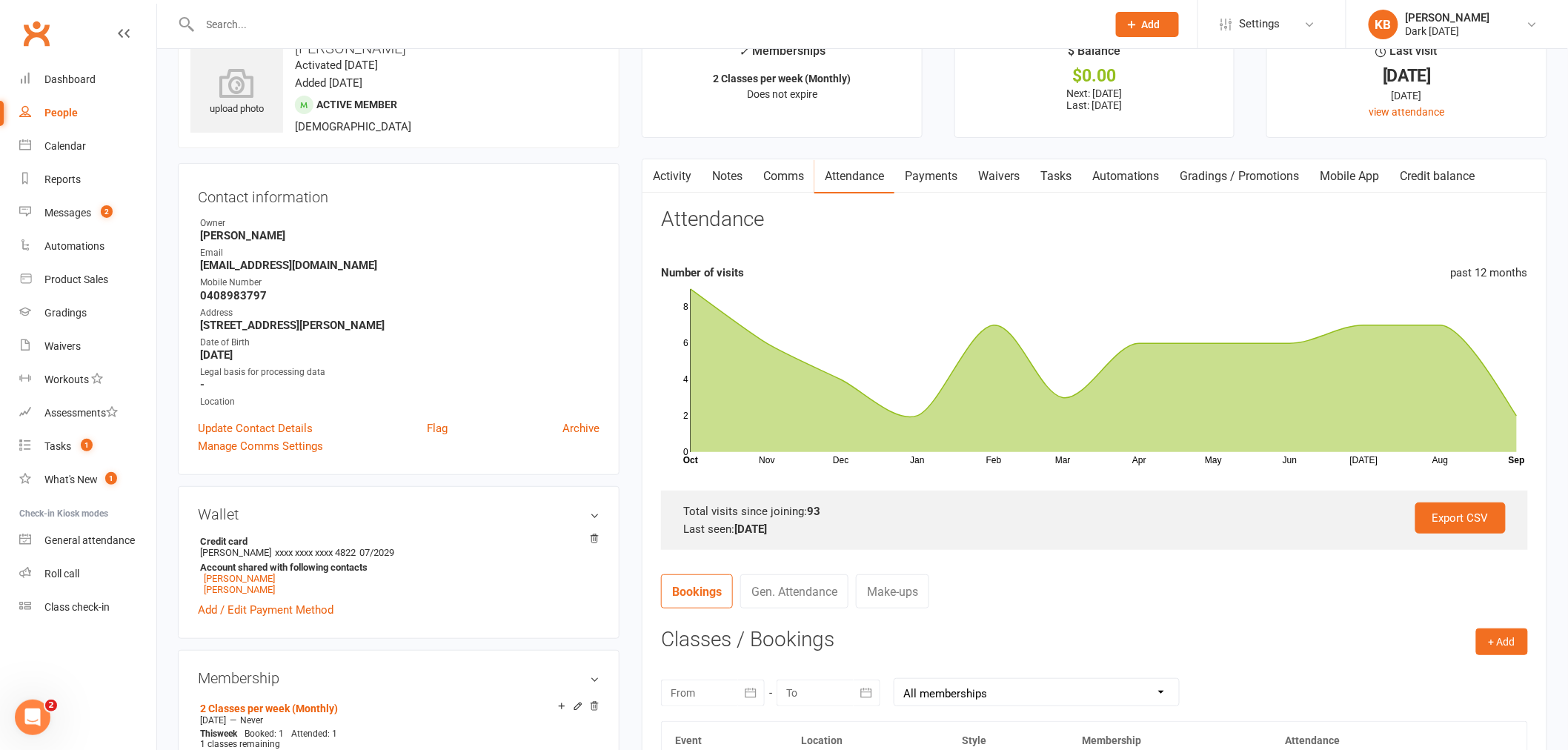
scroll to position [0, 0]
